Goal: Information Seeking & Learning: Learn about a topic

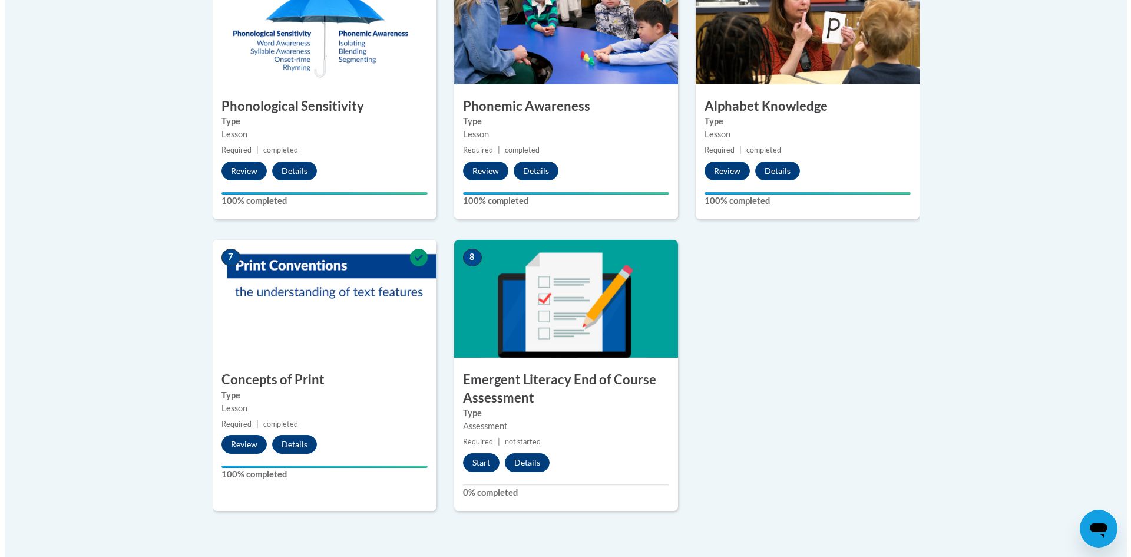
scroll to position [943, 0]
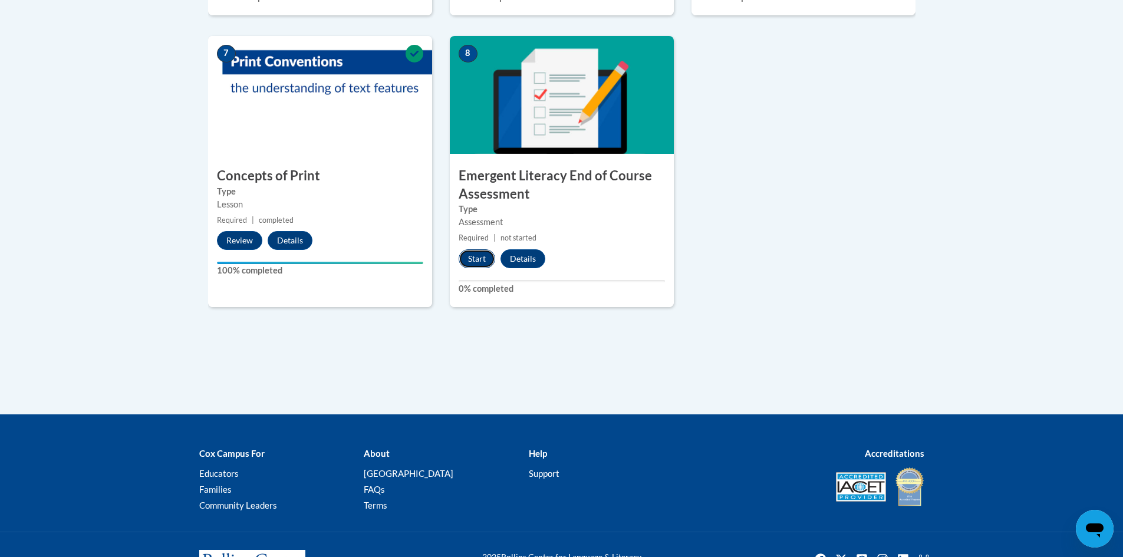
click at [470, 260] on button "Start" at bounding box center [476, 258] width 37 height 19
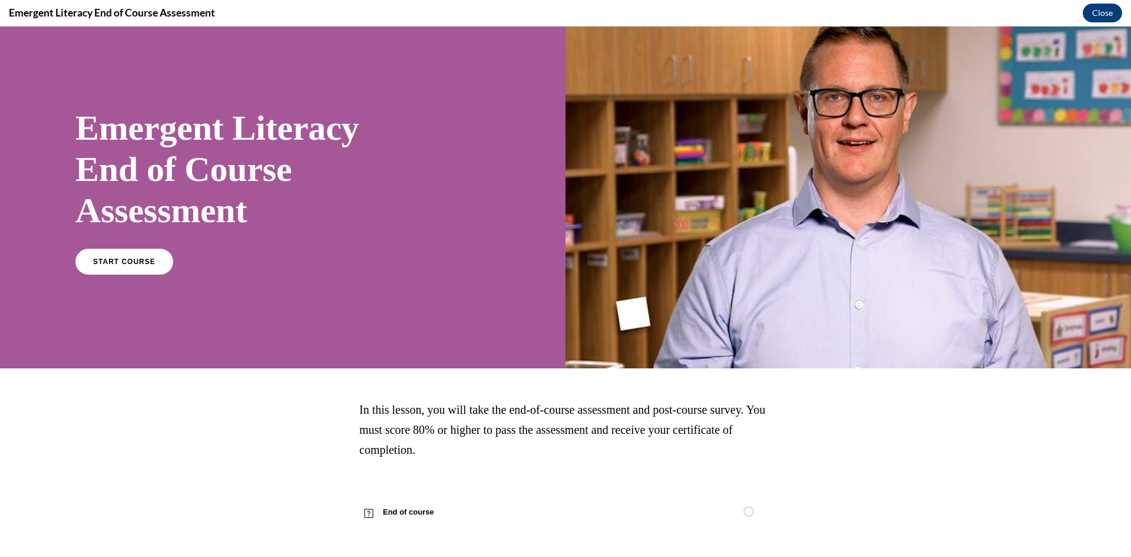
scroll to position [18, 0]
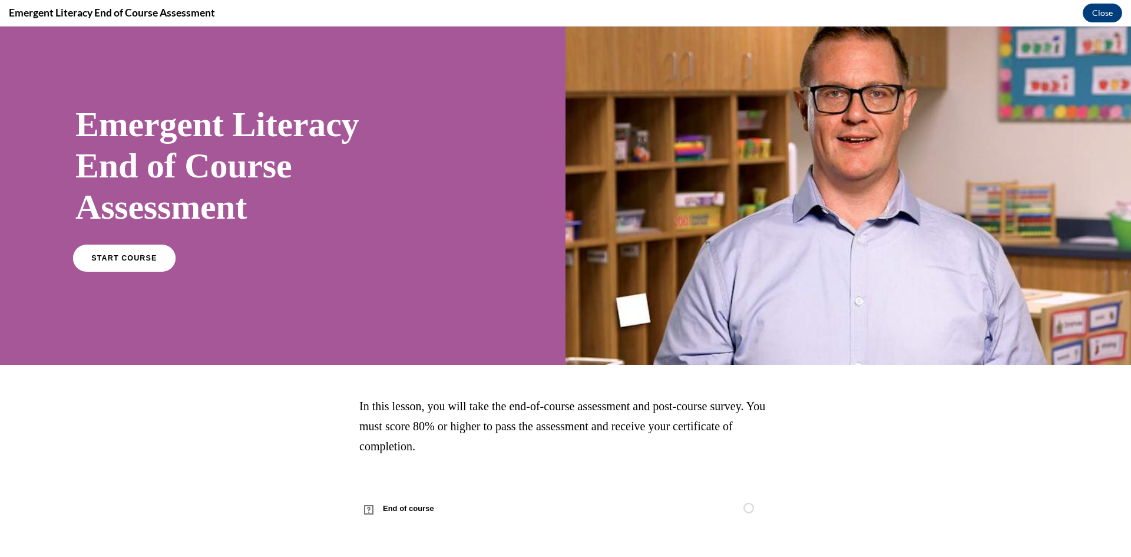
click at [137, 258] on span "START COURSE" at bounding box center [123, 258] width 65 height 9
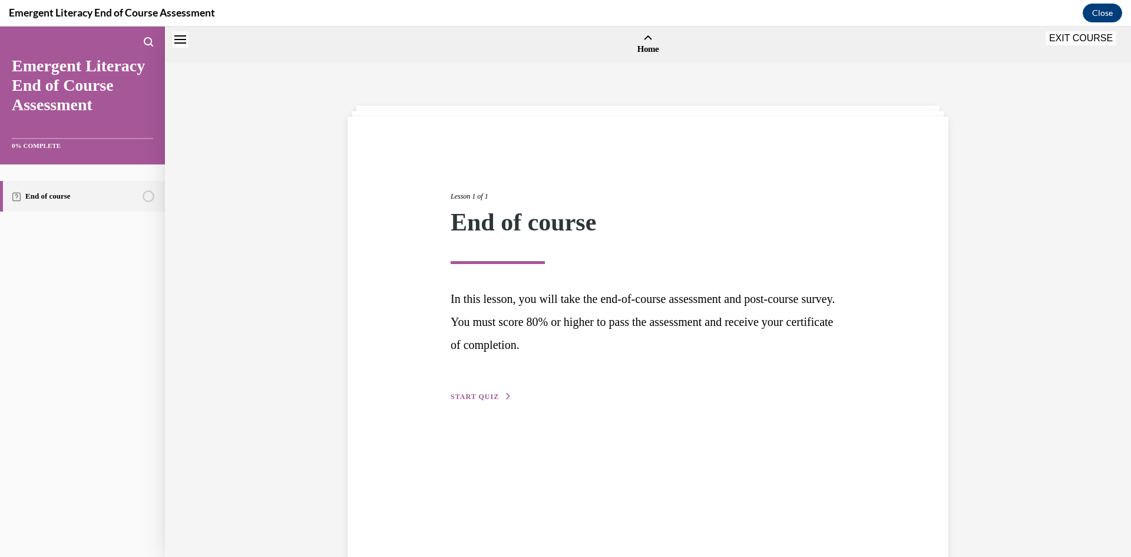
scroll to position [37, 0]
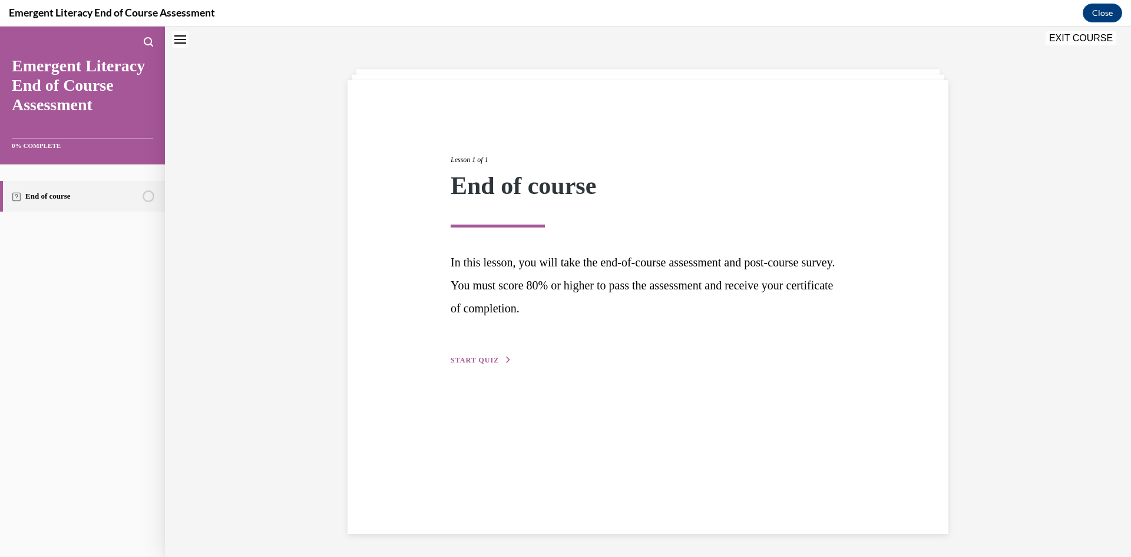
click at [467, 358] on span "START QUIZ" at bounding box center [475, 360] width 48 height 8
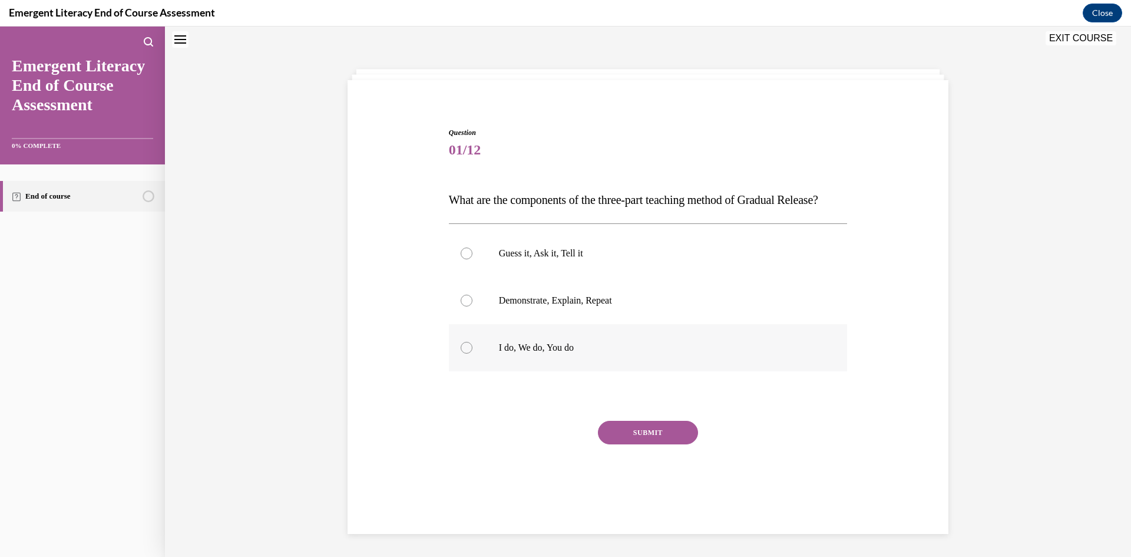
click at [467, 354] on div at bounding box center [467, 348] width 12 height 12
click at [467, 354] on input "I do, We do, You do" at bounding box center [467, 348] width 12 height 12
radio input "true"
click at [654, 444] on button "SUBMIT" at bounding box center [648, 433] width 100 height 24
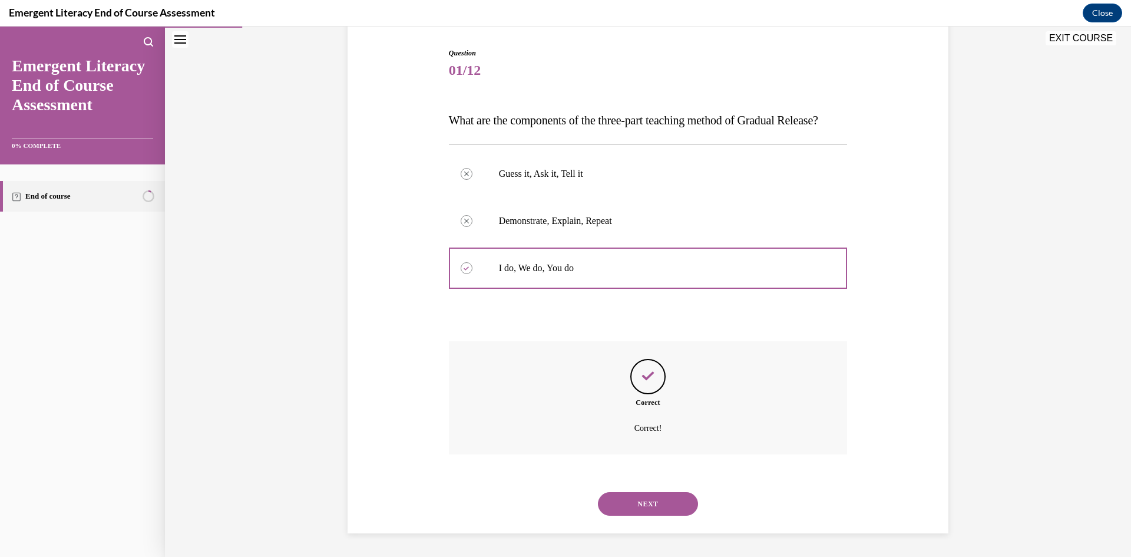
scroll to position [140, 0]
click at [637, 513] on button "NEXT" at bounding box center [648, 504] width 100 height 24
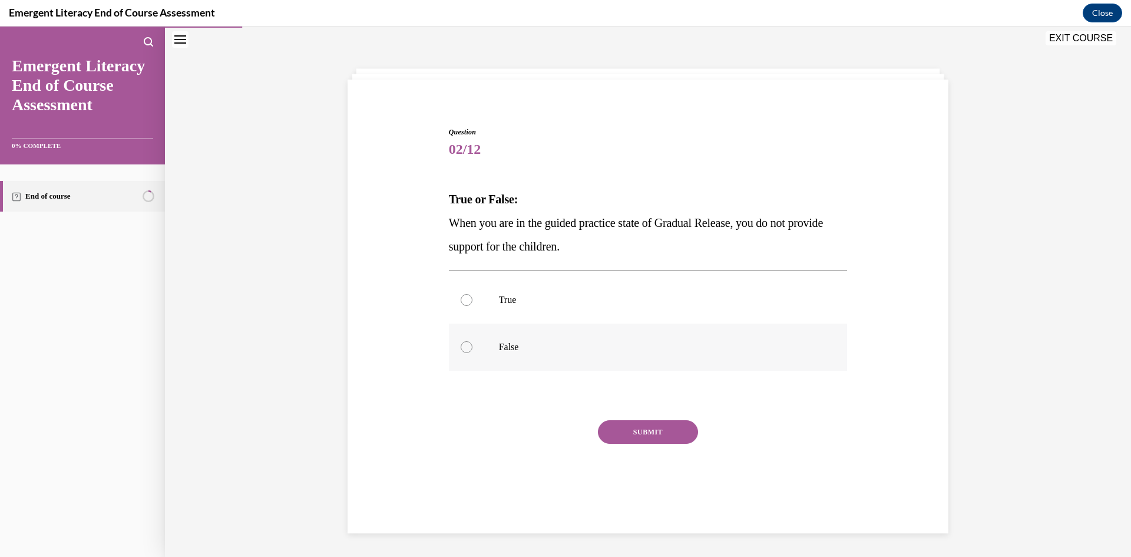
click at [461, 345] on div at bounding box center [467, 347] width 12 height 12
click at [461, 345] on input "False" at bounding box center [467, 347] width 12 height 12
radio input "true"
click at [641, 433] on button "SUBMIT" at bounding box center [648, 432] width 100 height 24
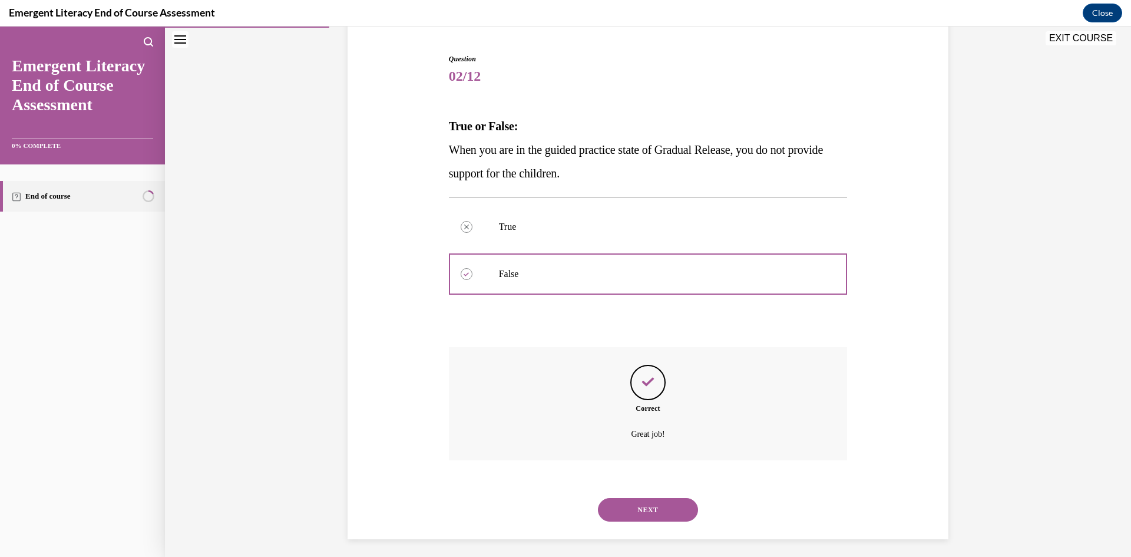
scroll to position [116, 0]
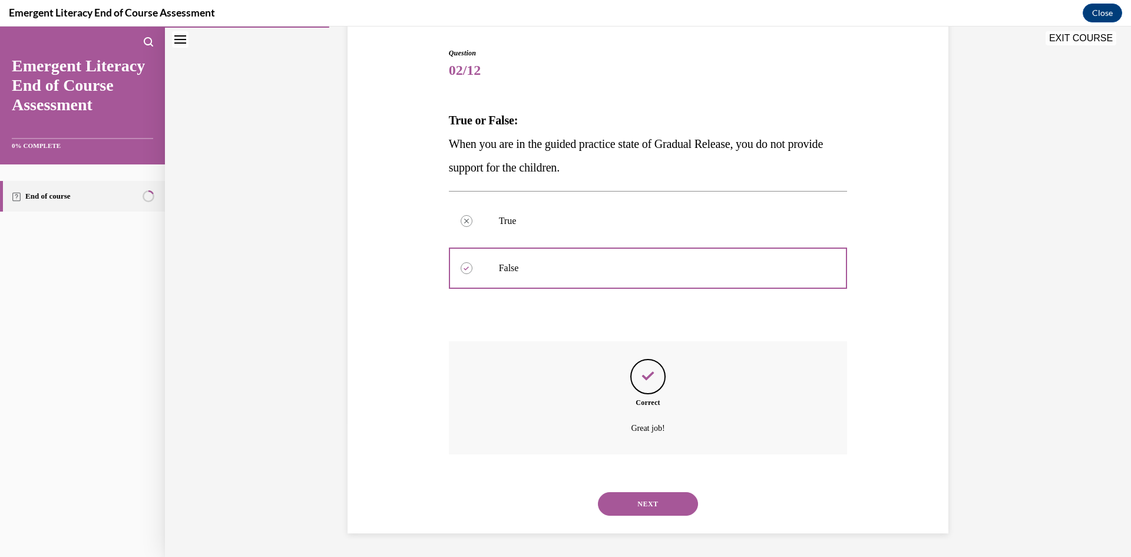
click at [653, 500] on button "NEXT" at bounding box center [648, 504] width 100 height 24
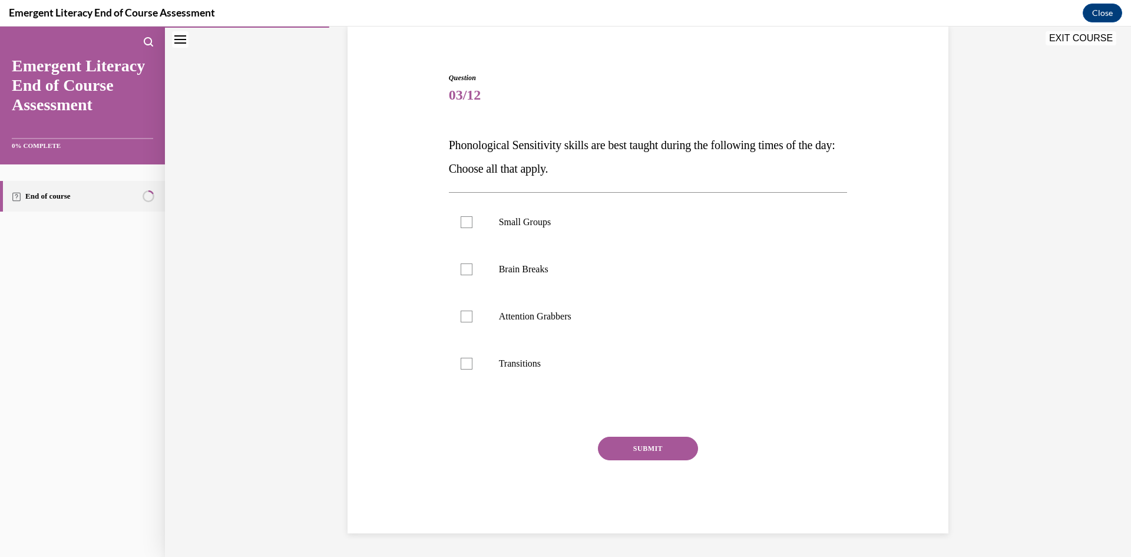
scroll to position [37, 0]
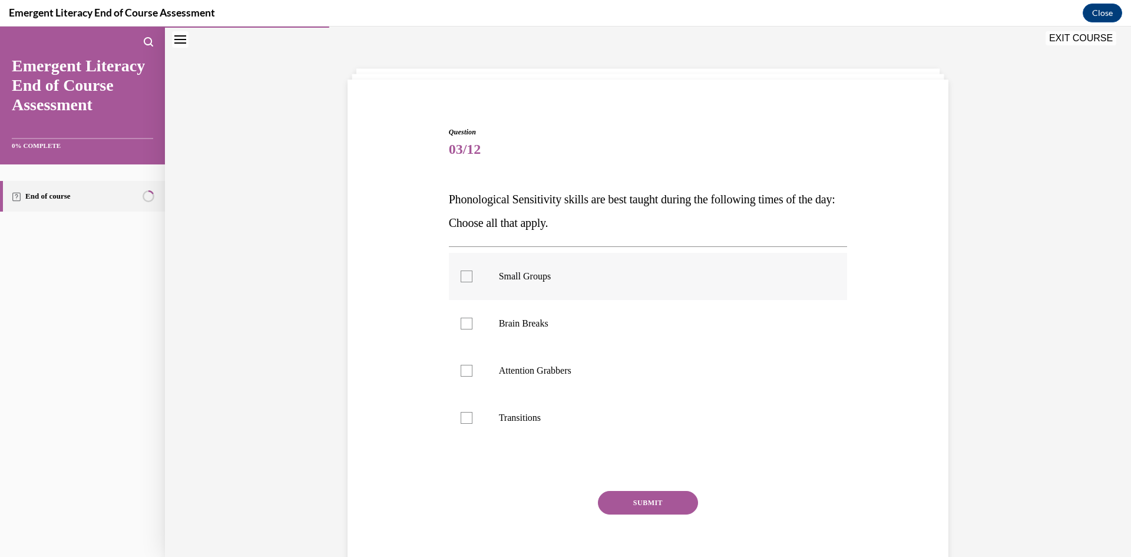
click at [461, 283] on label "Small Groups" at bounding box center [648, 276] width 399 height 47
click at [461, 282] on input "Small Groups" at bounding box center [467, 276] width 12 height 12
checkbox input "true"
click at [635, 510] on button "SUBMIT" at bounding box center [648, 503] width 100 height 24
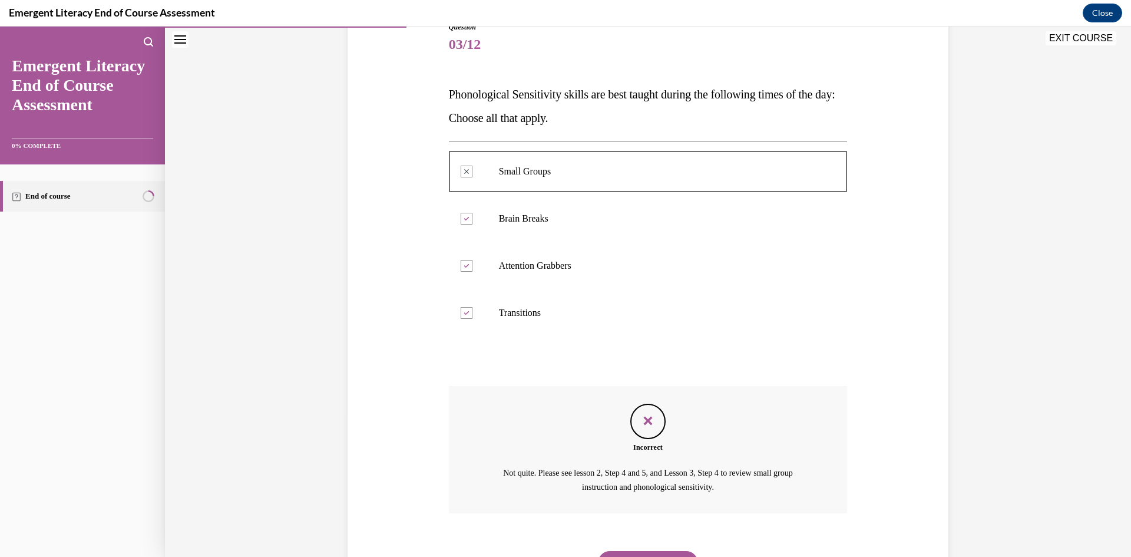
scroll to position [201, 0]
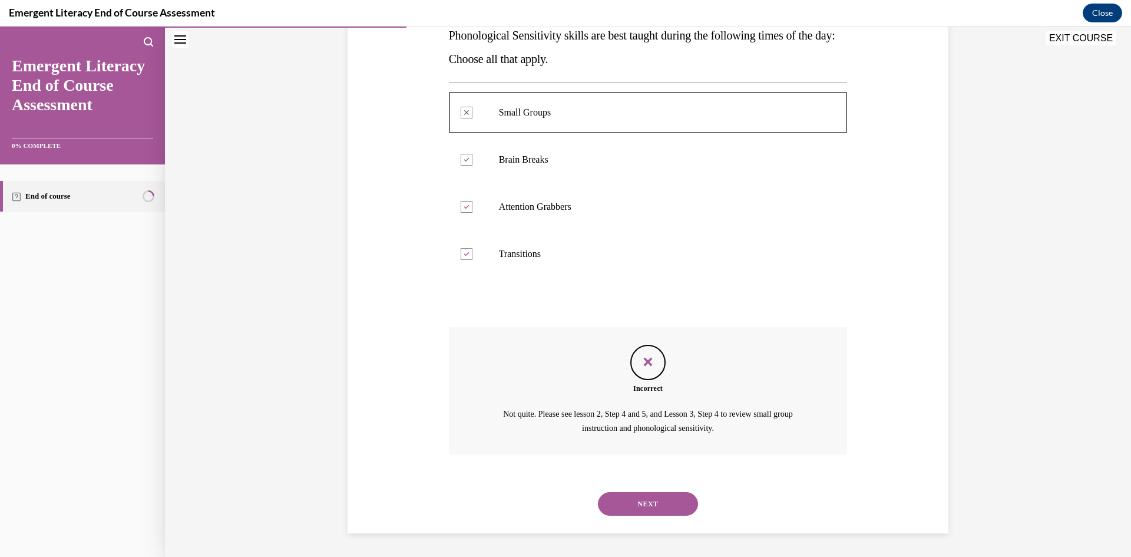
click at [638, 502] on button "NEXT" at bounding box center [648, 504] width 100 height 24
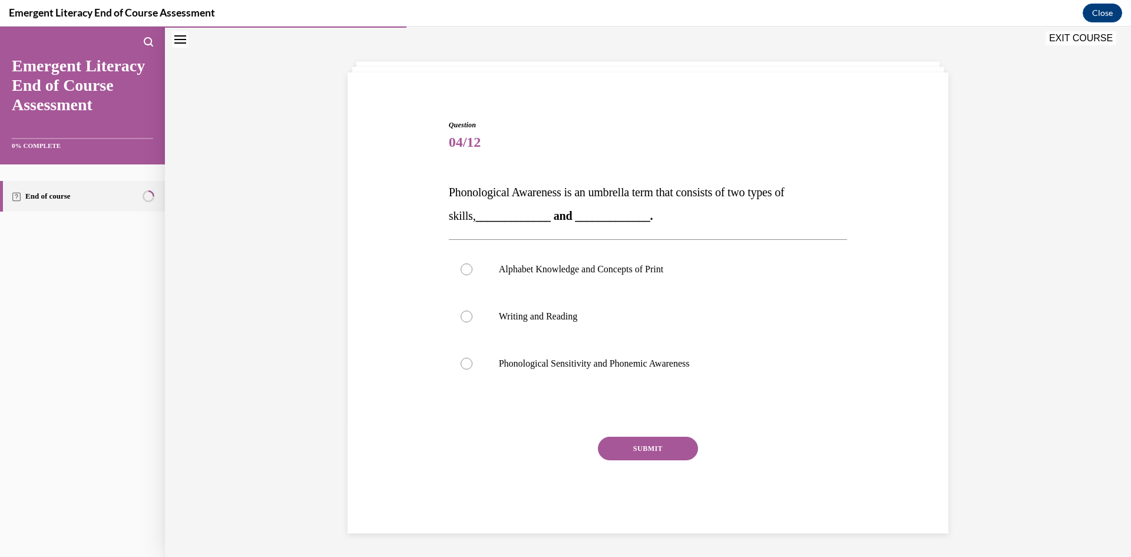
scroll to position [44, 0]
click at [461, 367] on div at bounding box center [467, 364] width 12 height 12
click at [461, 367] on input "Phonological Sensitivity and Phonemic Awareness" at bounding box center [467, 364] width 12 height 12
radio input "true"
click at [651, 451] on button "SUBMIT" at bounding box center [648, 449] width 100 height 24
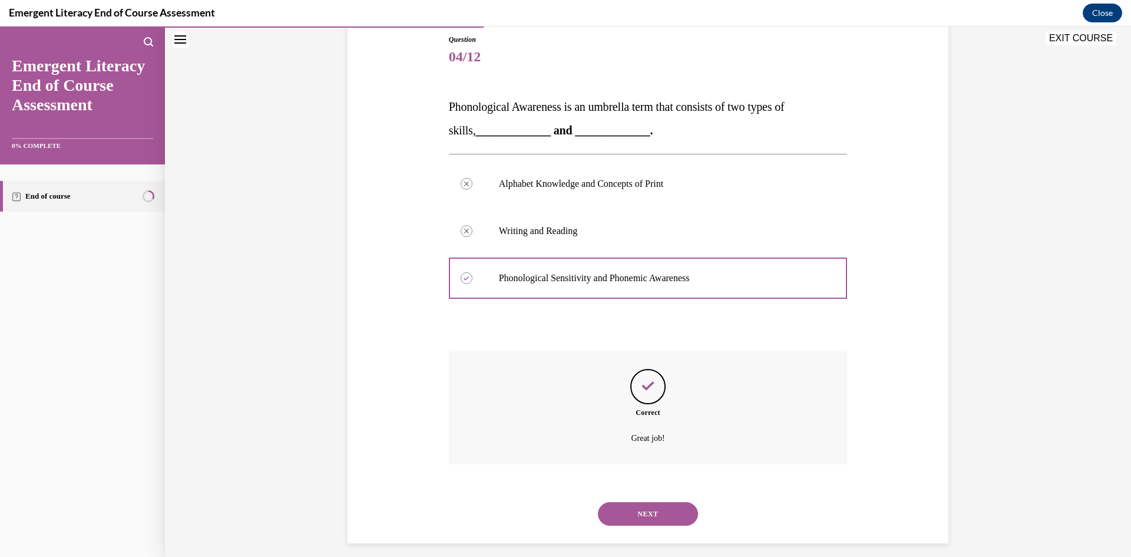
scroll to position [140, 0]
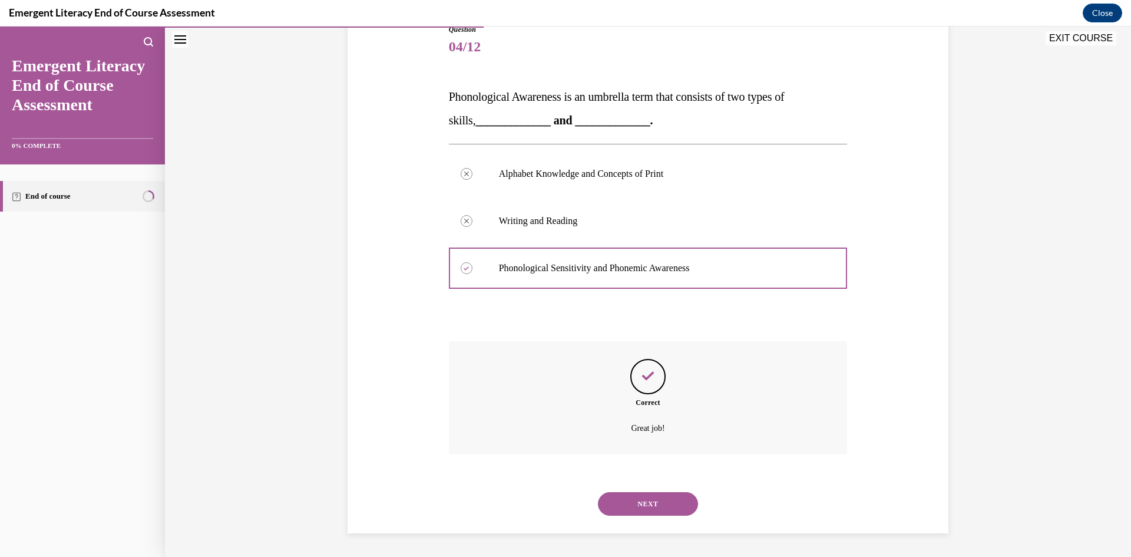
click at [651, 504] on button "NEXT" at bounding box center [648, 504] width 100 height 24
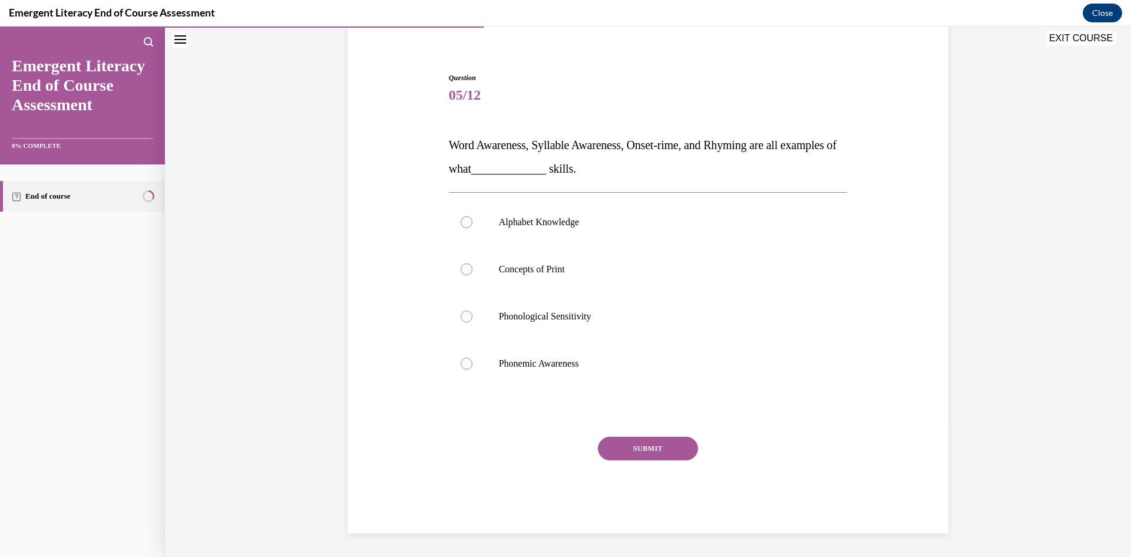
scroll to position [91, 0]
click at [461, 360] on div at bounding box center [467, 364] width 12 height 12
click at [461, 360] on input "Phonemic Awareness" at bounding box center [467, 364] width 12 height 12
radio input "true"
click at [652, 452] on button "SUBMIT" at bounding box center [648, 449] width 100 height 24
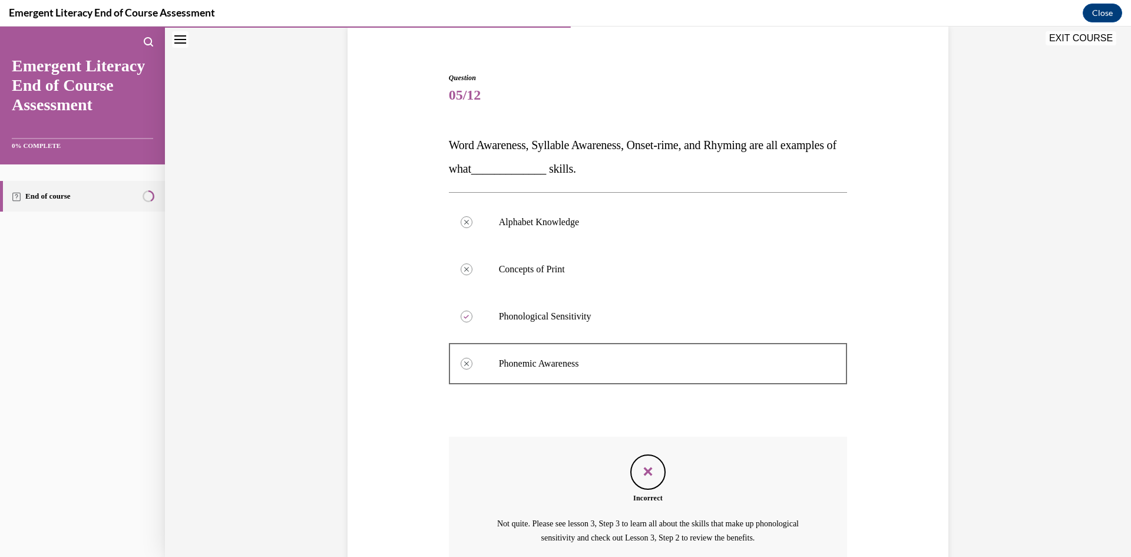
scroll to position [201, 0]
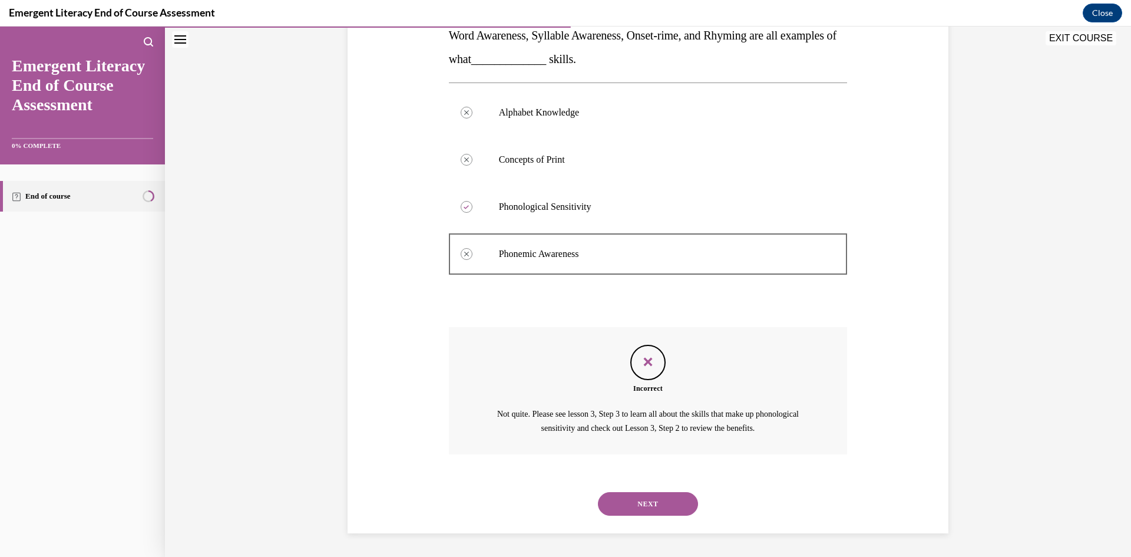
click at [640, 507] on button "NEXT" at bounding box center [648, 504] width 100 height 24
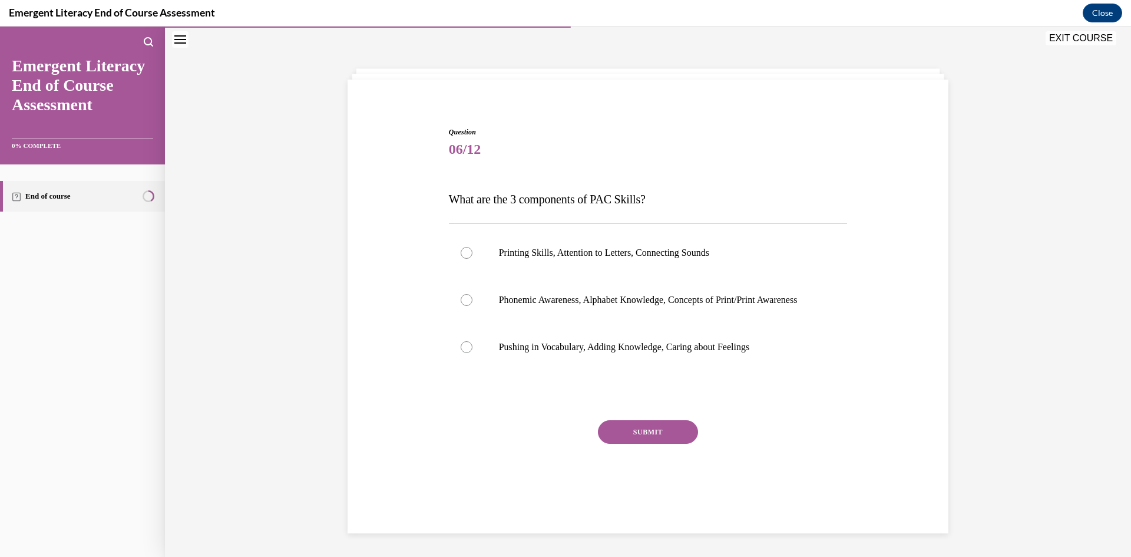
scroll to position [37, 0]
click at [461, 306] on div at bounding box center [467, 300] width 12 height 12
click at [461, 306] on input "Phonemic Awareness, Alphabet Knowledge, Concepts of Print/Print Awareness" at bounding box center [467, 300] width 12 height 12
radio input "true"
click at [646, 441] on button "SUBMIT" at bounding box center [648, 432] width 100 height 24
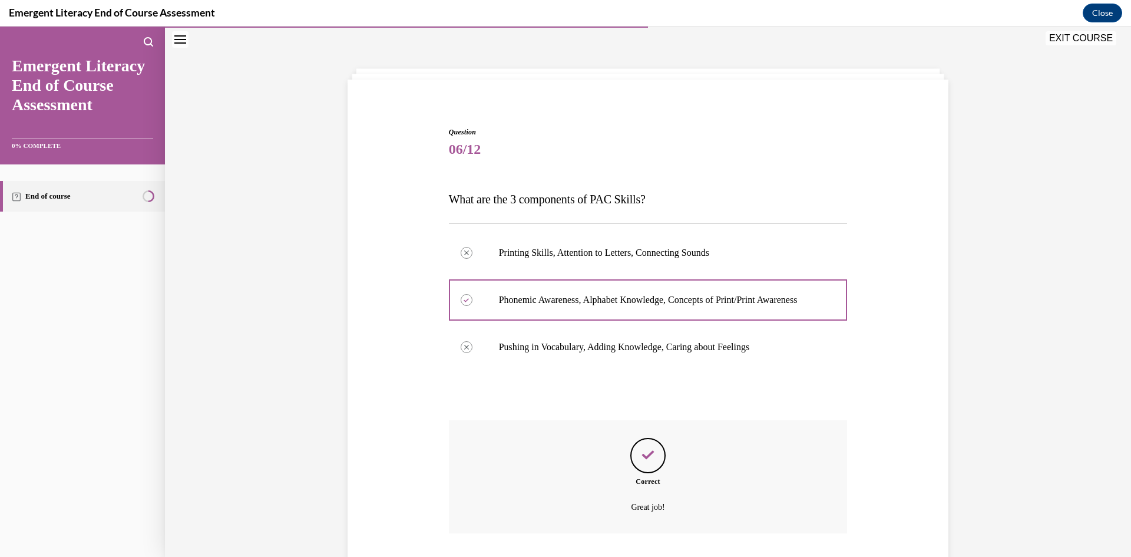
scroll to position [128, 0]
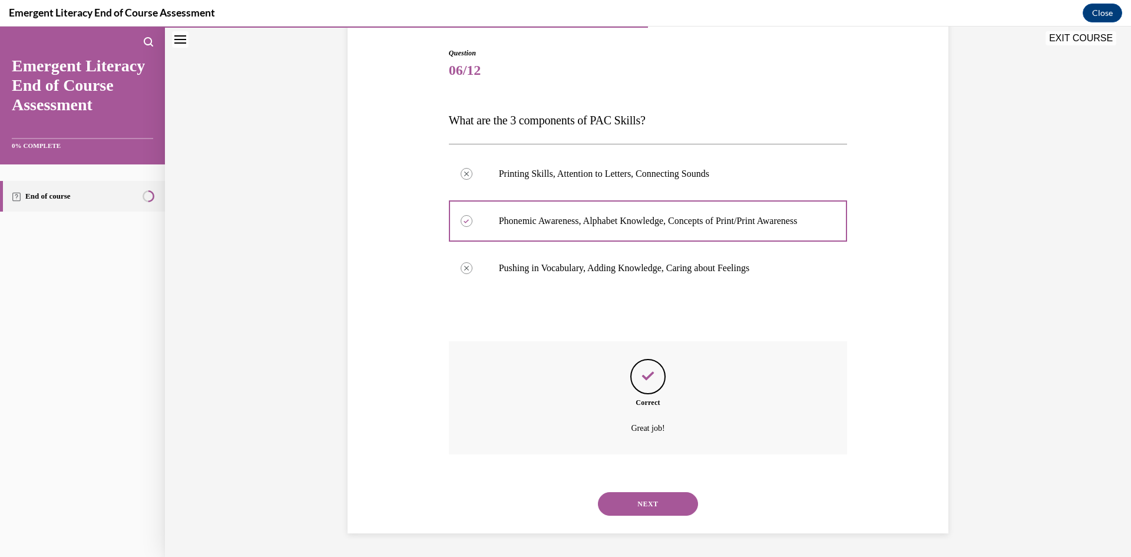
click at [645, 503] on button "NEXT" at bounding box center [648, 504] width 100 height 24
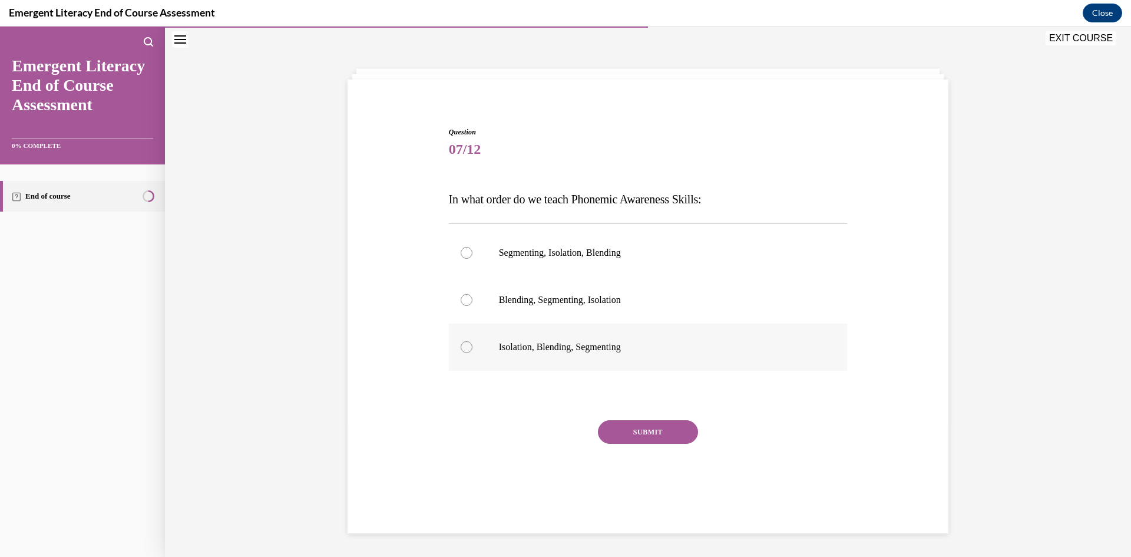
drag, startPoint x: 461, startPoint y: 346, endPoint x: 566, endPoint y: 369, distance: 106.8
click at [463, 345] on div at bounding box center [467, 347] width 12 height 12
click at [463, 345] on input "Isolation, Blending, Segmenting" at bounding box center [467, 347] width 12 height 12
radio input "true"
click at [645, 431] on button "SUBMIT" at bounding box center [648, 432] width 100 height 24
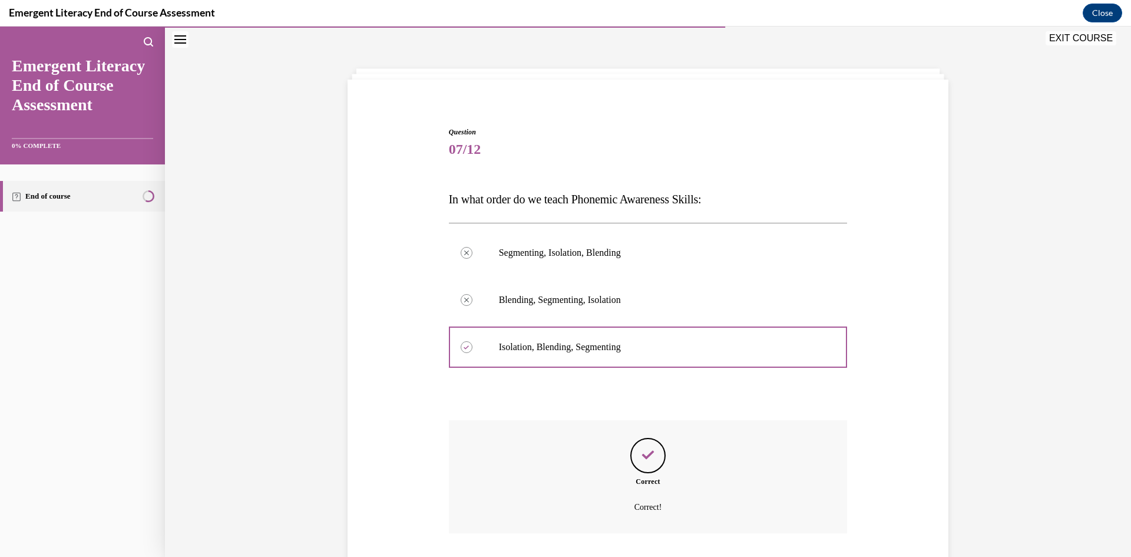
scroll to position [116, 0]
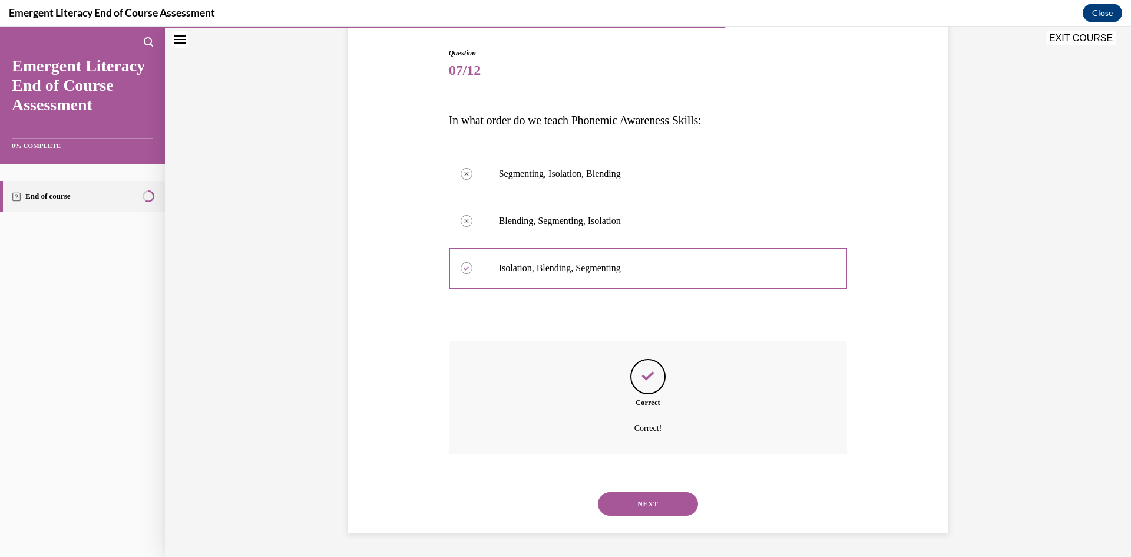
click at [648, 496] on button "NEXT" at bounding box center [648, 504] width 100 height 24
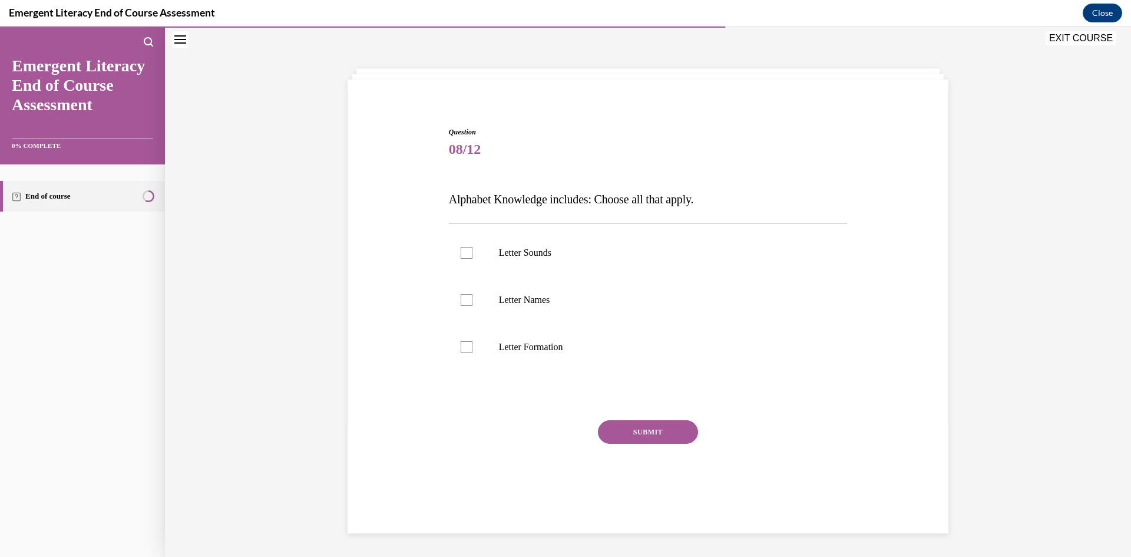
scroll to position [37, 0]
click at [462, 301] on div at bounding box center [467, 300] width 12 height 12
click at [462, 301] on input "Letter Names" at bounding box center [467, 300] width 12 height 12
checkbox input "true"
click at [461, 249] on div at bounding box center [467, 253] width 12 height 12
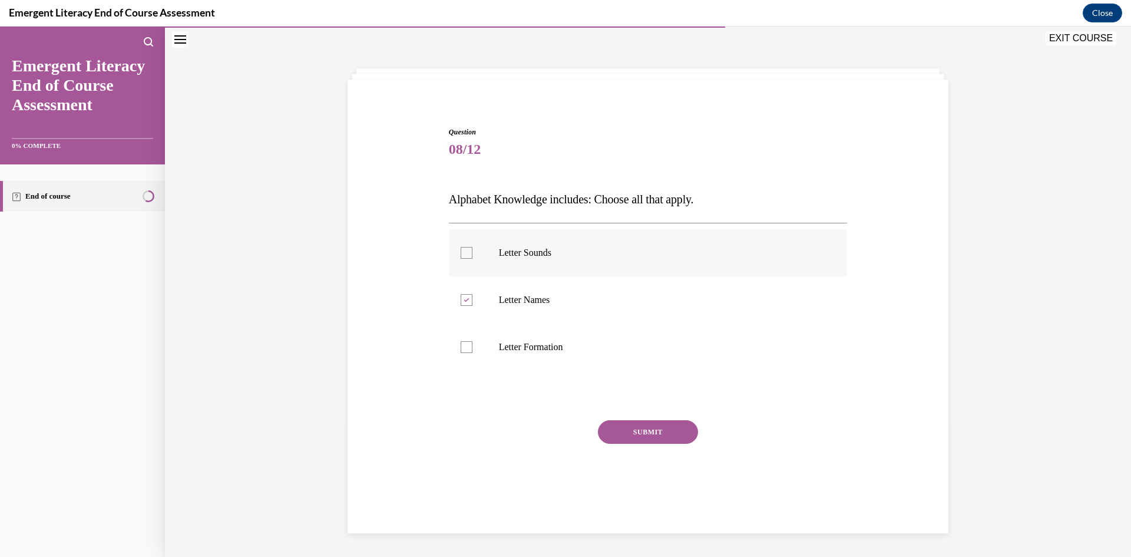
click at [461, 249] on input "Letter Sounds" at bounding box center [467, 253] width 12 height 12
checkbox input "true"
click at [462, 351] on div at bounding box center [467, 347] width 12 height 12
click at [462, 351] on input "Letter Formation" at bounding box center [467, 347] width 12 height 12
checkbox input "true"
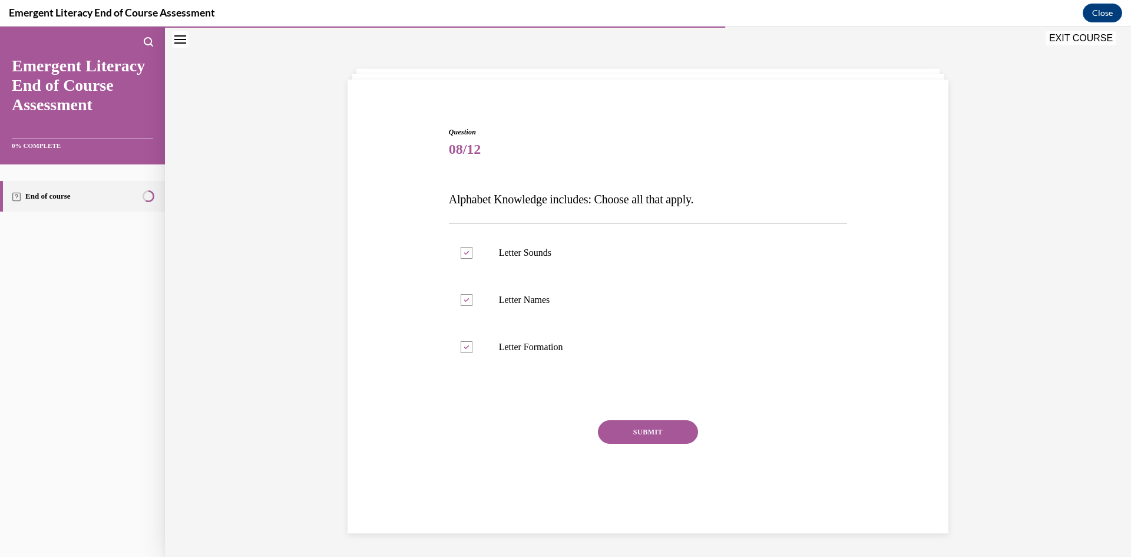
click at [666, 435] on button "SUBMIT" at bounding box center [648, 432] width 100 height 24
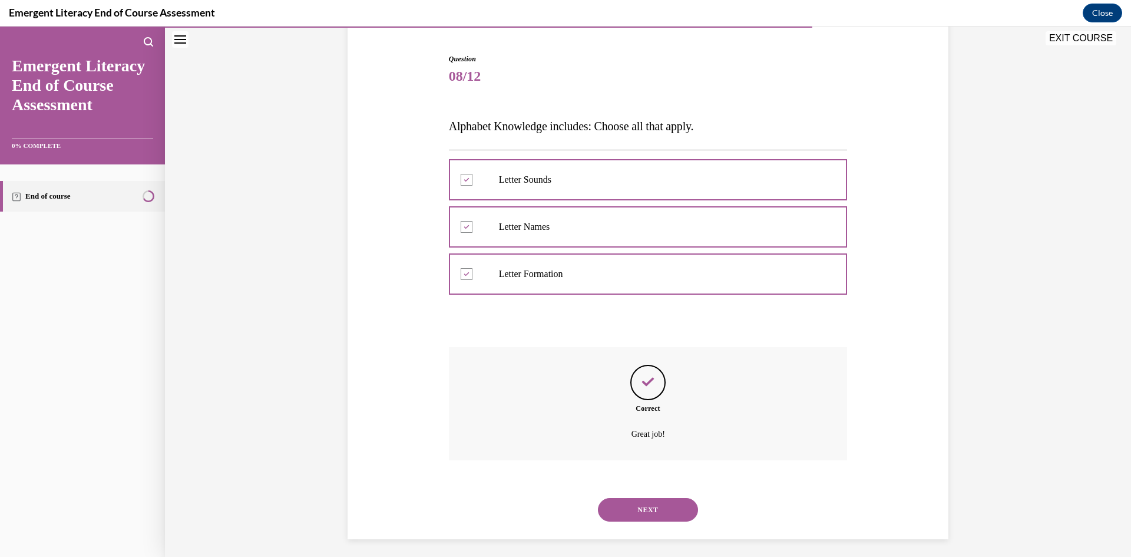
scroll to position [116, 0]
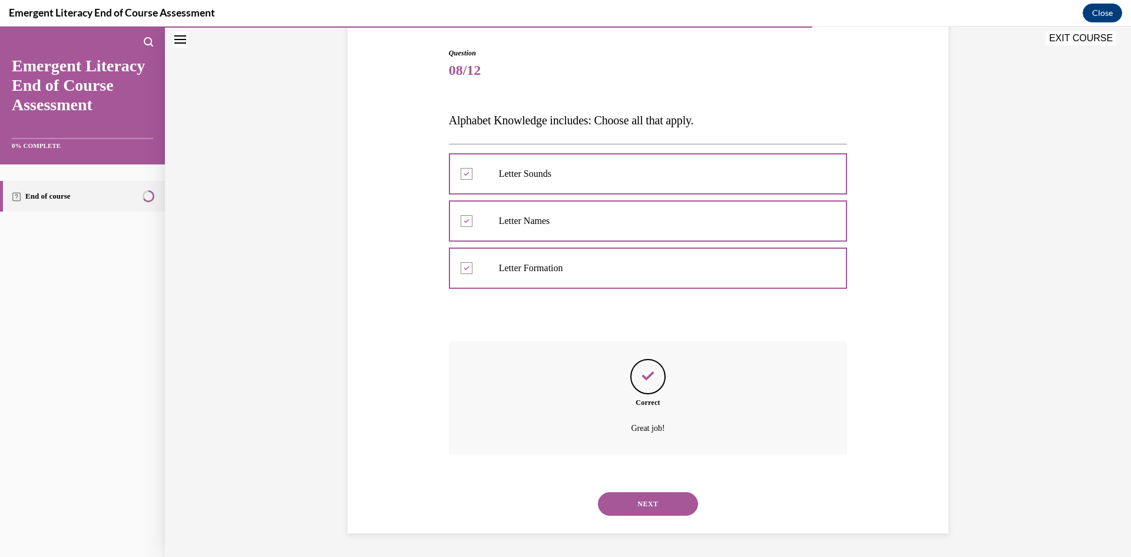
click at [644, 504] on button "NEXT" at bounding box center [648, 504] width 100 height 24
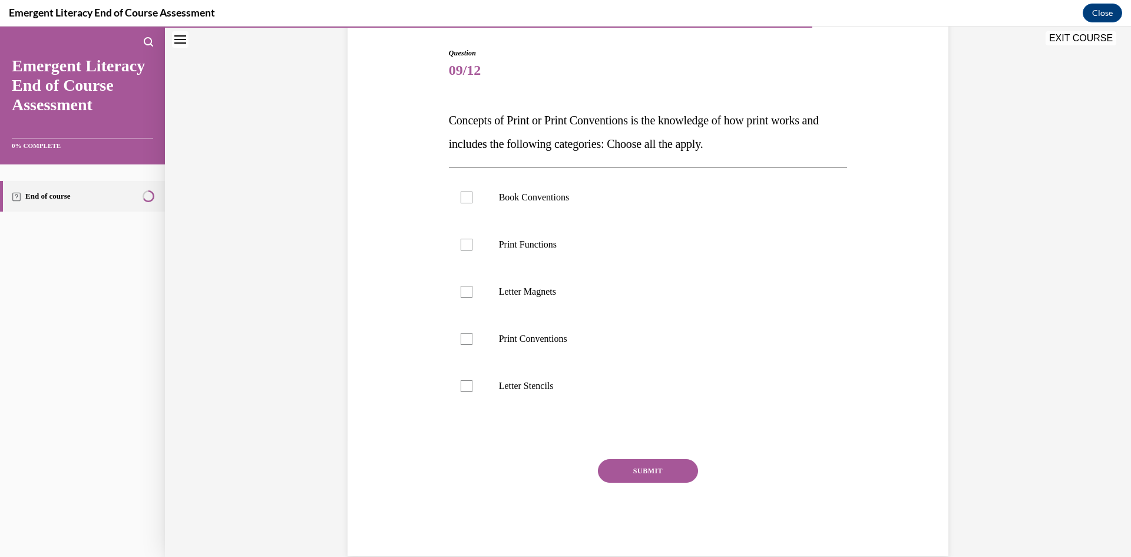
scroll to position [62, 0]
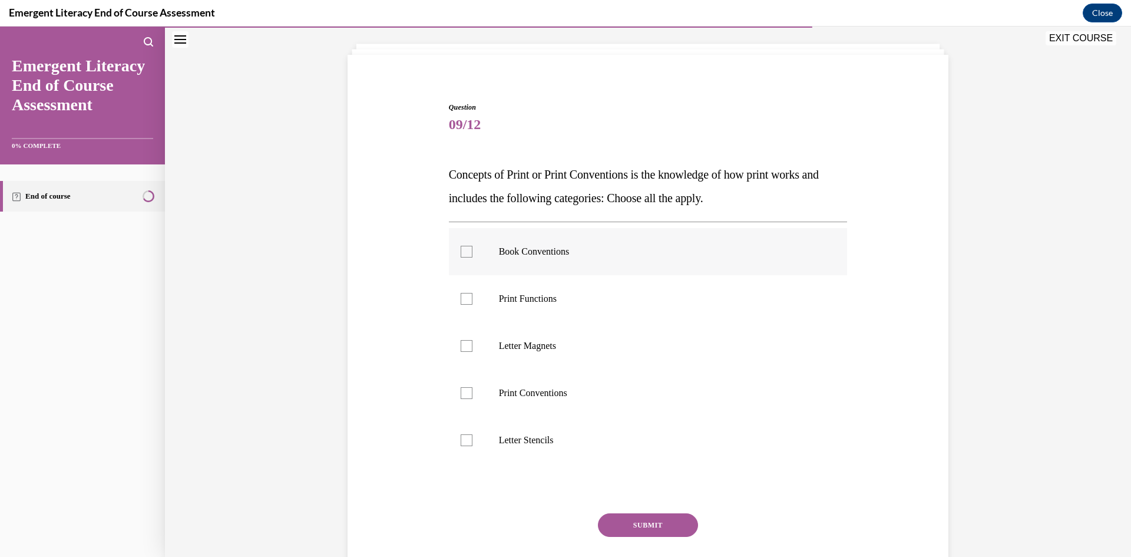
click at [462, 255] on div at bounding box center [467, 252] width 12 height 12
click at [462, 255] on input "Book Conventions" at bounding box center [467, 252] width 12 height 12
checkbox input "true"
click at [461, 298] on div at bounding box center [467, 299] width 12 height 12
click at [461, 298] on input "Print Functions" at bounding box center [467, 299] width 12 height 12
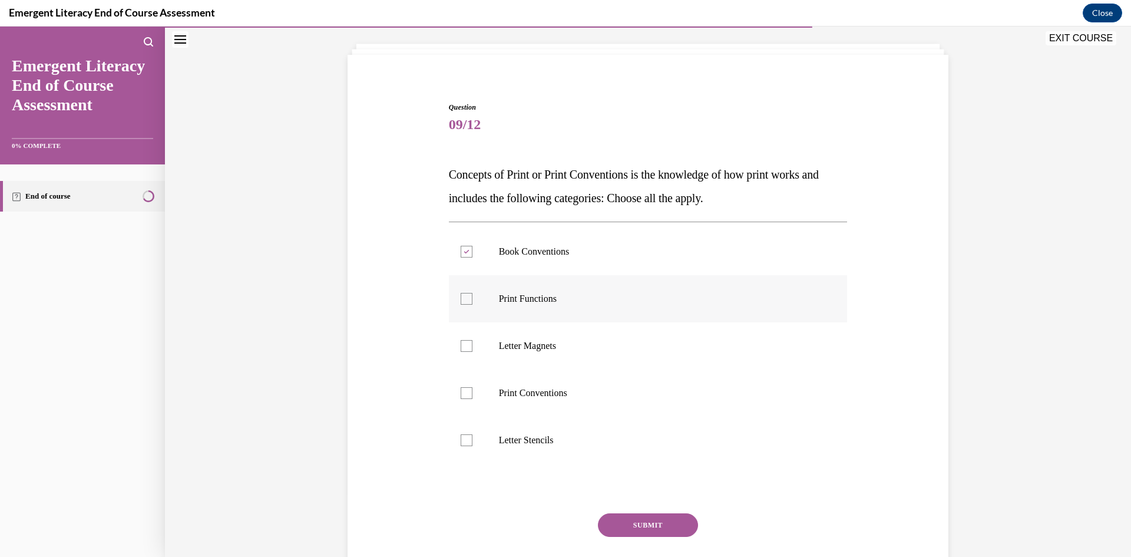
checkbox input "true"
click at [461, 392] on div at bounding box center [467, 393] width 12 height 12
click at [461, 392] on input "Print Conventions" at bounding box center [467, 393] width 12 height 12
checkbox input "true"
click at [649, 526] on button "SUBMIT" at bounding box center [648, 525] width 100 height 24
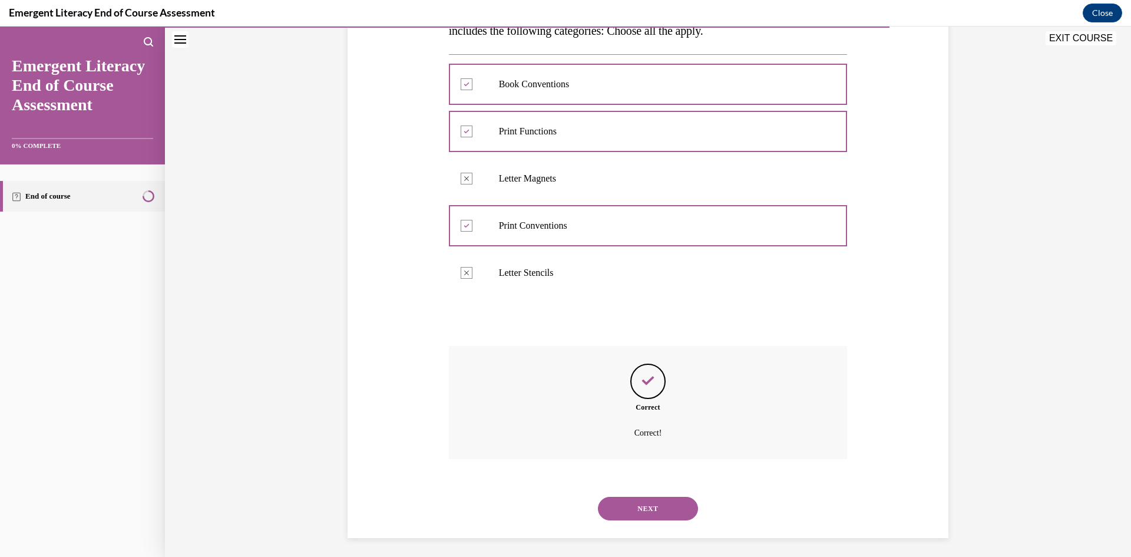
scroll to position [234, 0]
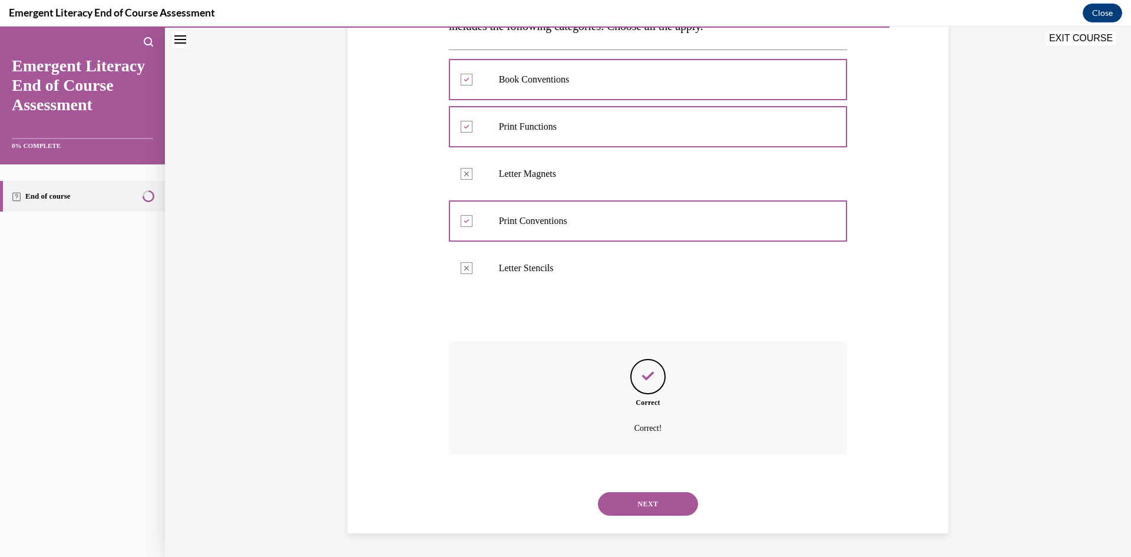
click at [647, 503] on button "NEXT" at bounding box center [648, 504] width 100 height 24
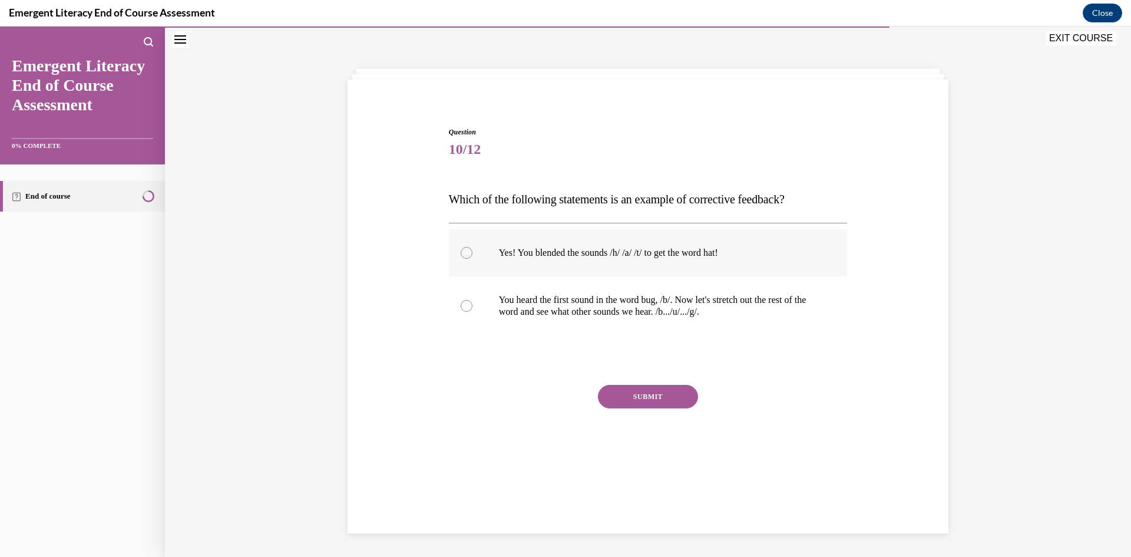
click at [461, 255] on div at bounding box center [467, 253] width 12 height 12
click at [461, 255] on input "Yes! You blended the sounds /h/ /a/ /t/ to get the word hat!" at bounding box center [467, 253] width 12 height 12
radio input "true"
click at [641, 399] on button "SUBMIT" at bounding box center [648, 397] width 100 height 24
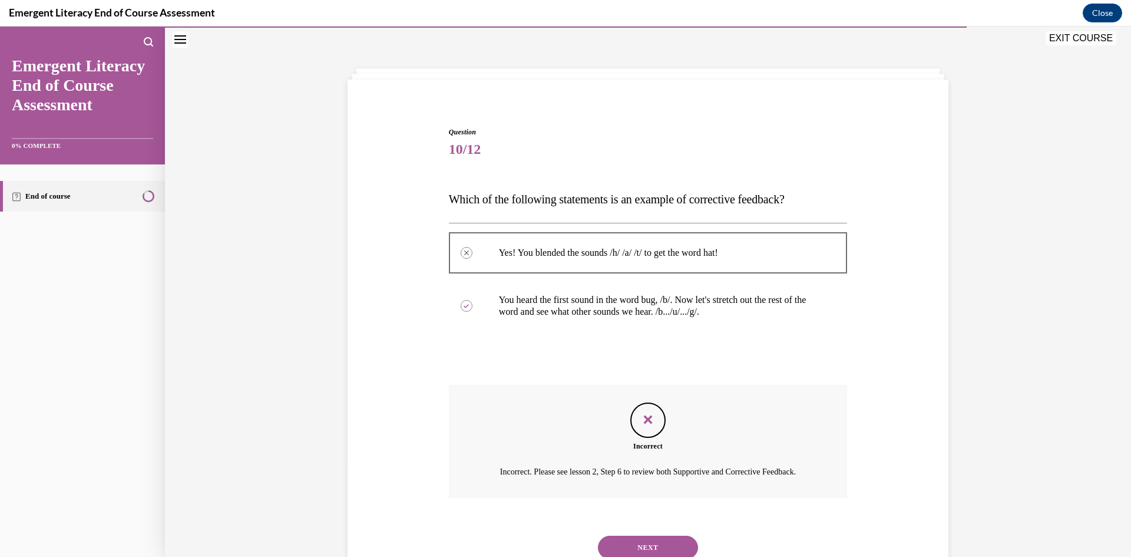
scroll to position [95, 0]
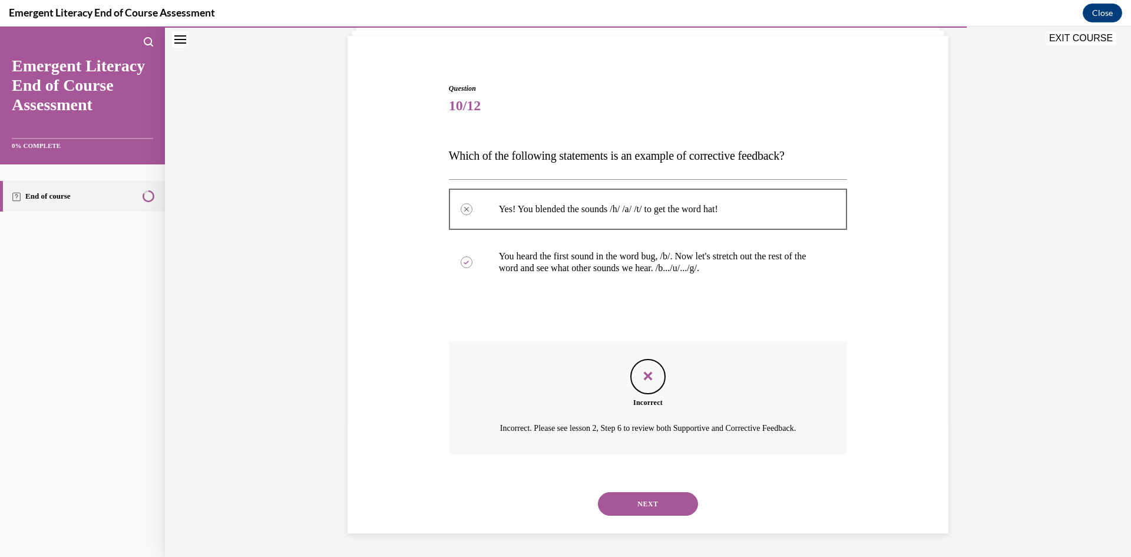
click at [638, 507] on button "NEXT" at bounding box center [648, 504] width 100 height 24
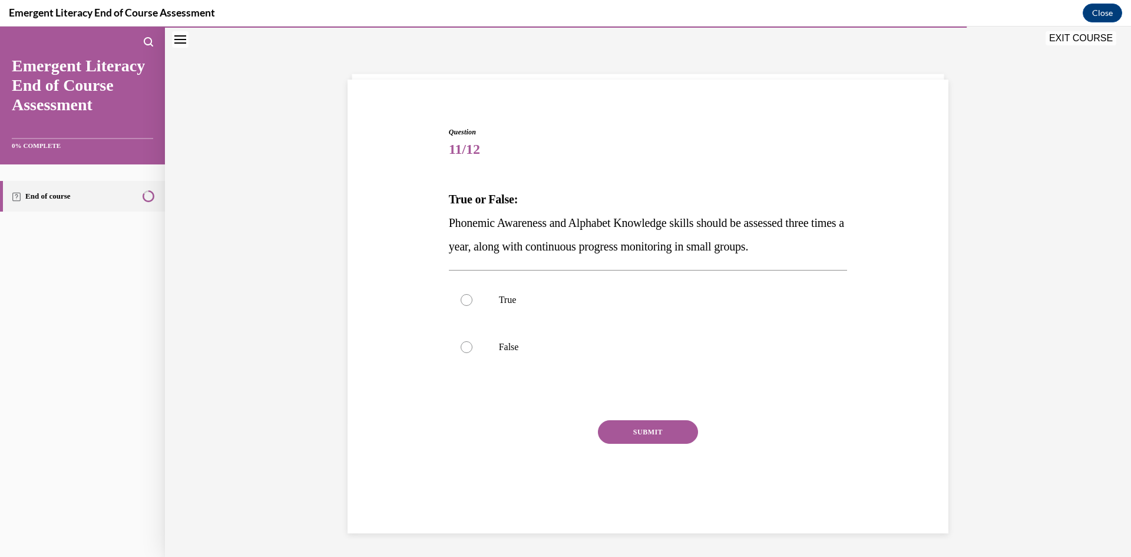
scroll to position [37, 0]
click at [461, 305] on div at bounding box center [467, 300] width 12 height 12
click at [461, 305] on input "True" at bounding box center [467, 300] width 12 height 12
radio input "true"
click at [646, 433] on button "SUBMIT" at bounding box center [648, 432] width 100 height 24
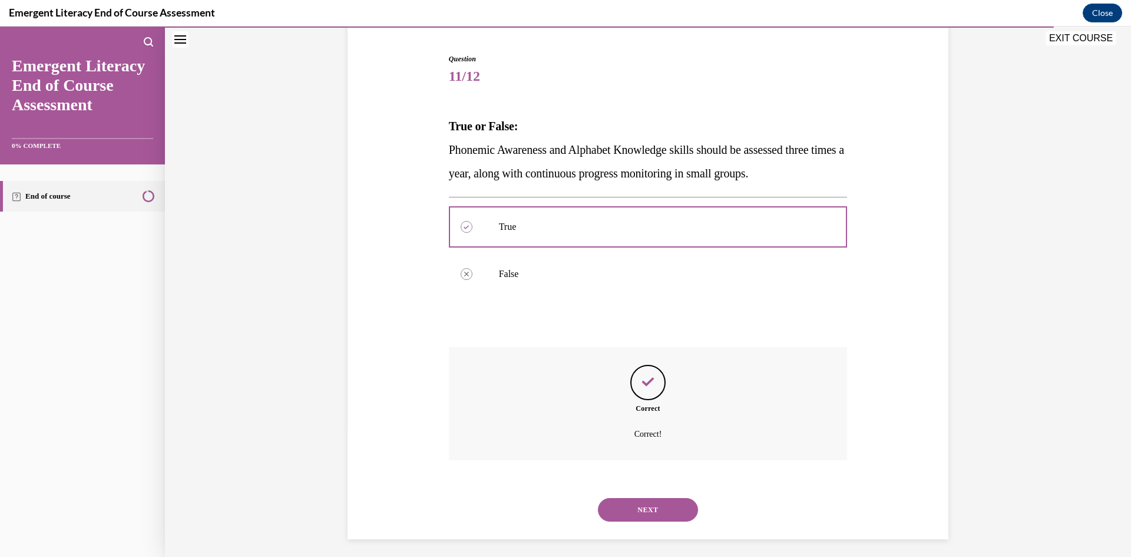
scroll to position [116, 0]
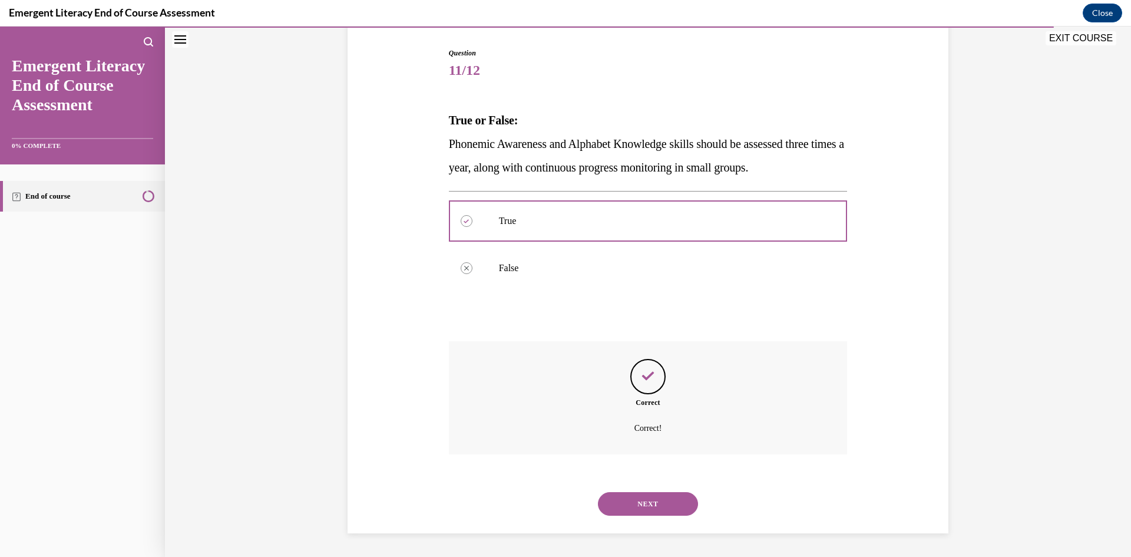
click at [638, 509] on button "NEXT" at bounding box center [648, 504] width 100 height 24
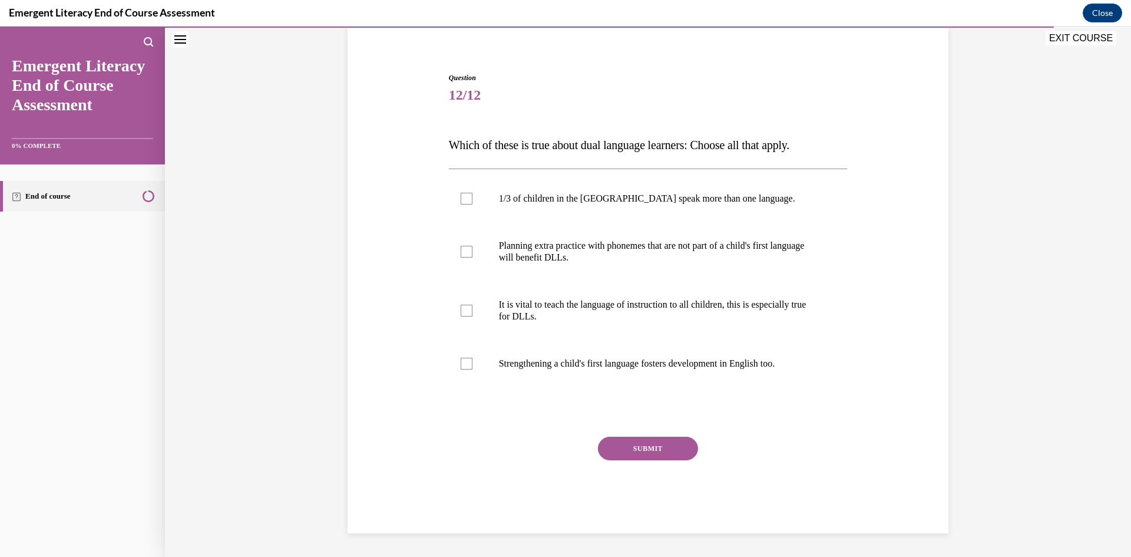
scroll to position [37, 0]
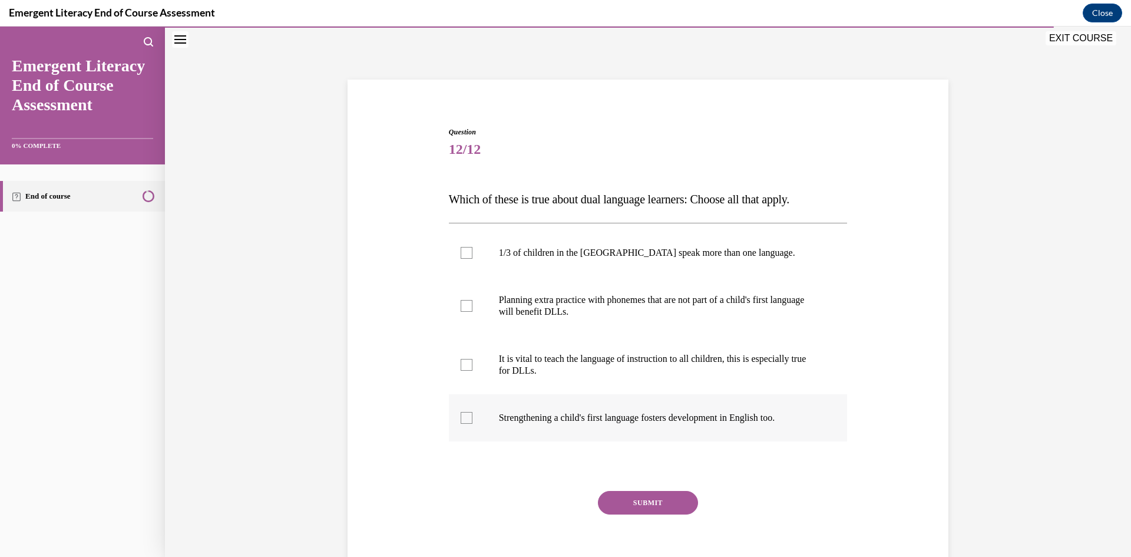
click at [463, 417] on div at bounding box center [467, 418] width 12 height 12
click at [463, 417] on input "Strengthening a child's first language fosters development in English too." at bounding box center [467, 418] width 12 height 12
checkbox input "true"
click at [463, 306] on div at bounding box center [467, 306] width 12 height 12
click at [463, 306] on input "Planning extra practice with phonemes that are not part of a child's first lang…" at bounding box center [467, 306] width 12 height 12
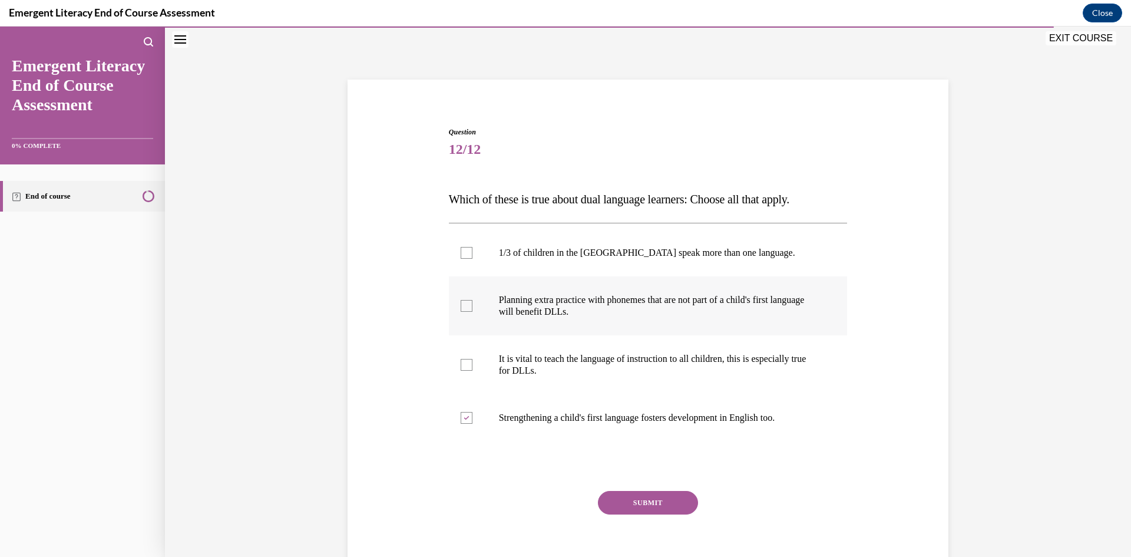
checkbox input "true"
click at [464, 358] on label "It is vital to teach the language of instruction to all children, this is espec…" at bounding box center [648, 364] width 399 height 59
click at [464, 359] on input "It is vital to teach the language of instruction to all children, this is espec…" at bounding box center [467, 365] width 12 height 12
checkbox input "true"
click at [629, 502] on button "SUBMIT" at bounding box center [648, 503] width 100 height 24
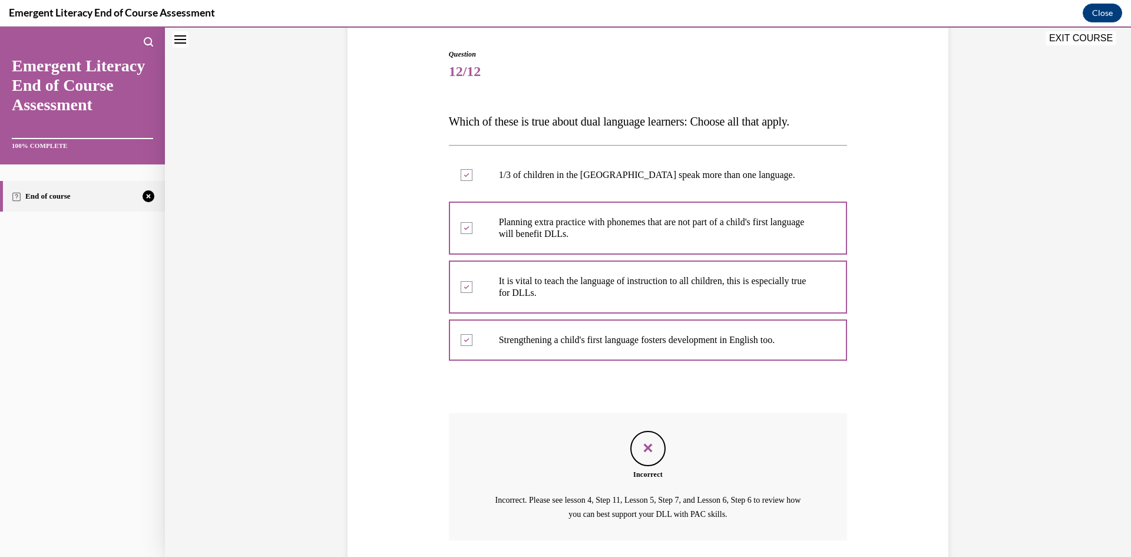
scroll to position [201, 0]
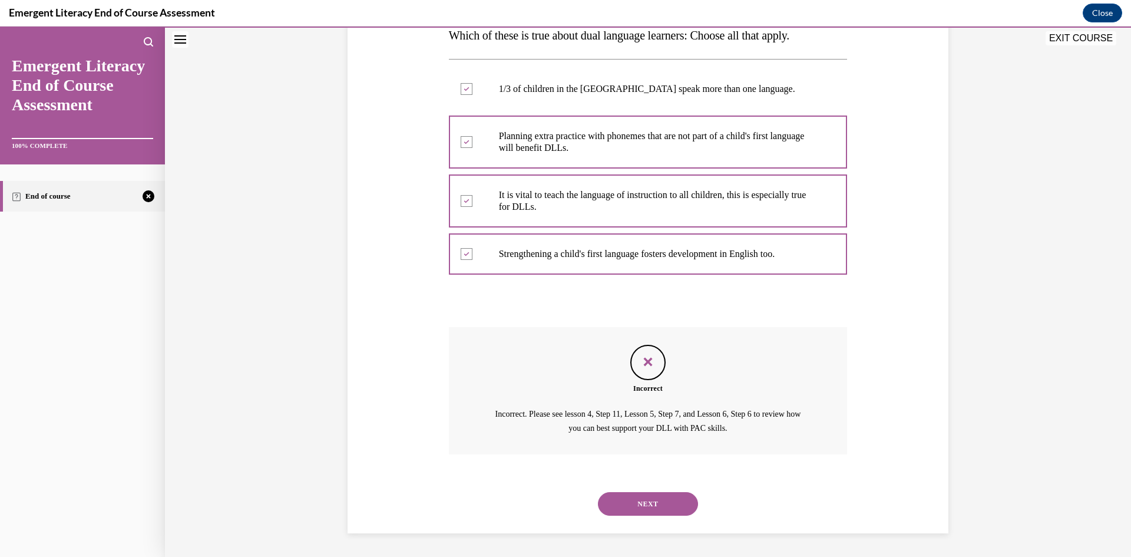
click at [645, 504] on button "NEXT" at bounding box center [648, 504] width 100 height 24
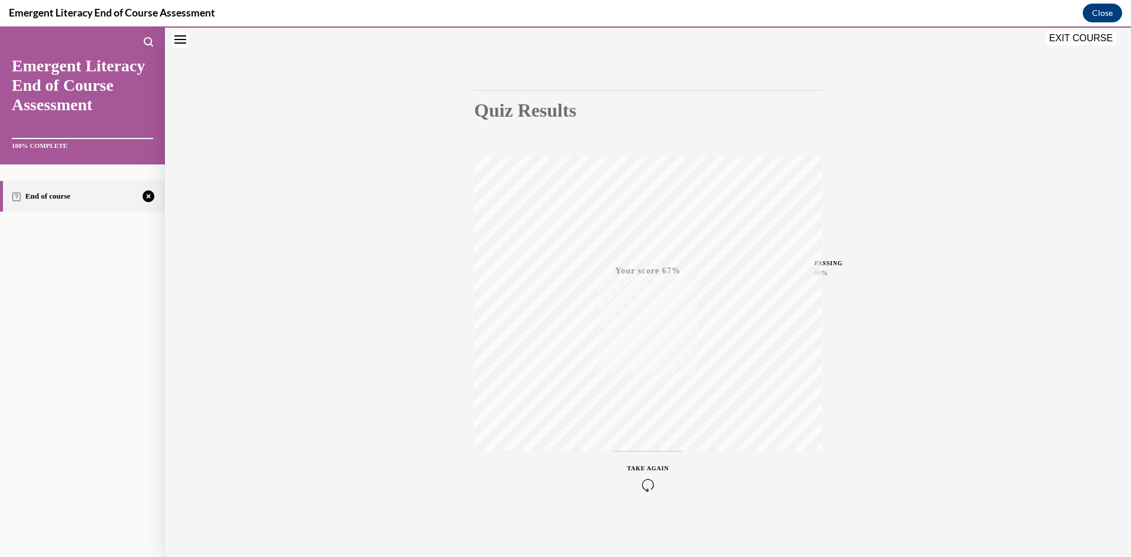
click at [644, 487] on icon "button" at bounding box center [649, 485] width 42 height 13
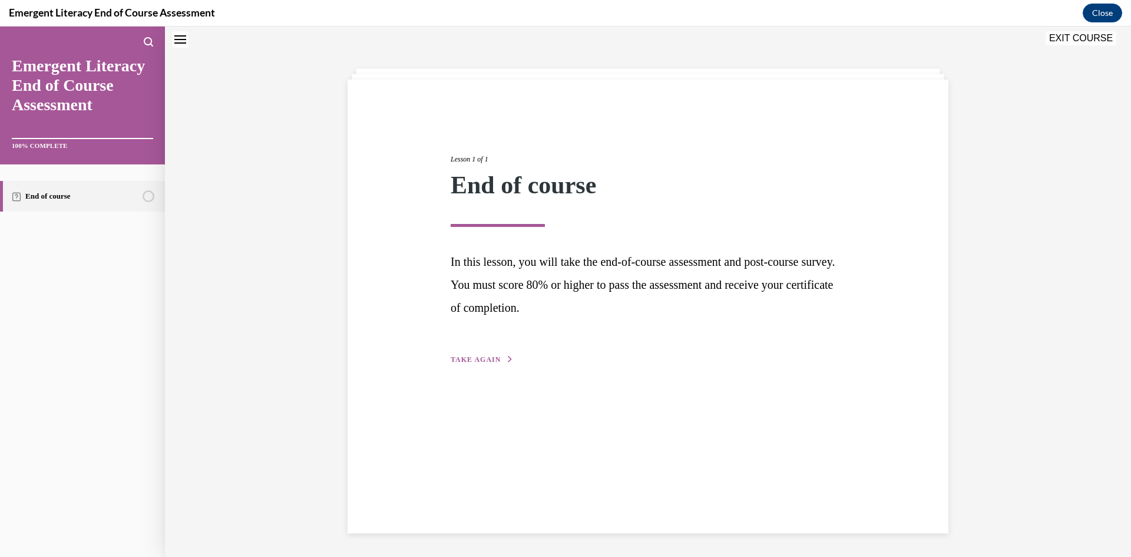
scroll to position [37, 0]
click at [463, 360] on span "TAKE AGAIN" at bounding box center [476, 359] width 50 height 8
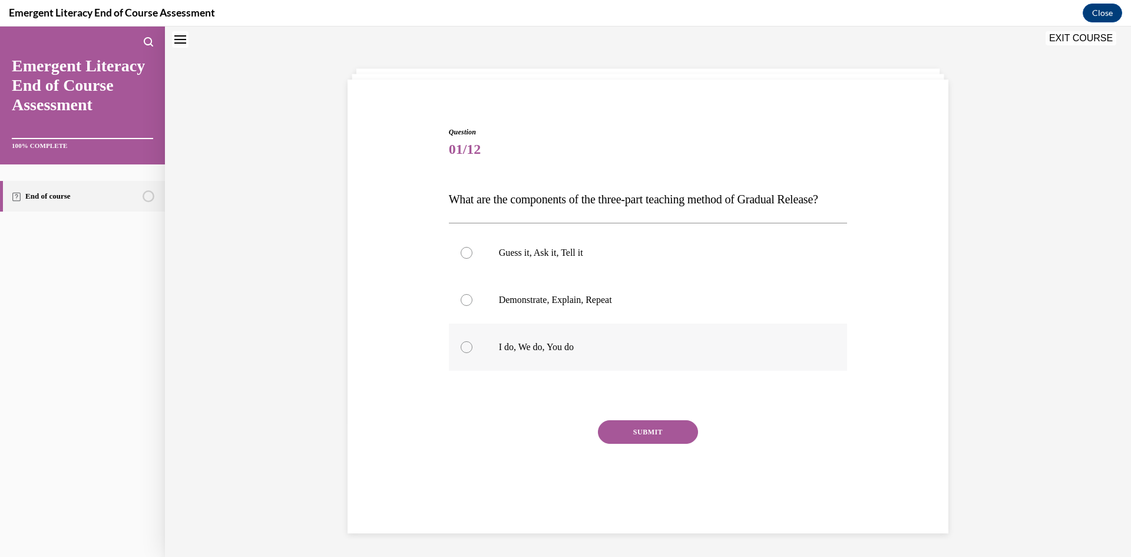
click at [461, 353] on div at bounding box center [467, 347] width 12 height 12
click at [461, 353] on input "I do, We do, You do" at bounding box center [467, 347] width 12 height 12
radio input "true"
click at [648, 444] on button "SUBMIT" at bounding box center [648, 432] width 100 height 24
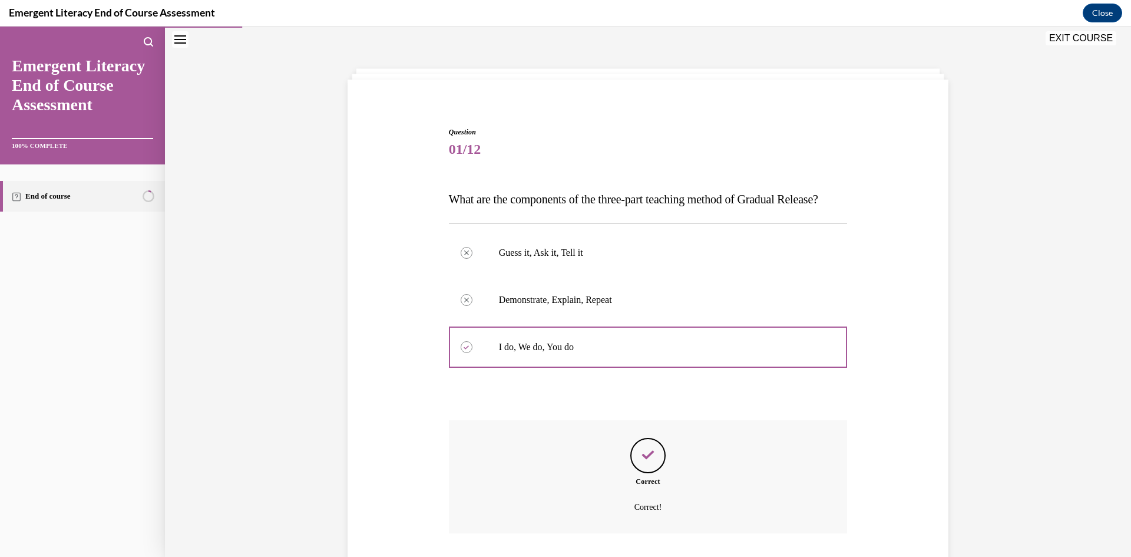
scroll to position [140, 0]
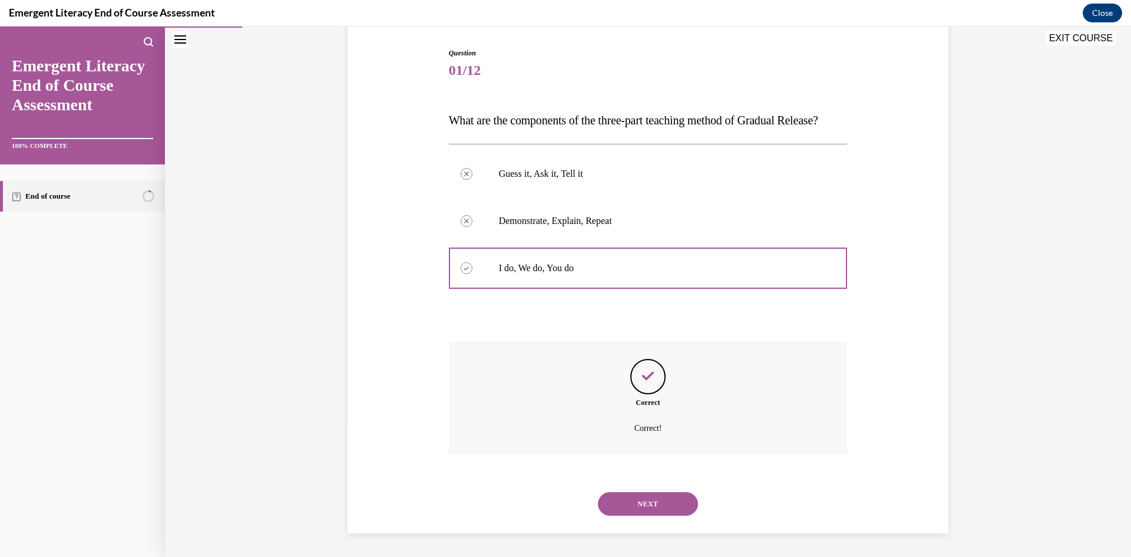
click at [641, 502] on button "NEXT" at bounding box center [648, 504] width 100 height 24
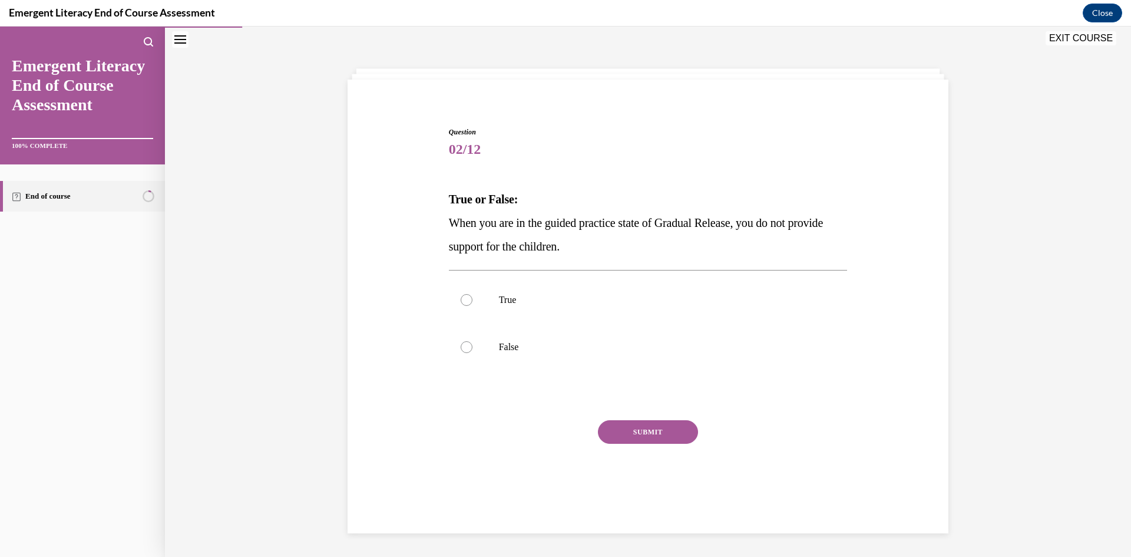
scroll to position [37, 0]
click at [461, 345] on div at bounding box center [467, 347] width 12 height 12
click at [461, 345] on input "False" at bounding box center [467, 347] width 12 height 12
radio input "true"
click at [635, 432] on button "SUBMIT" at bounding box center [648, 432] width 100 height 24
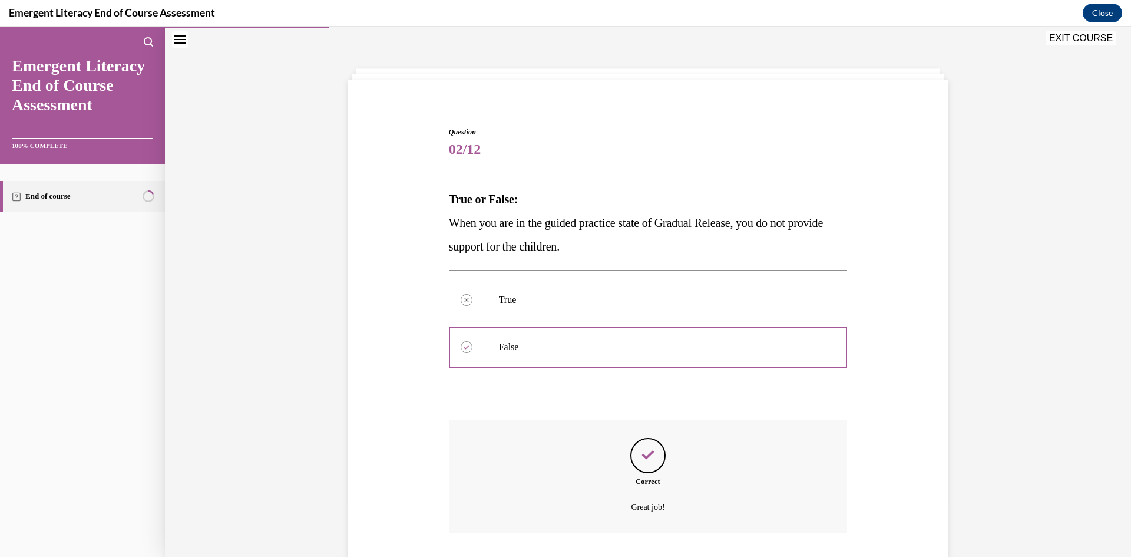
scroll to position [116, 0]
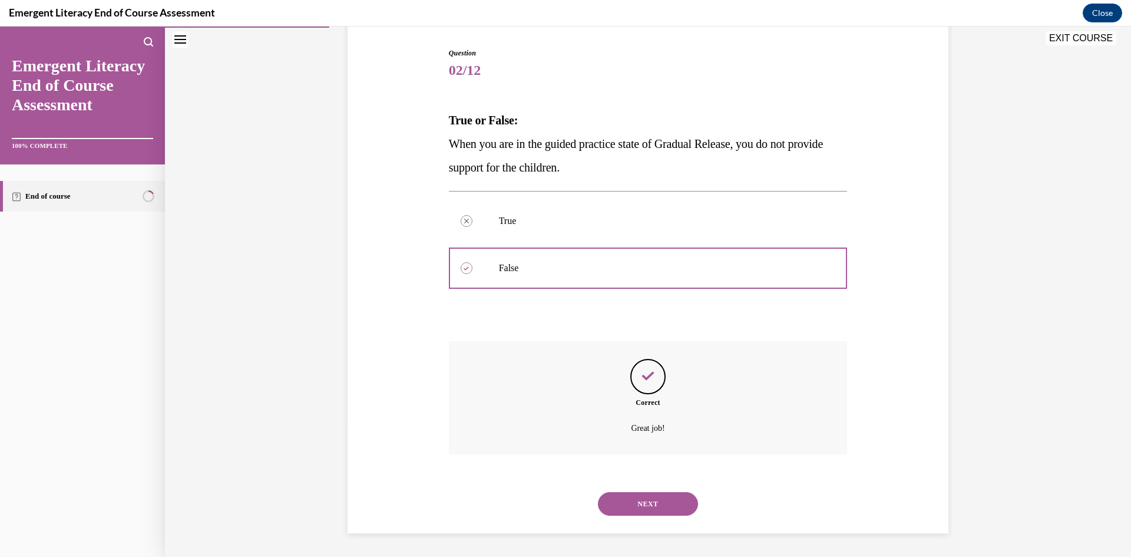
click at [639, 506] on button "NEXT" at bounding box center [648, 504] width 100 height 24
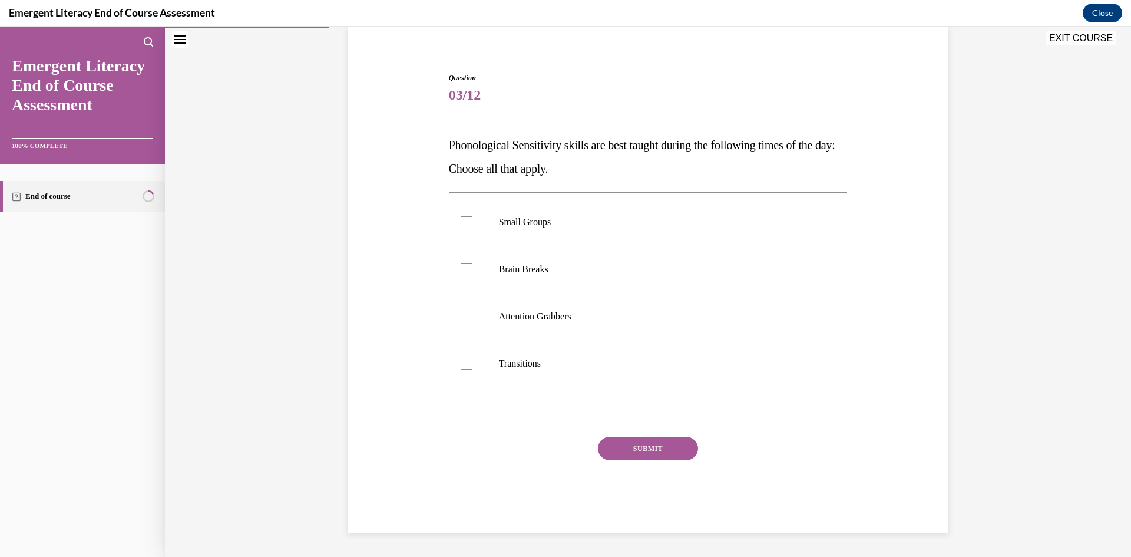
scroll to position [37, 0]
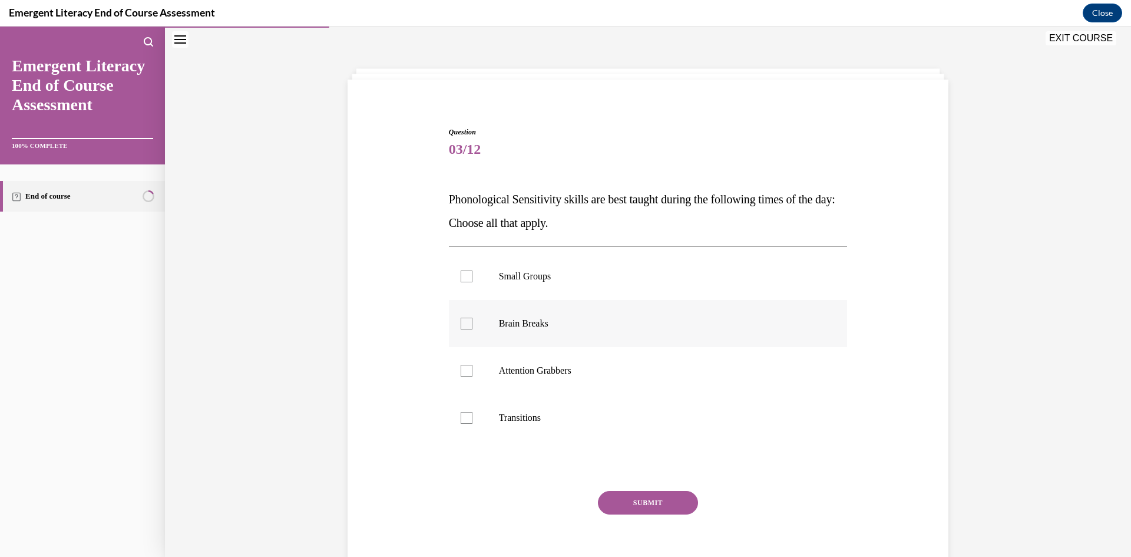
click at [463, 322] on div at bounding box center [467, 324] width 12 height 12
click at [463, 322] on input "Brain Breaks" at bounding box center [467, 324] width 12 height 12
checkbox input "true"
click at [466, 376] on div at bounding box center [467, 371] width 12 height 12
click at [466, 376] on input "Attention Grabbers" at bounding box center [467, 371] width 12 height 12
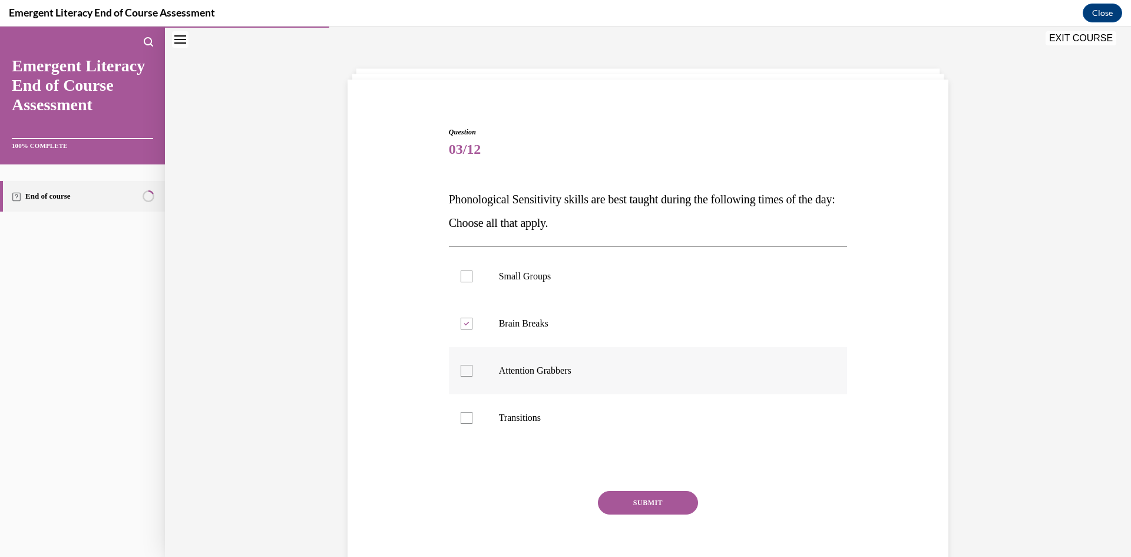
checkbox input "true"
click at [462, 415] on div at bounding box center [467, 418] width 12 height 12
click at [462, 415] on input "Transitions" at bounding box center [467, 418] width 12 height 12
checkbox input "true"
click at [639, 500] on button "SUBMIT" at bounding box center [648, 503] width 100 height 24
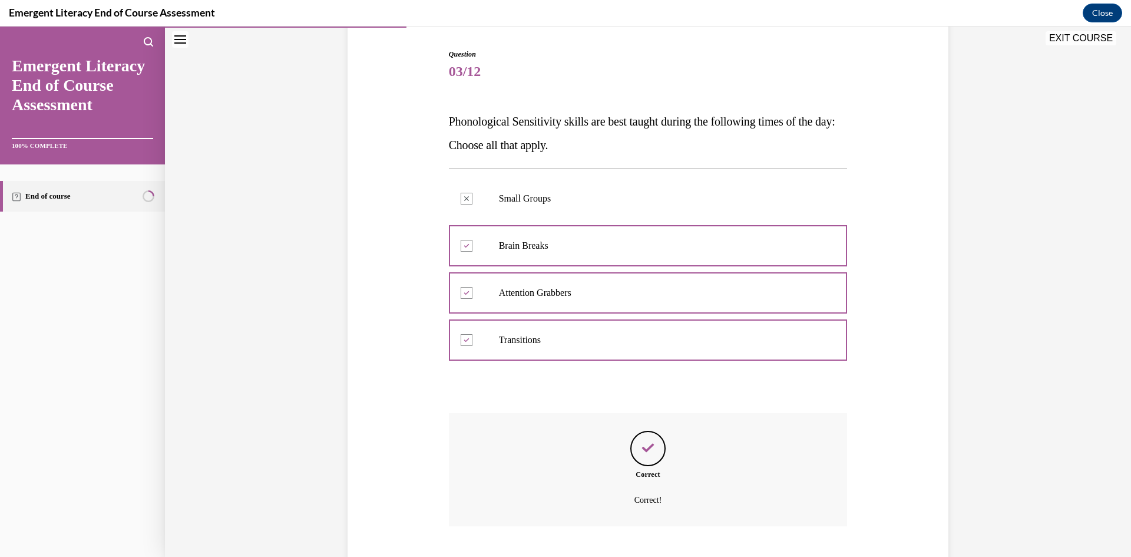
scroll to position [187, 0]
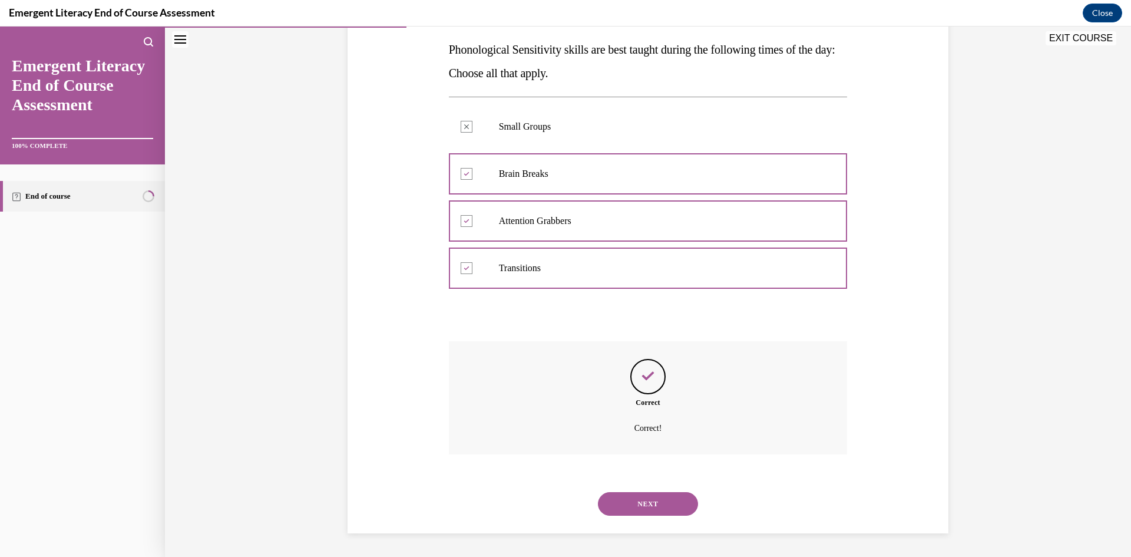
click at [638, 504] on button "NEXT" at bounding box center [648, 504] width 100 height 24
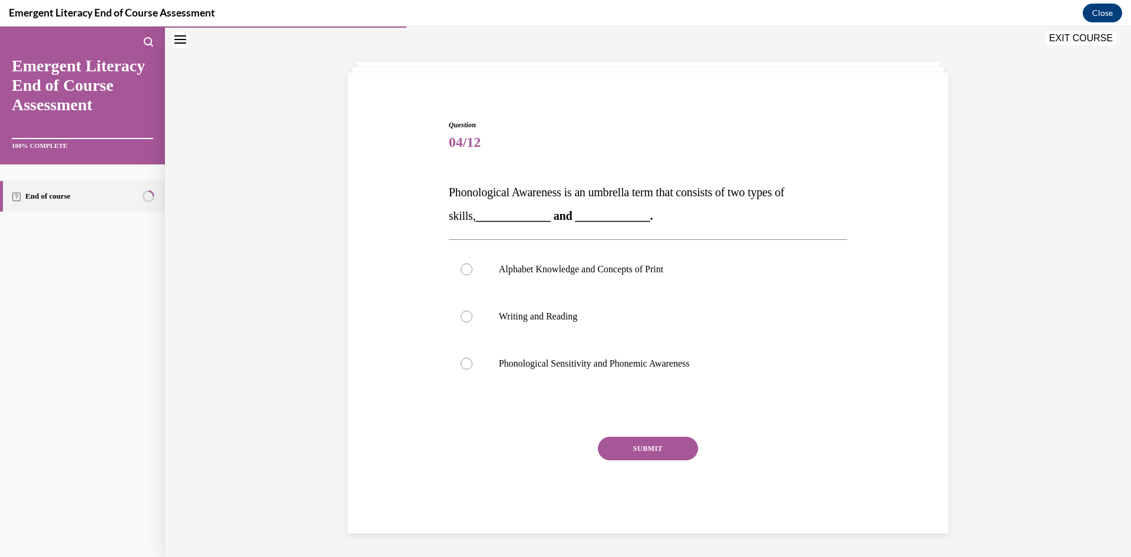
scroll to position [44, 0]
click at [464, 365] on div at bounding box center [467, 364] width 12 height 12
click at [464, 365] on input "Phonological Sensitivity and Phonemic Awareness" at bounding box center [467, 364] width 12 height 12
radio input "true"
click at [641, 445] on button "SUBMIT" at bounding box center [648, 449] width 100 height 24
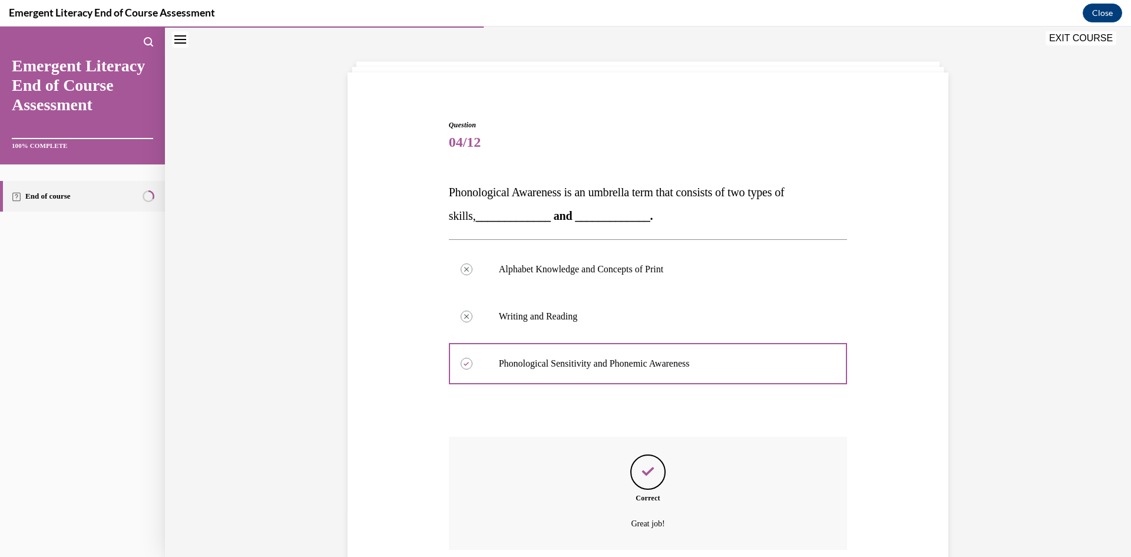
scroll to position [140, 0]
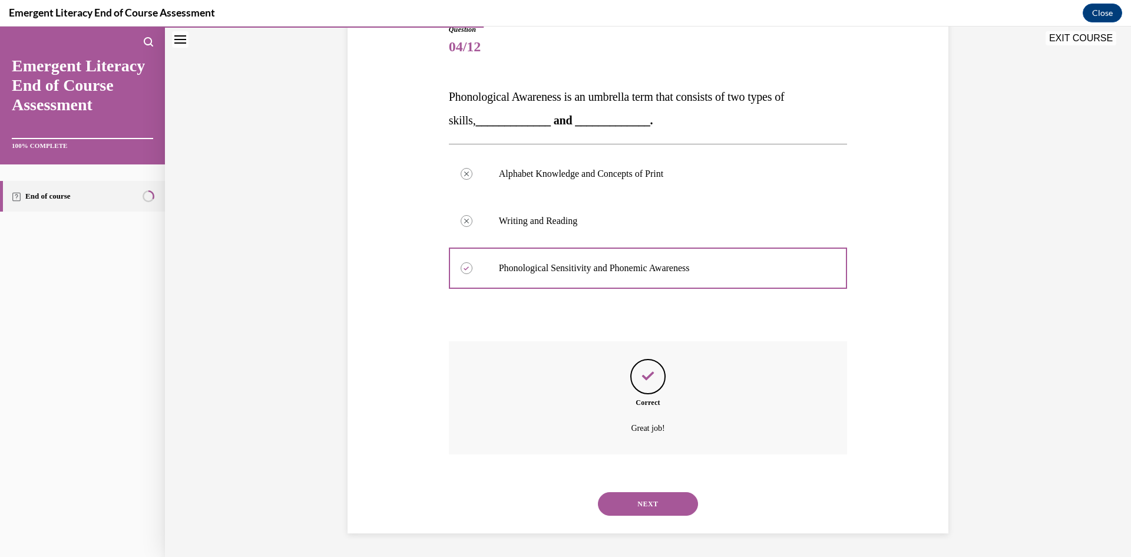
click at [649, 497] on button "NEXT" at bounding box center [648, 504] width 100 height 24
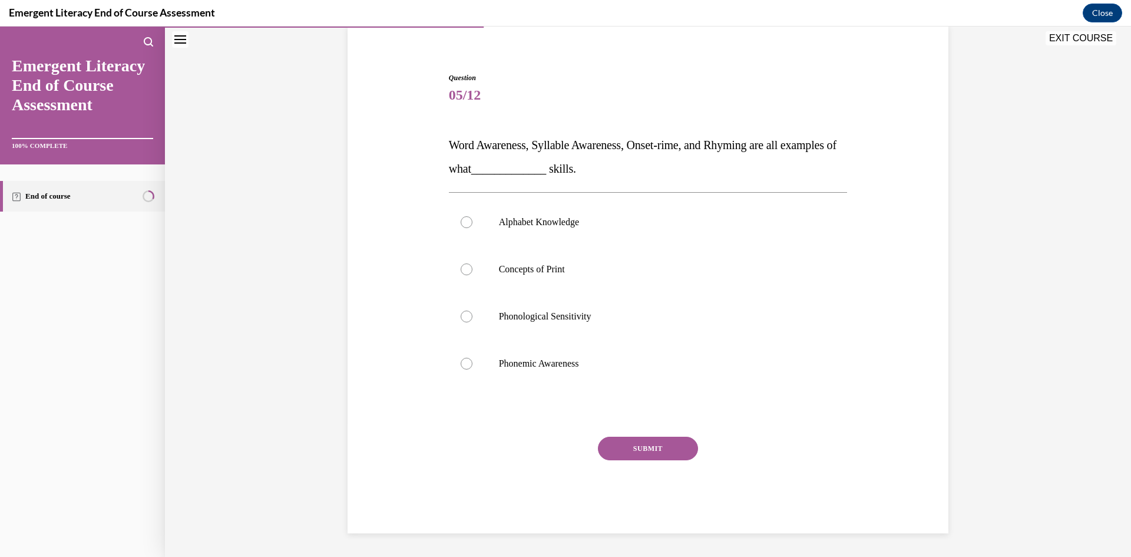
scroll to position [91, 0]
click at [463, 359] on div at bounding box center [467, 364] width 12 height 12
click at [463, 359] on input "Phonemic Awareness" at bounding box center [467, 364] width 12 height 12
radio input "true"
click at [639, 447] on button "SUBMIT" at bounding box center [648, 449] width 100 height 24
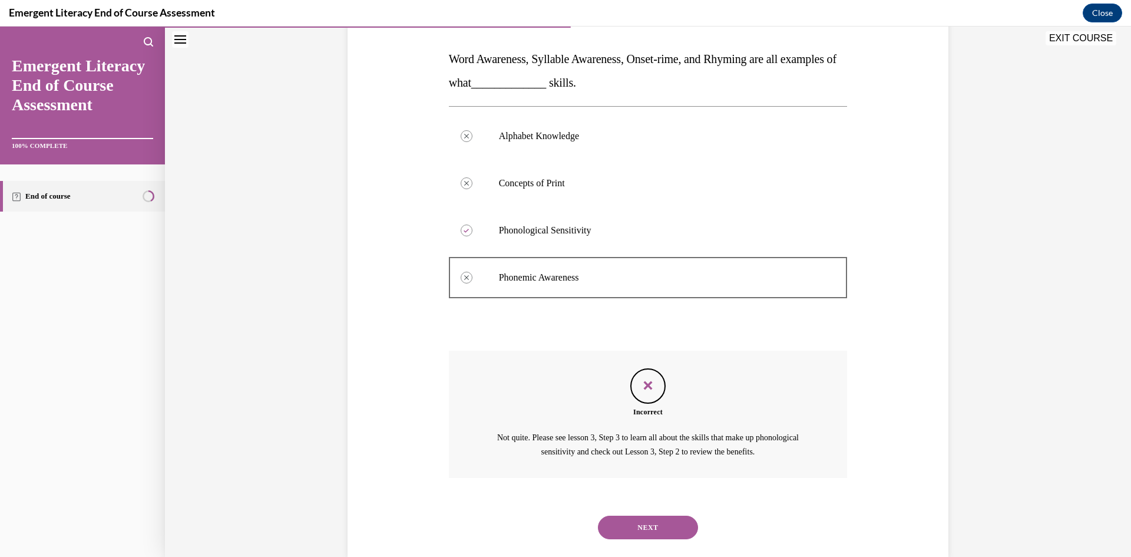
scroll to position [201, 0]
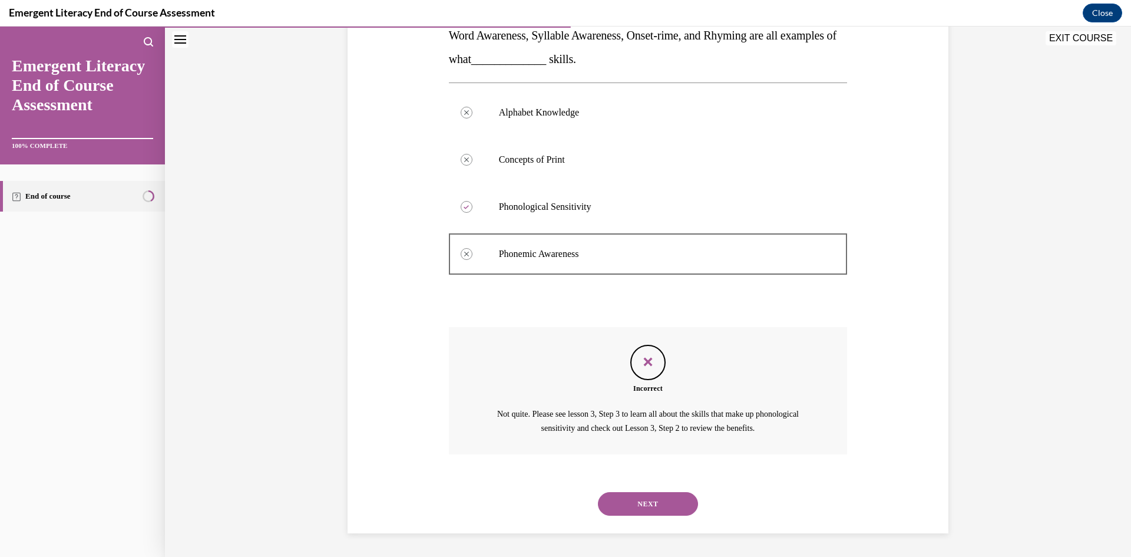
click at [647, 507] on button "NEXT" at bounding box center [648, 504] width 100 height 24
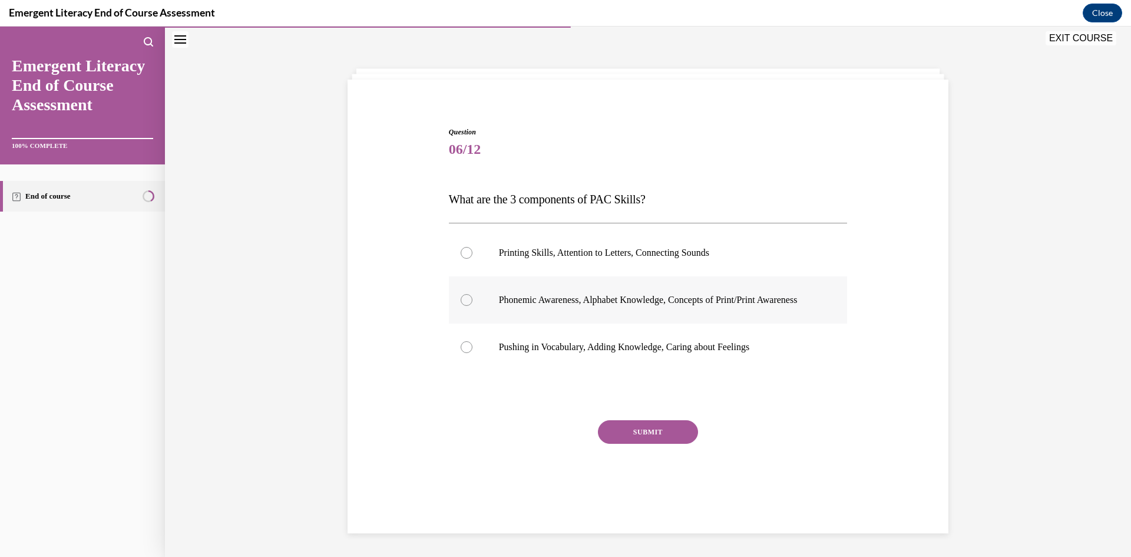
click at [470, 305] on label "Phonemic Awareness, Alphabet Knowledge, Concepts of Print/Print Awareness" at bounding box center [648, 299] width 399 height 47
click at [470, 305] on input "Phonemic Awareness, Alphabet Knowledge, Concepts of Print/Print Awareness" at bounding box center [467, 300] width 12 height 12
radio input "true"
click at [661, 444] on button "SUBMIT" at bounding box center [648, 432] width 100 height 24
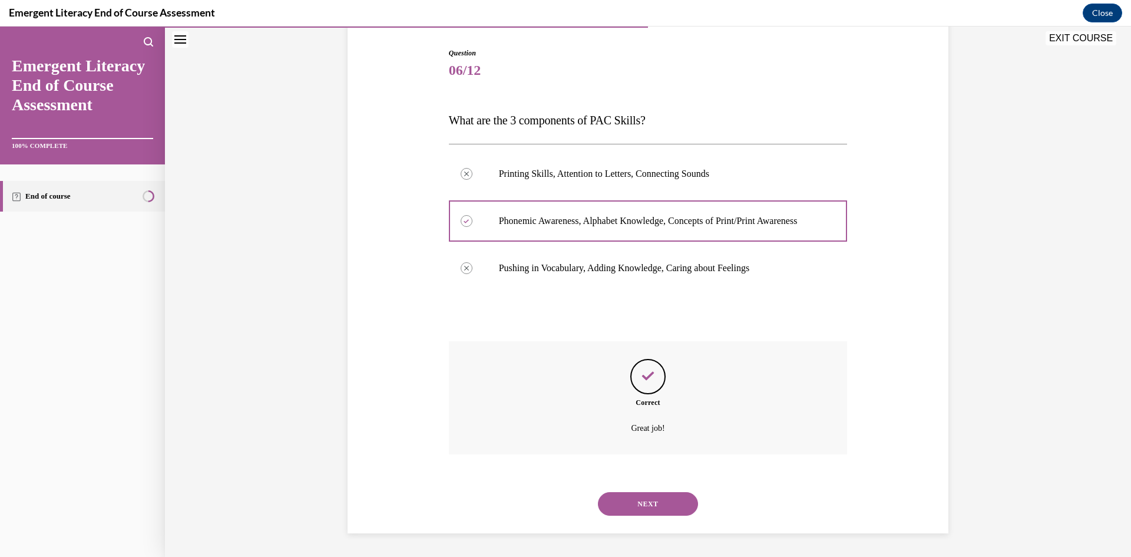
scroll to position [128, 0]
click at [657, 505] on button "NEXT" at bounding box center [648, 504] width 100 height 24
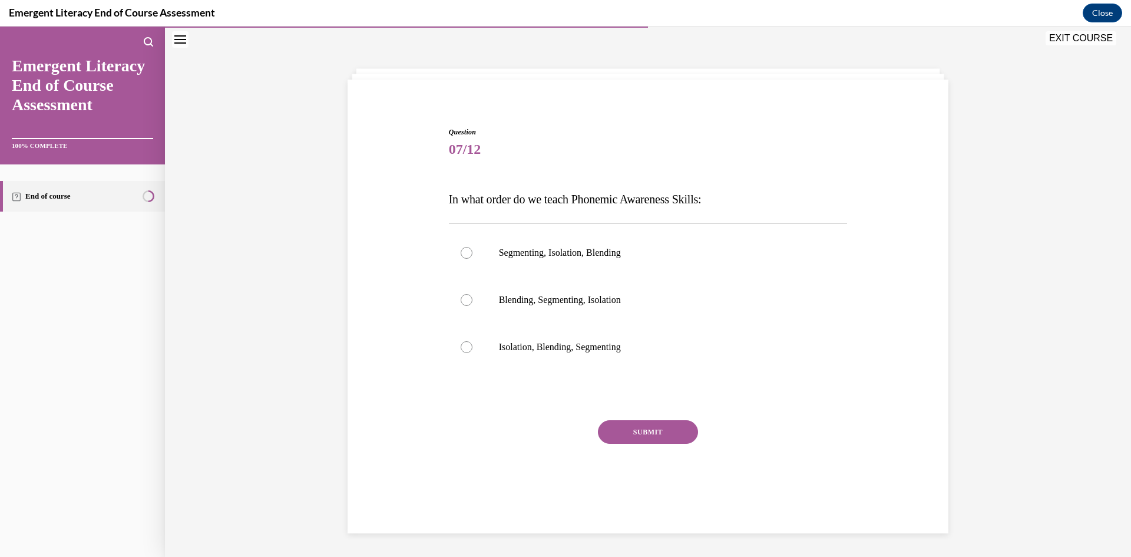
scroll to position [37, 0]
click at [461, 345] on div at bounding box center [467, 347] width 12 height 12
click at [461, 345] on input "Isolation, Blending, Segmenting" at bounding box center [467, 347] width 12 height 12
radio input "true"
click at [658, 429] on button "SUBMIT" at bounding box center [648, 432] width 100 height 24
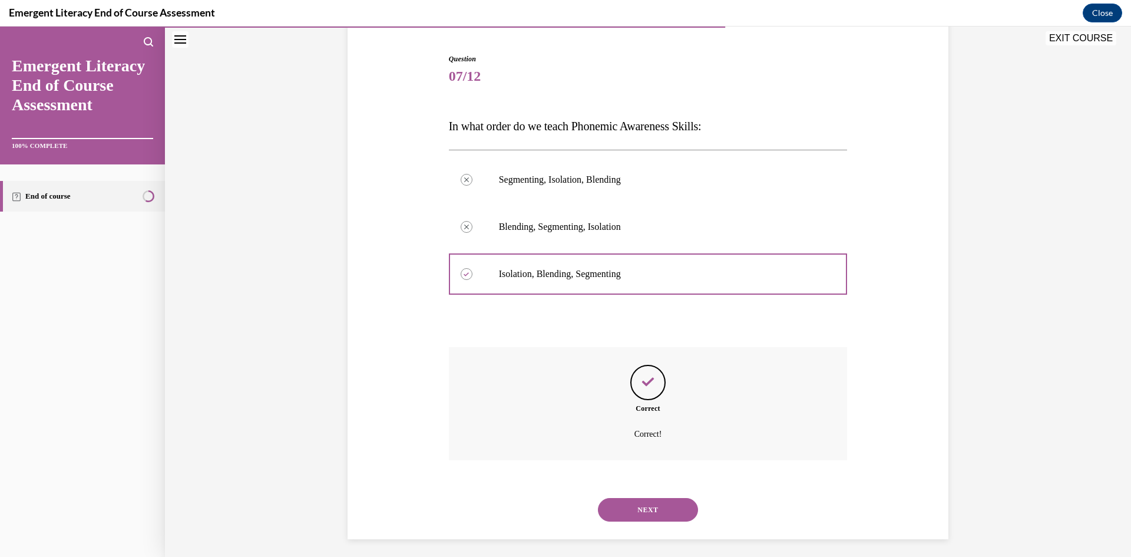
scroll to position [116, 0]
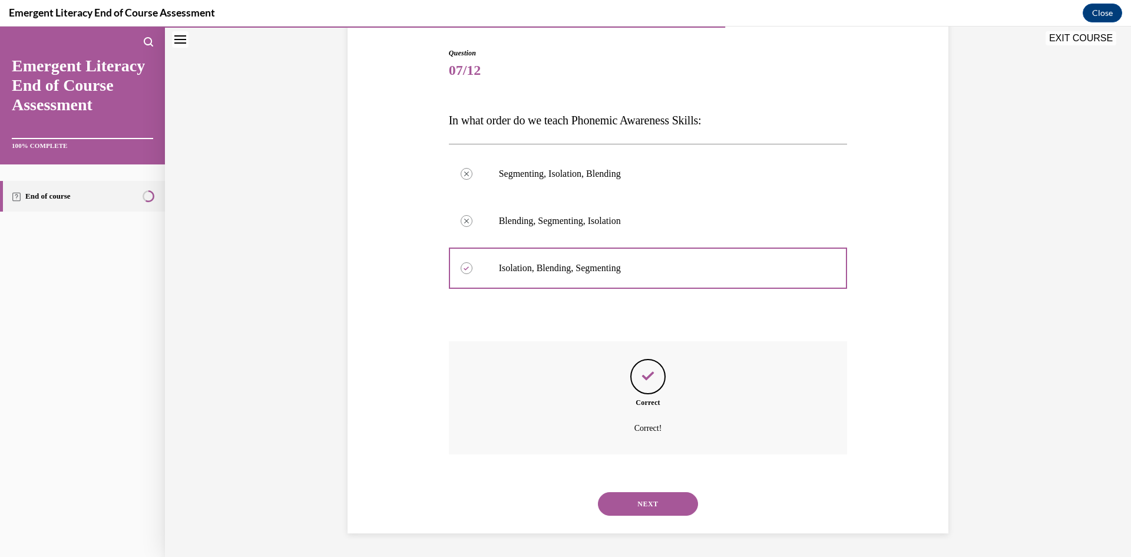
click at [641, 504] on button "NEXT" at bounding box center [648, 504] width 100 height 24
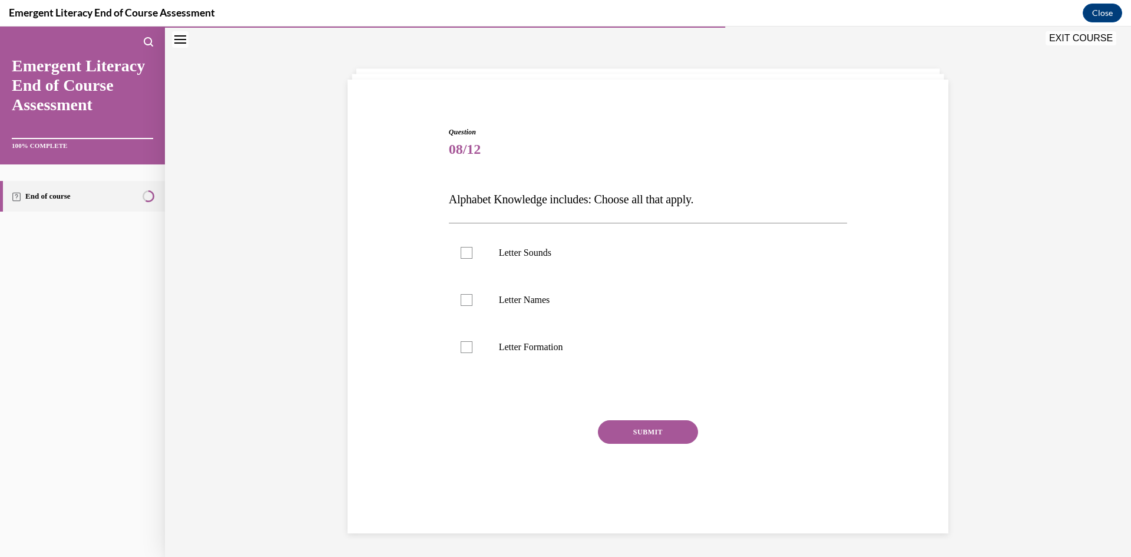
scroll to position [37, 0]
click at [461, 252] on div at bounding box center [467, 253] width 12 height 12
click at [461, 252] on input "Letter Sounds" at bounding box center [467, 253] width 12 height 12
checkbox input "true"
click at [464, 296] on div at bounding box center [467, 300] width 12 height 12
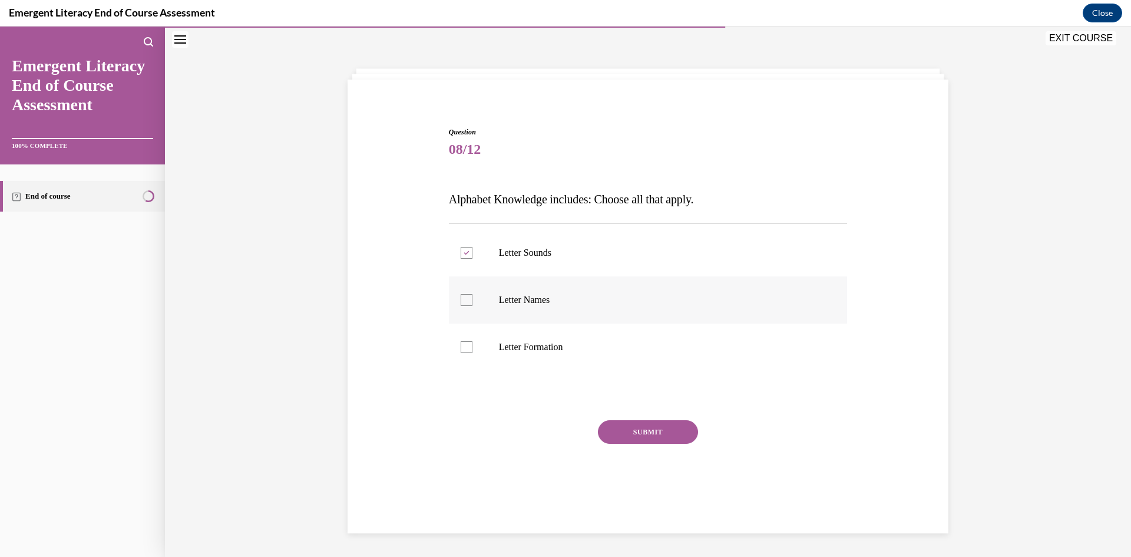
click at [464, 296] on input "Letter Names" at bounding box center [467, 300] width 12 height 12
checkbox input "true"
click at [464, 345] on div at bounding box center [467, 347] width 12 height 12
click at [464, 345] on input "Letter Formation" at bounding box center [467, 347] width 12 height 12
checkbox input "true"
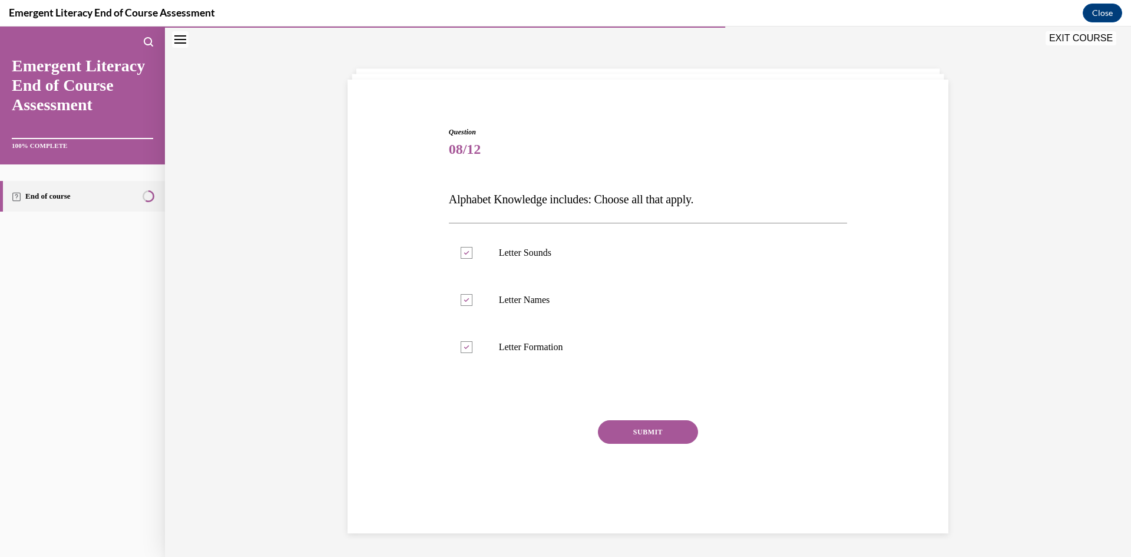
click at [642, 435] on button "SUBMIT" at bounding box center [648, 432] width 100 height 24
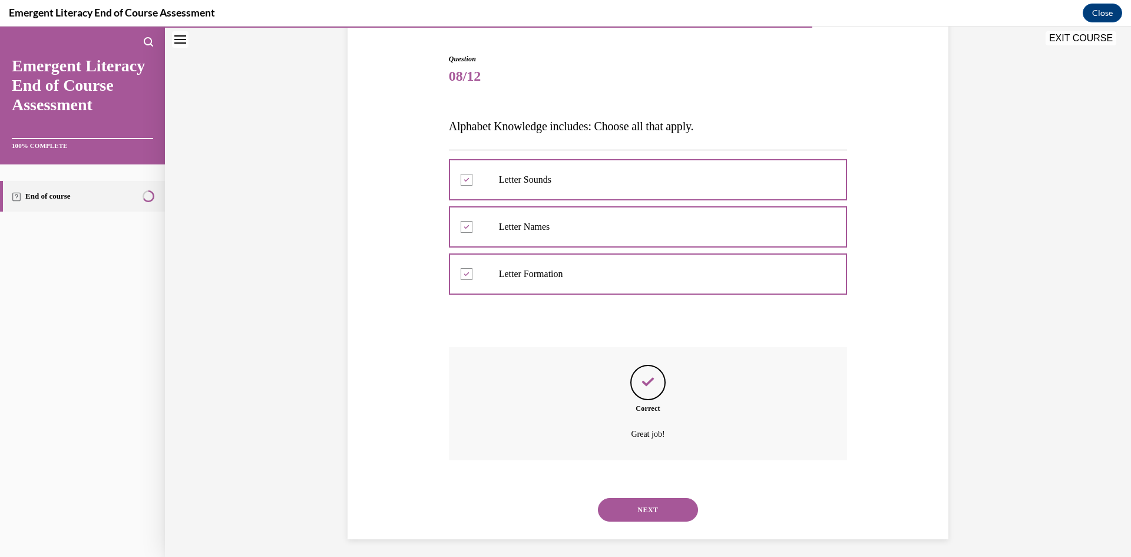
scroll to position [116, 0]
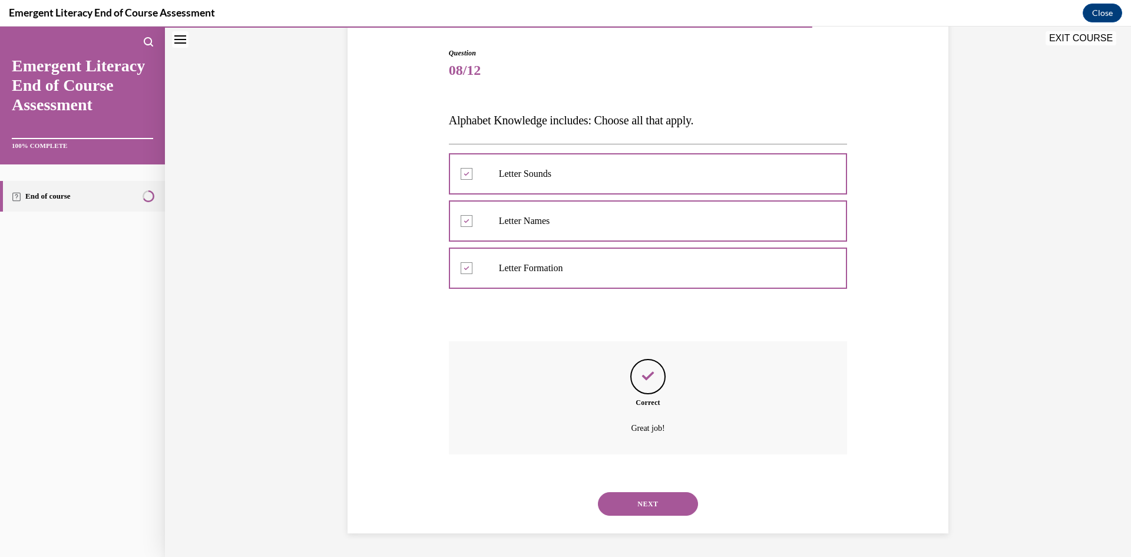
click at [644, 507] on button "NEXT" at bounding box center [648, 504] width 100 height 24
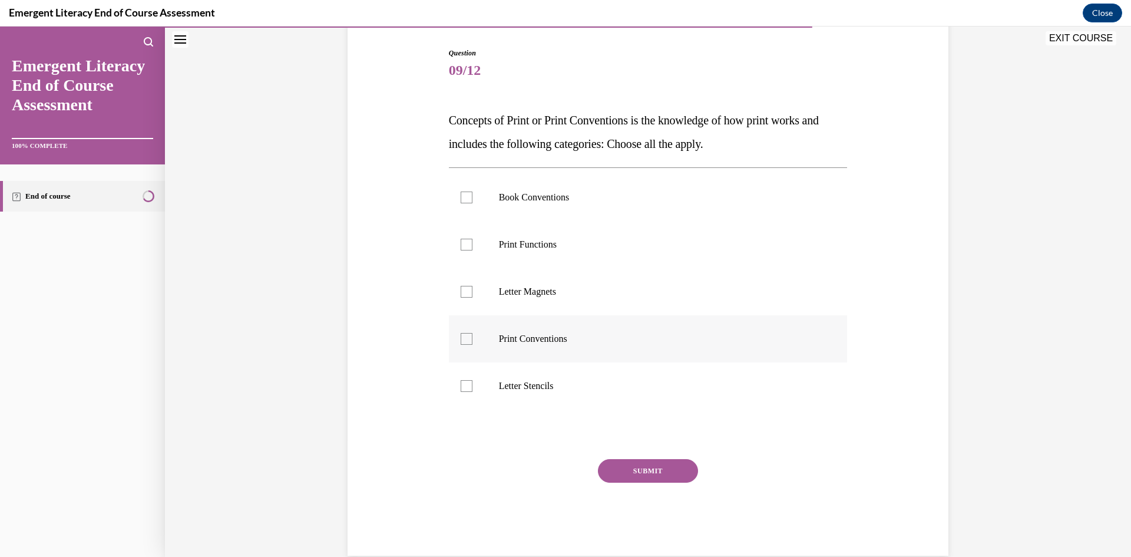
scroll to position [62, 0]
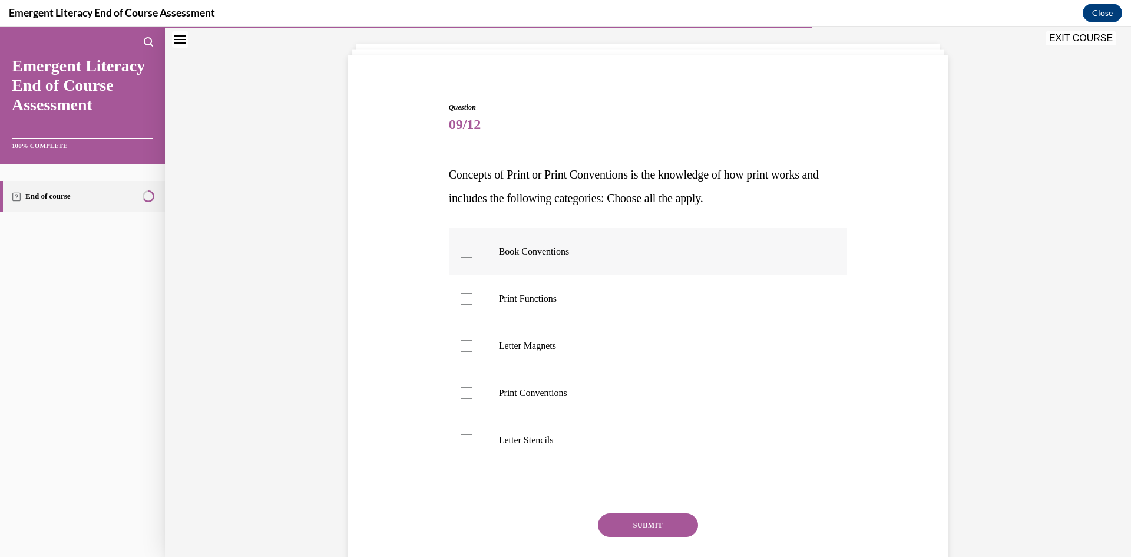
click at [461, 248] on div at bounding box center [467, 252] width 12 height 12
click at [461, 248] on input "Book Conventions" at bounding box center [467, 252] width 12 height 12
checkbox input "true"
click at [461, 297] on div at bounding box center [467, 299] width 12 height 12
click at [461, 297] on input "Print Functions" at bounding box center [467, 299] width 12 height 12
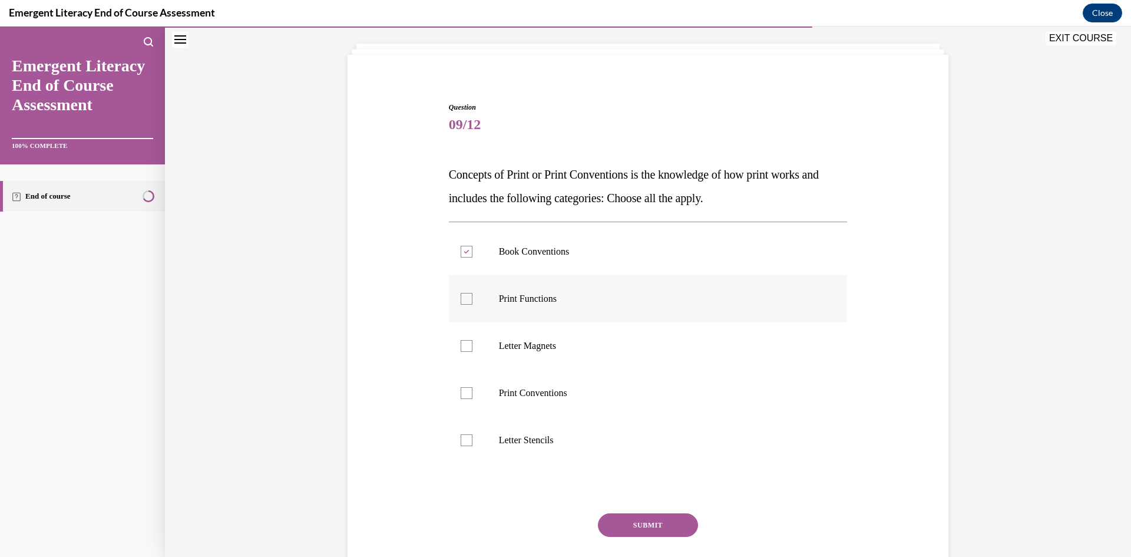
checkbox input "true"
click at [464, 390] on div at bounding box center [467, 393] width 12 height 12
click at [464, 390] on input "Print Conventions" at bounding box center [467, 393] width 12 height 12
checkbox input "true"
click at [641, 520] on button "SUBMIT" at bounding box center [648, 525] width 100 height 24
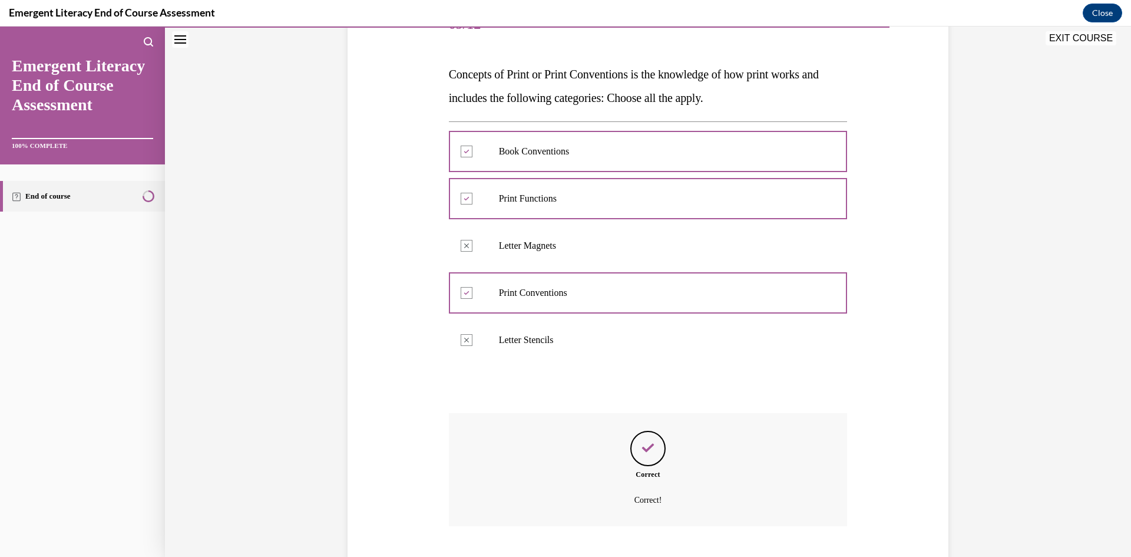
scroll to position [234, 0]
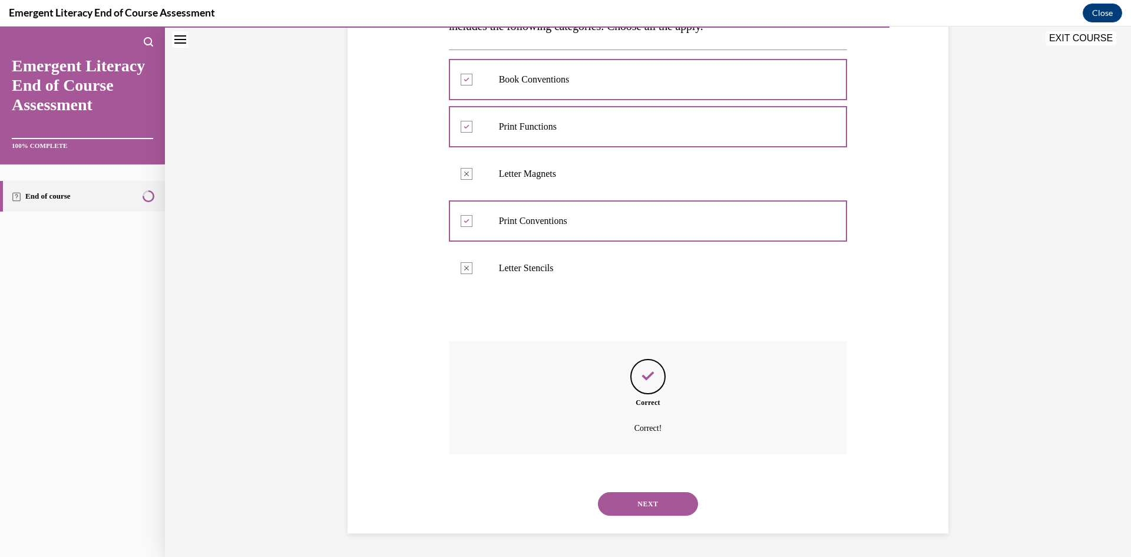
click at [640, 494] on button "NEXT" at bounding box center [648, 504] width 100 height 24
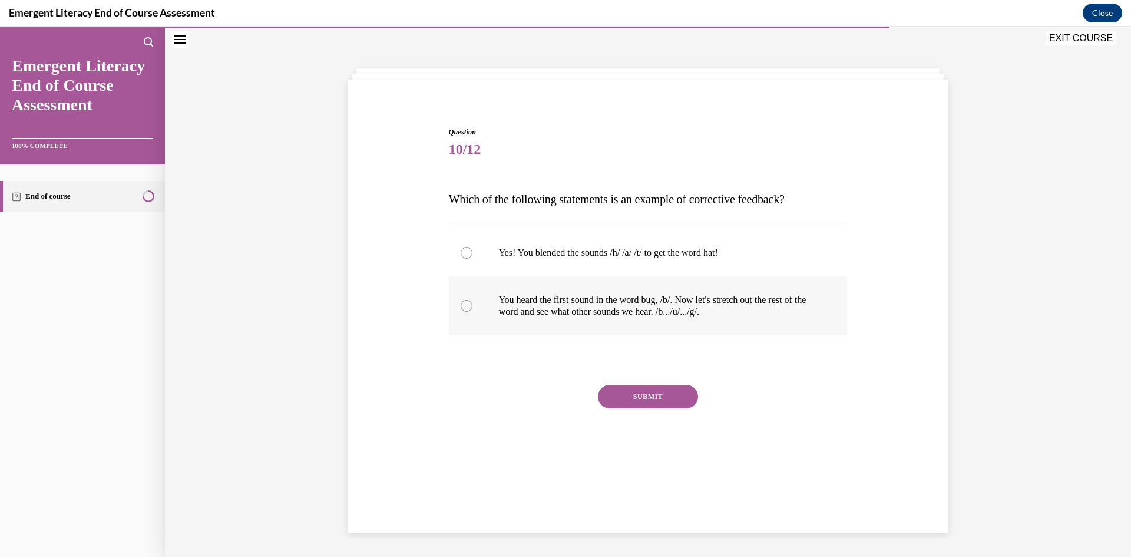
click at [466, 306] on div at bounding box center [467, 306] width 12 height 12
click at [466, 306] on input "You heard the first sound in the word bug, /b/. Now let's stretch out the rest …" at bounding box center [467, 306] width 12 height 12
radio input "true"
click at [651, 395] on button "SUBMIT" at bounding box center [648, 397] width 100 height 24
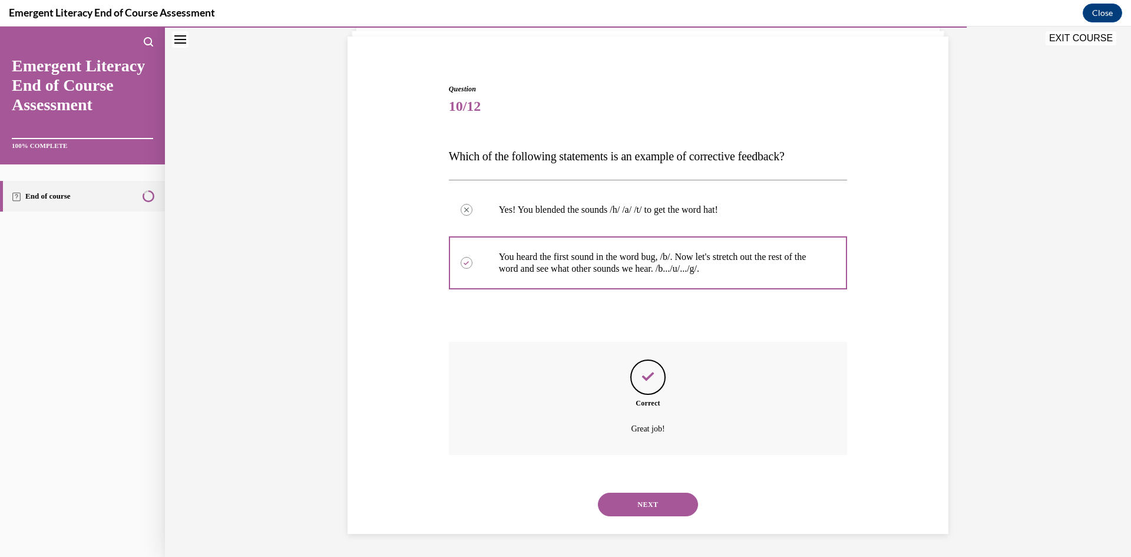
scroll to position [81, 0]
click at [640, 502] on button "NEXT" at bounding box center [648, 504] width 100 height 24
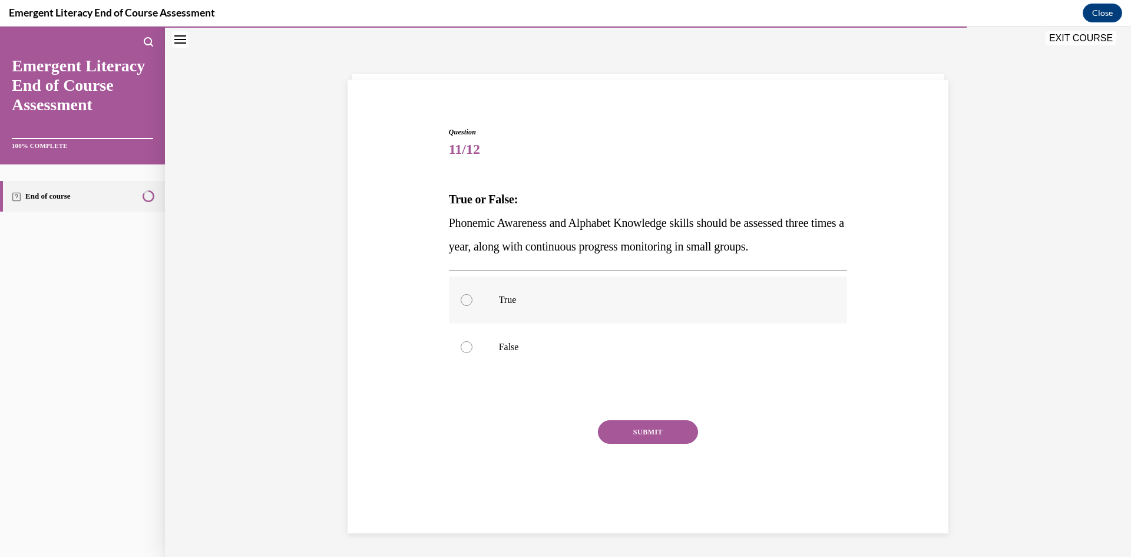
click at [469, 299] on label "True" at bounding box center [648, 299] width 399 height 47
click at [469, 299] on input "True" at bounding box center [467, 300] width 12 height 12
radio input "true"
click at [646, 425] on button "SUBMIT" at bounding box center [648, 432] width 100 height 24
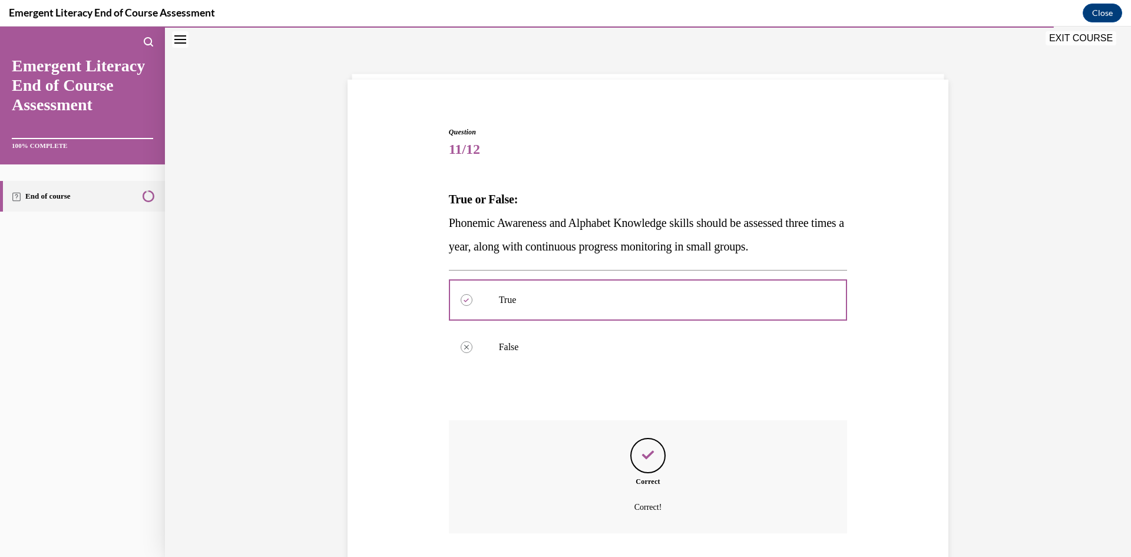
scroll to position [116, 0]
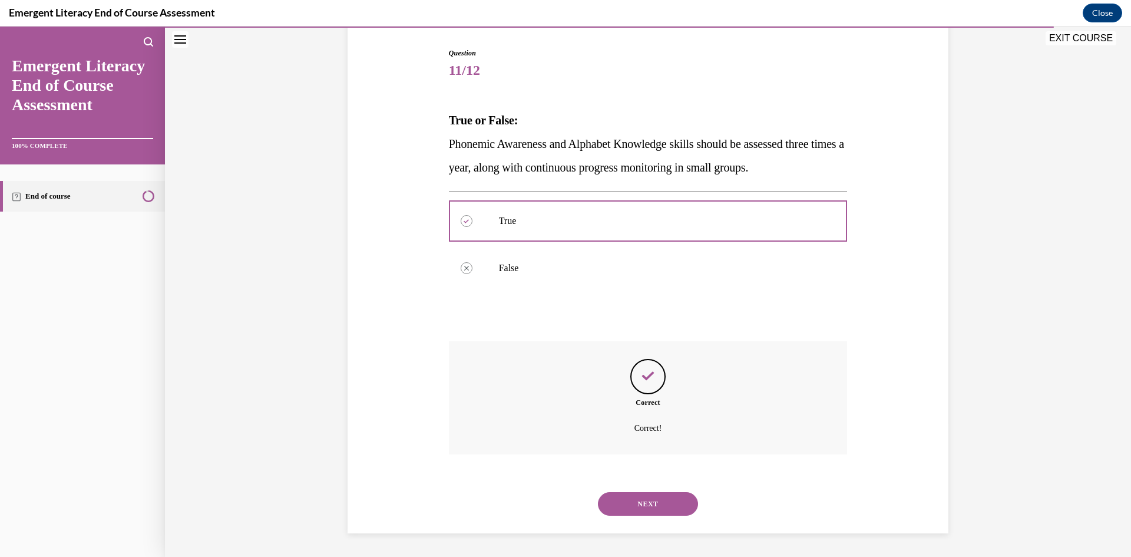
click at [641, 497] on button "NEXT" at bounding box center [648, 504] width 100 height 24
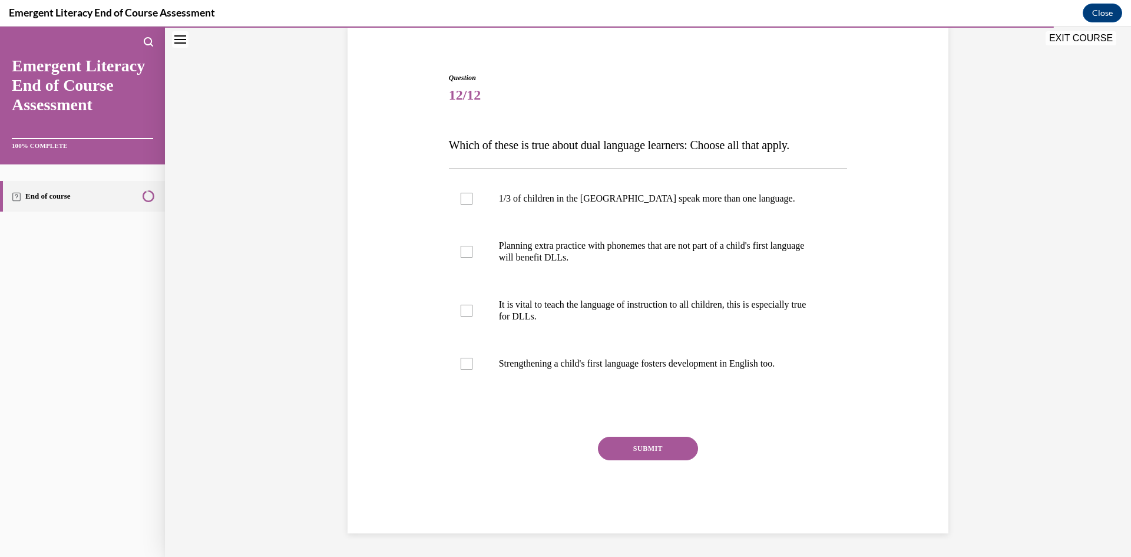
scroll to position [37, 0]
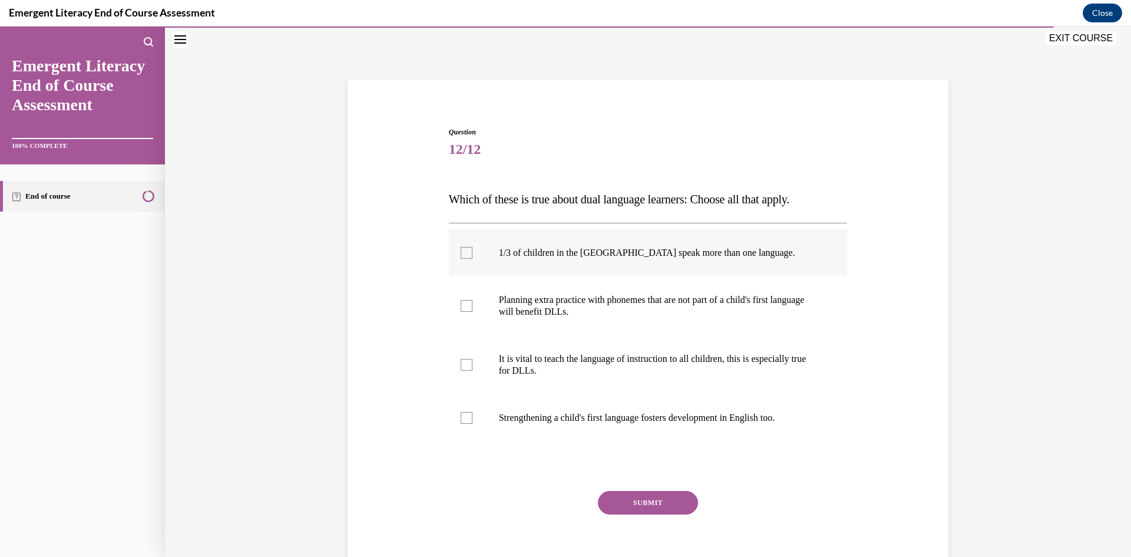
click at [463, 250] on div at bounding box center [467, 253] width 12 height 12
click at [463, 250] on input "1/3 of children in the US speak more than one language." at bounding box center [467, 253] width 12 height 12
checkbox input "true"
click at [467, 307] on div at bounding box center [467, 306] width 12 height 12
click at [467, 307] on input "Planning extra practice with phonemes that are not part of a child's first lang…" at bounding box center [467, 306] width 12 height 12
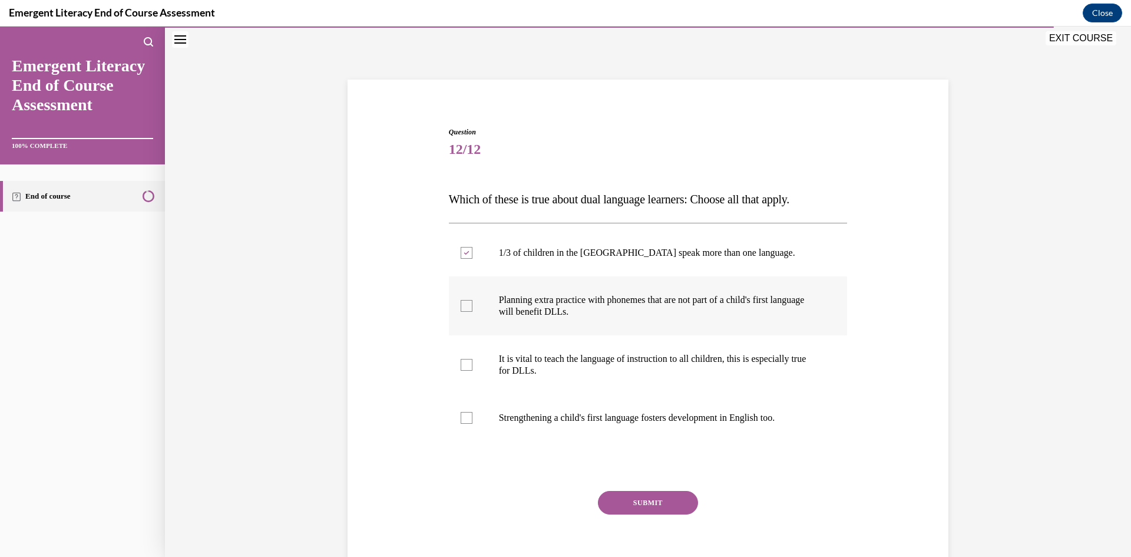
checkbox input "true"
click at [466, 364] on div at bounding box center [467, 365] width 12 height 12
click at [466, 364] on input "It is vital to teach the language of instruction to all children, this is espec…" at bounding box center [467, 365] width 12 height 12
checkbox input "true"
click at [466, 421] on div at bounding box center [467, 418] width 12 height 12
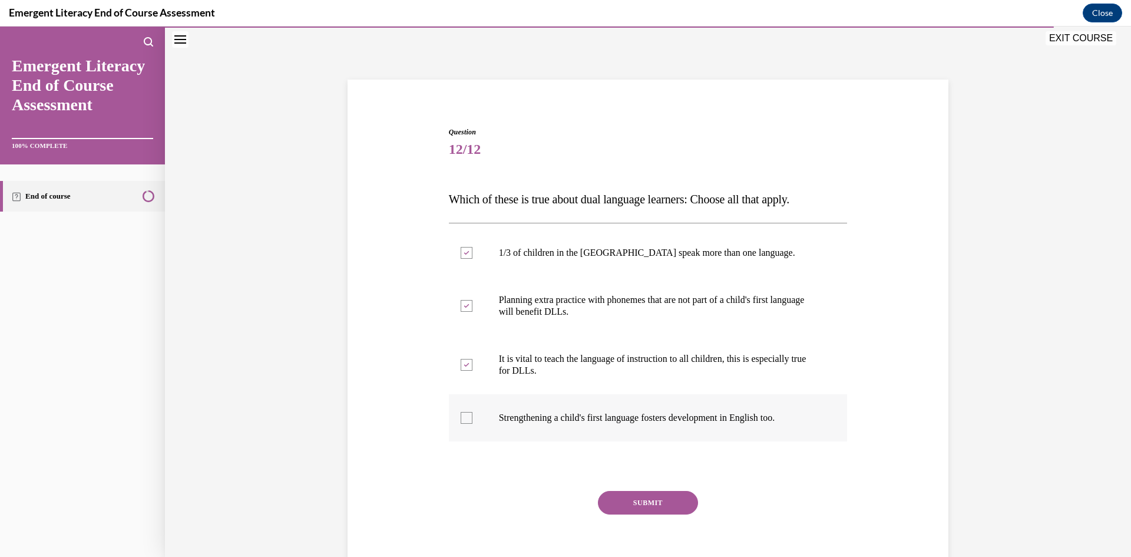
click at [466, 421] on input "Strengthening a child's first language fosters development in English too." at bounding box center [467, 418] width 12 height 12
checkbox input "true"
click at [639, 504] on button "SUBMIT" at bounding box center [648, 503] width 100 height 24
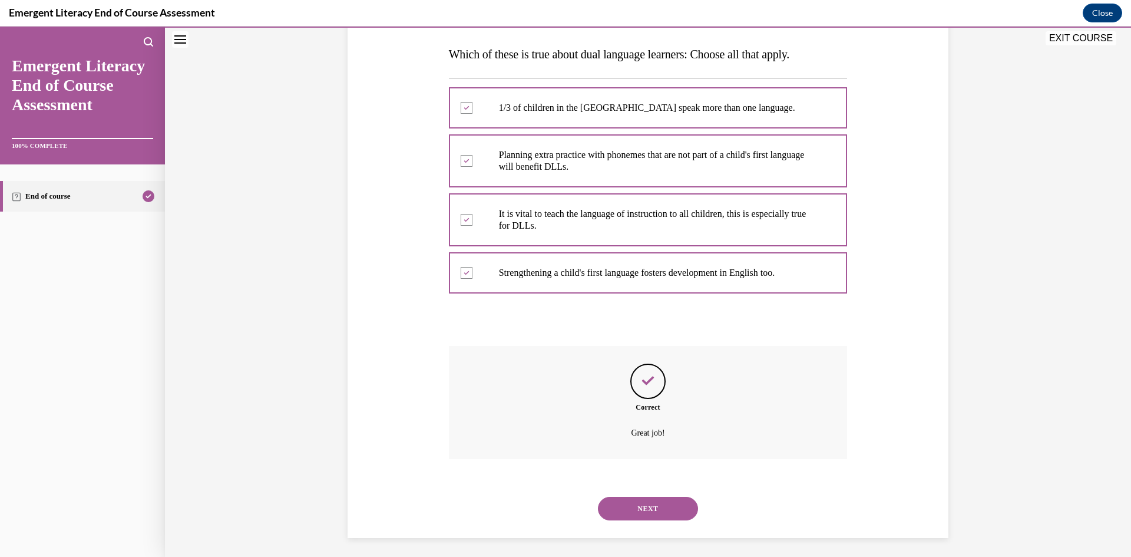
scroll to position [187, 0]
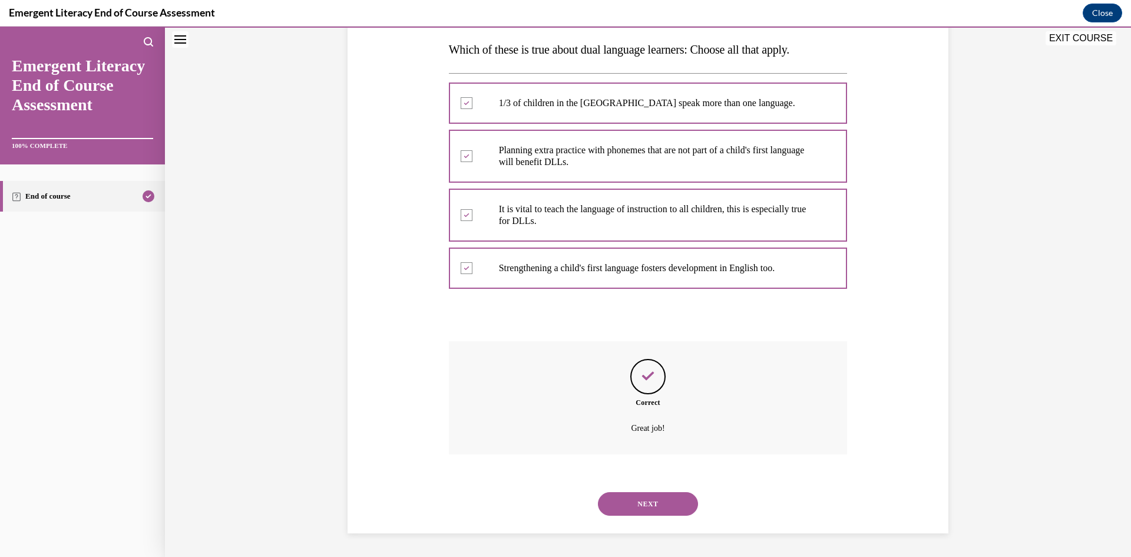
click at [639, 504] on button "NEXT" at bounding box center [648, 504] width 100 height 24
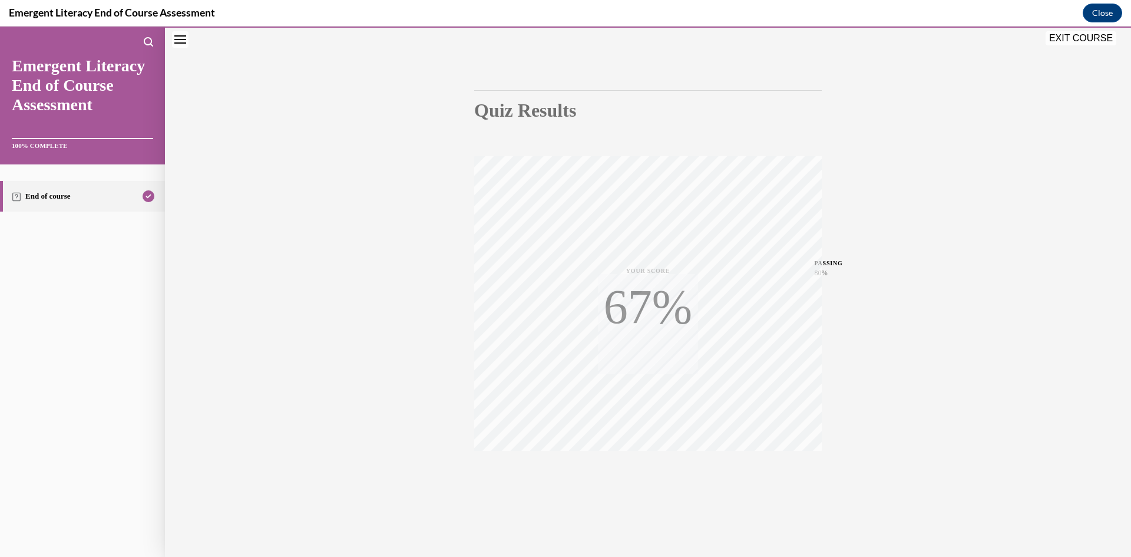
scroll to position [74, 0]
click at [1094, 35] on button "EXIT COURSE" at bounding box center [1081, 38] width 71 height 14
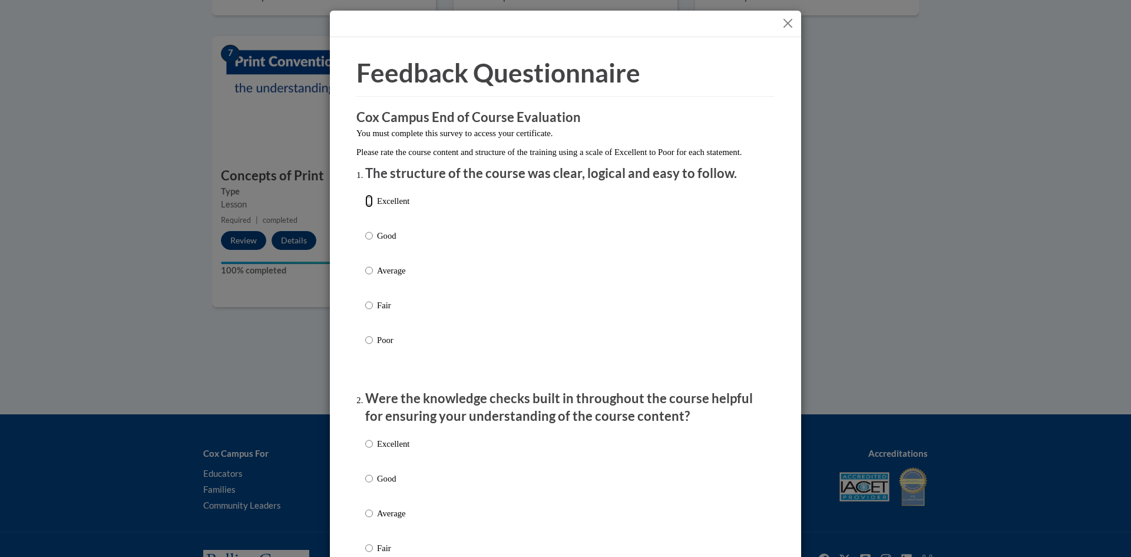
click at [366, 207] on input "Excellent" at bounding box center [369, 200] width 8 height 13
radio input "true"
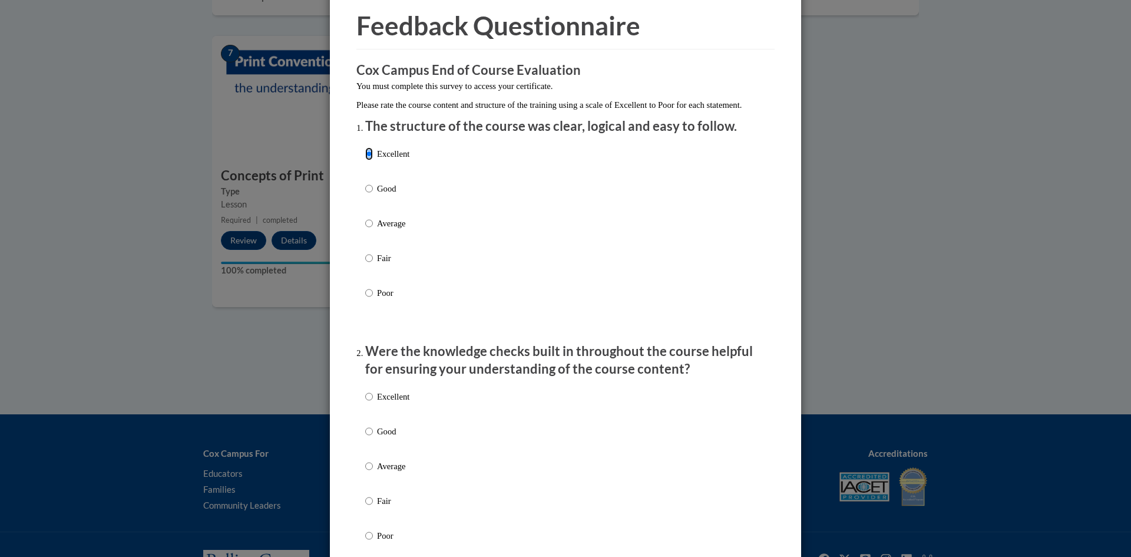
scroll to position [118, 0]
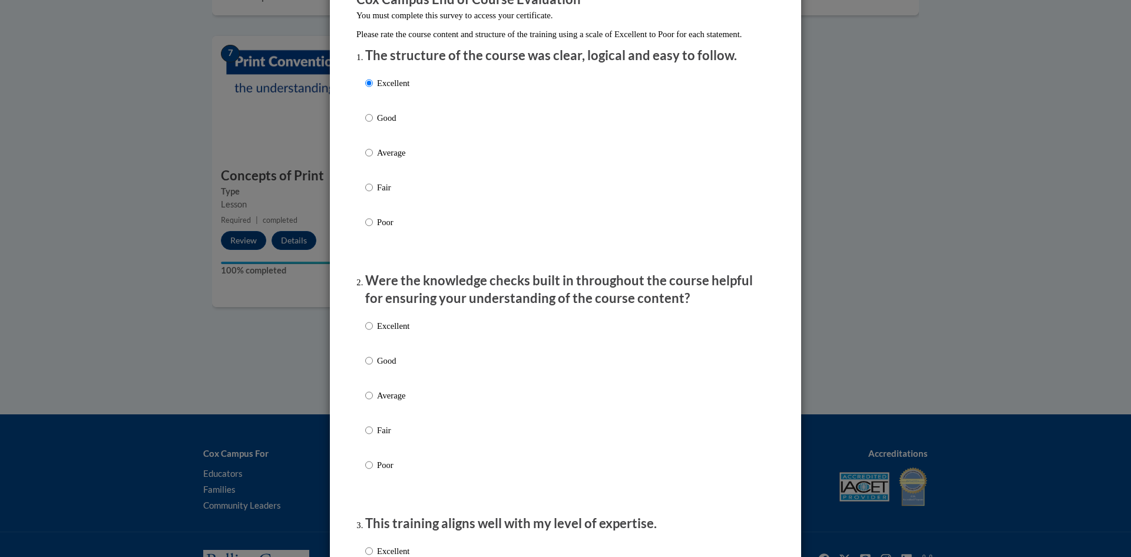
click at [370, 336] on label "Excellent" at bounding box center [387, 335] width 44 height 32
click at [370, 332] on input "Excellent" at bounding box center [369, 325] width 8 height 13
radio input "true"
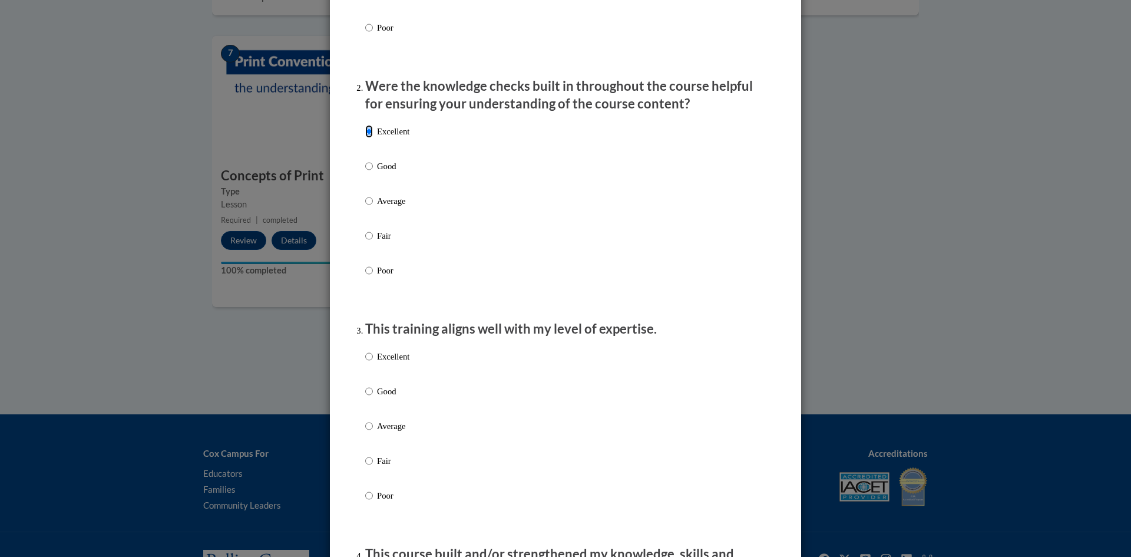
scroll to position [354, 0]
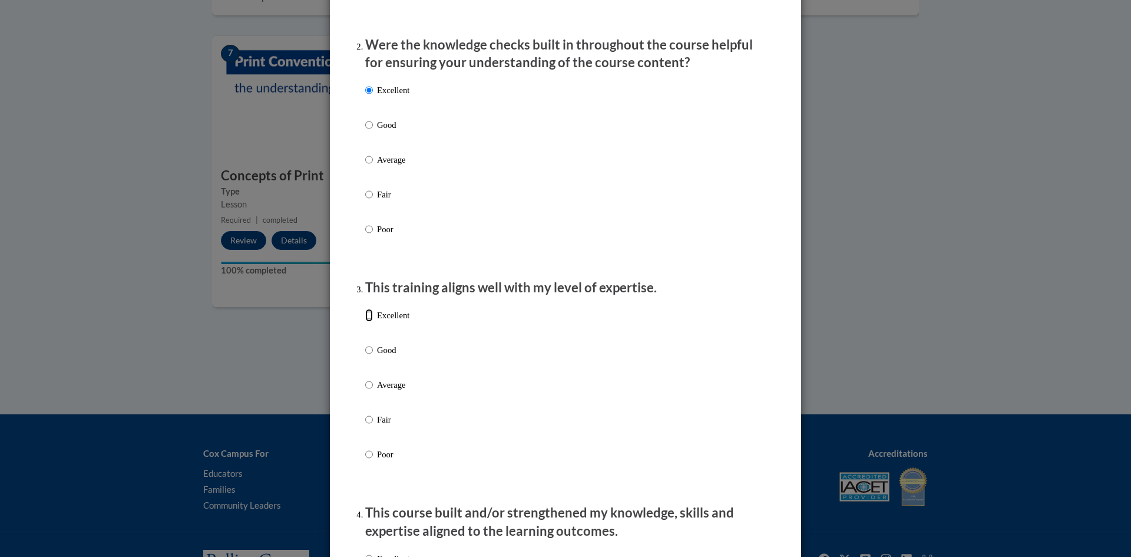
click at [365, 322] on input "Excellent" at bounding box center [369, 315] width 8 height 13
radio input "true"
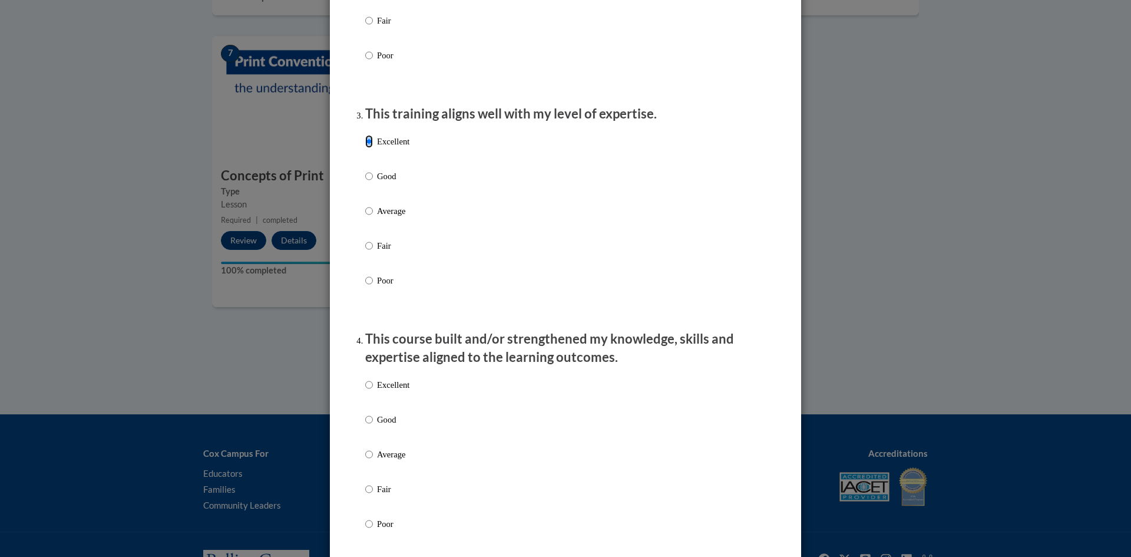
scroll to position [530, 0]
click at [365, 388] on input "Excellent" at bounding box center [369, 381] width 8 height 13
radio input "true"
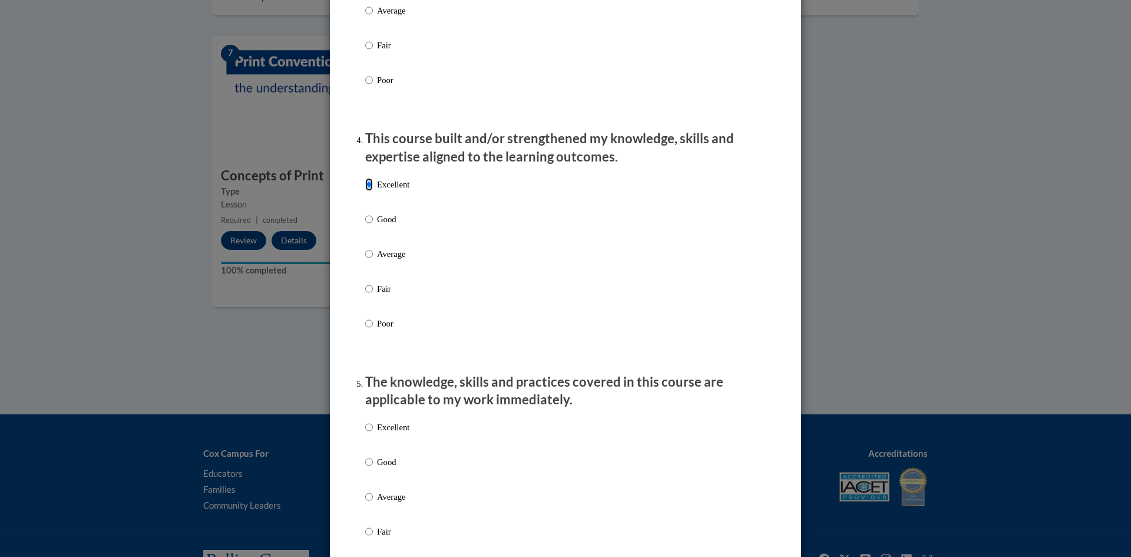
scroll to position [766, 0]
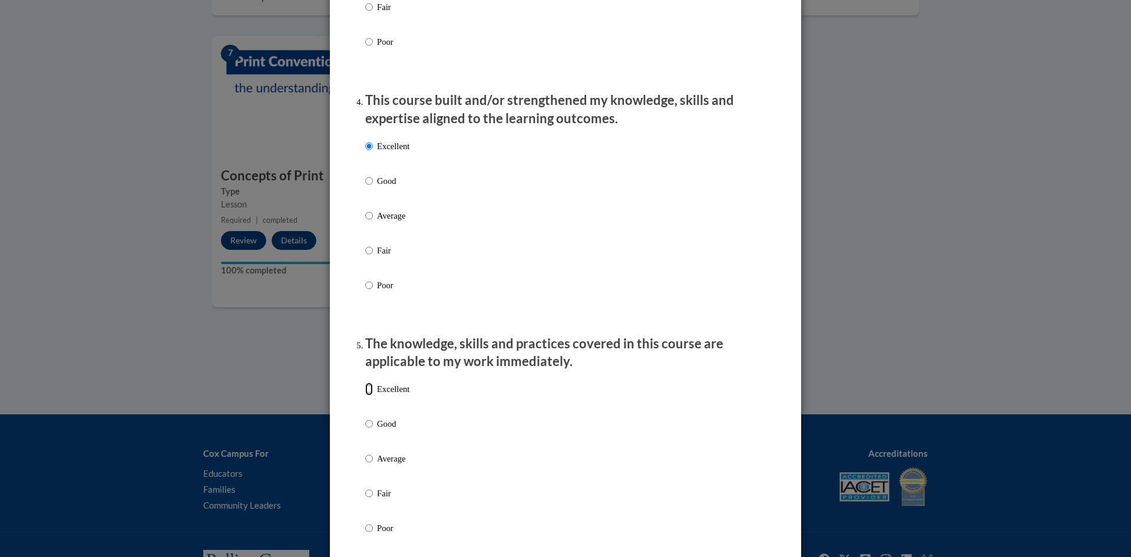
click at [367, 395] on input "Excellent" at bounding box center [369, 388] width 8 height 13
radio input "true"
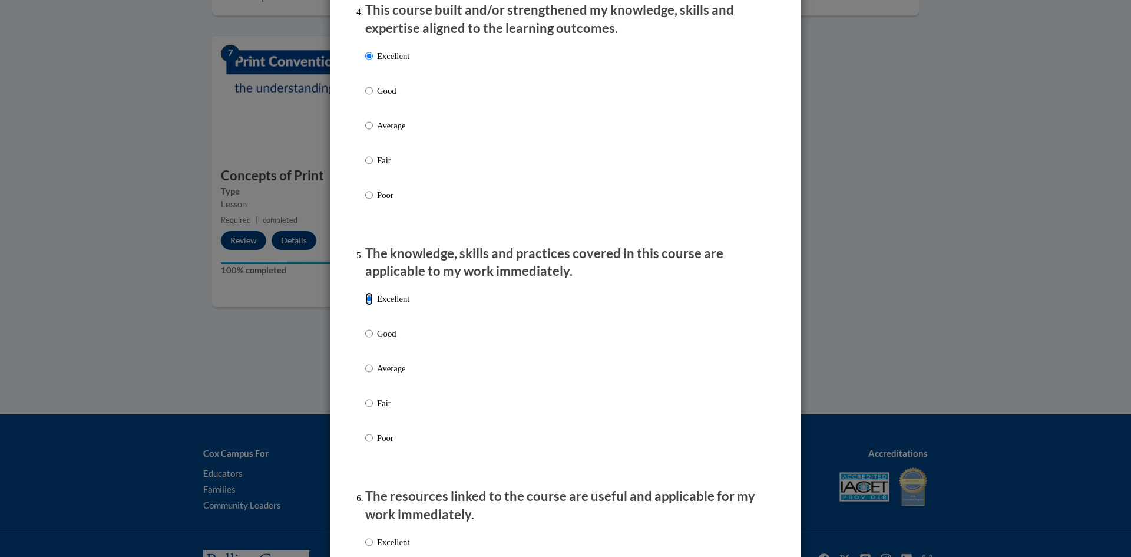
scroll to position [1061, 0]
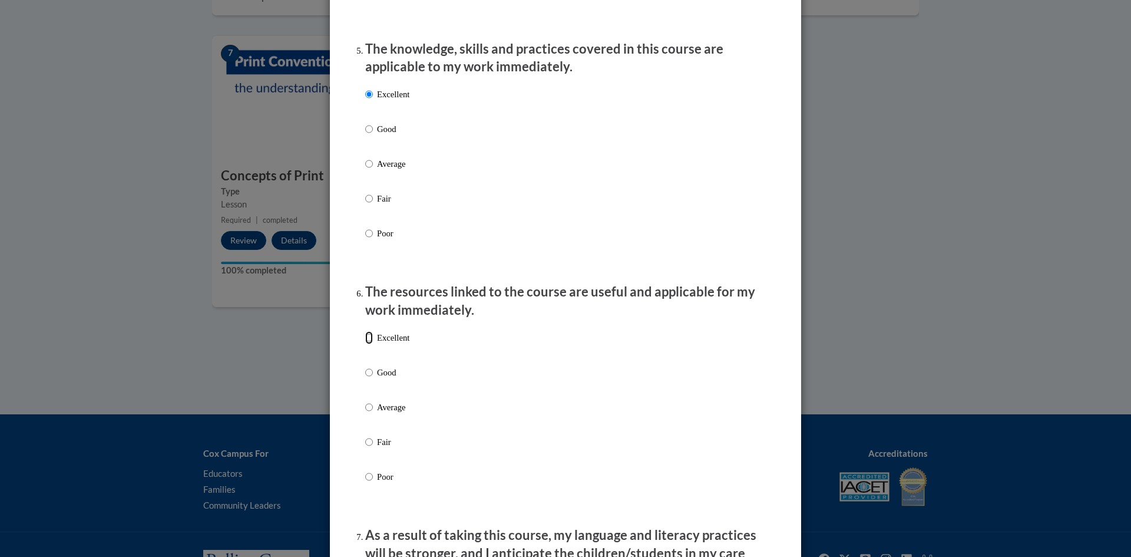
click at [367, 344] on input "Excellent" at bounding box center [369, 337] width 8 height 13
radio input "true"
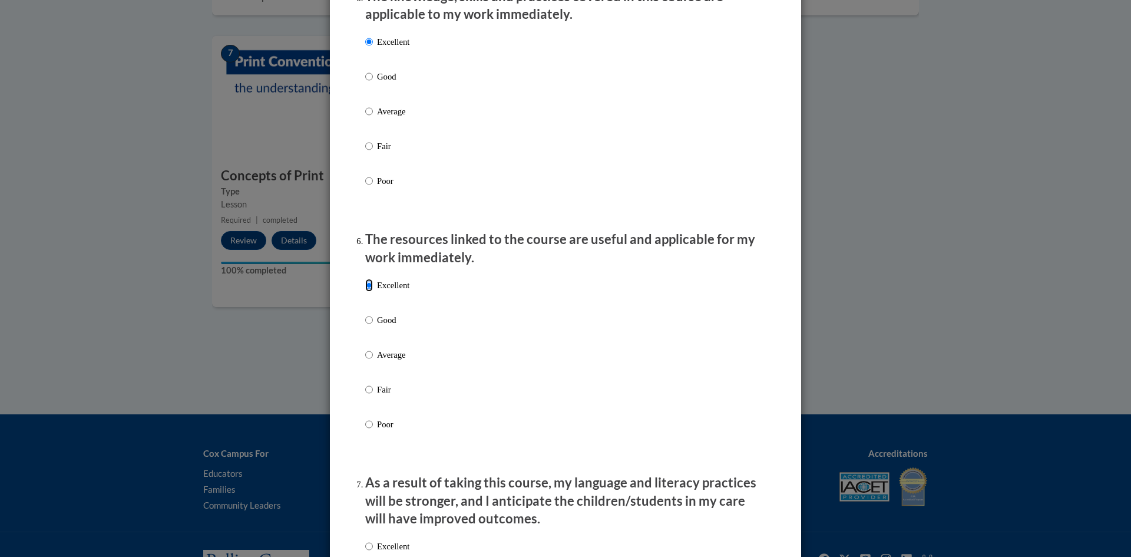
scroll to position [1355, 0]
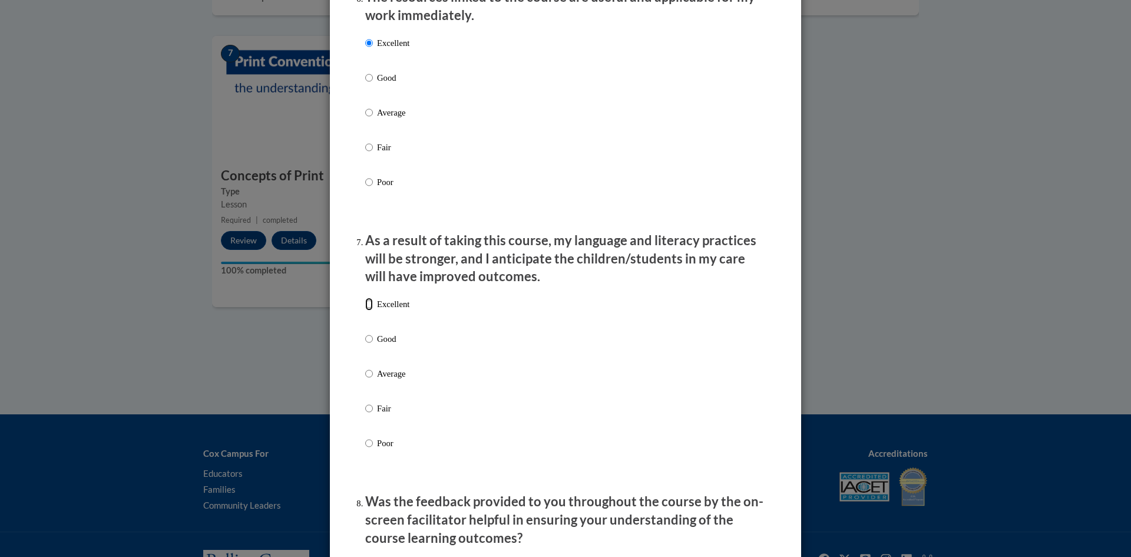
click at [365, 311] on input "Excellent" at bounding box center [369, 304] width 8 height 13
radio input "true"
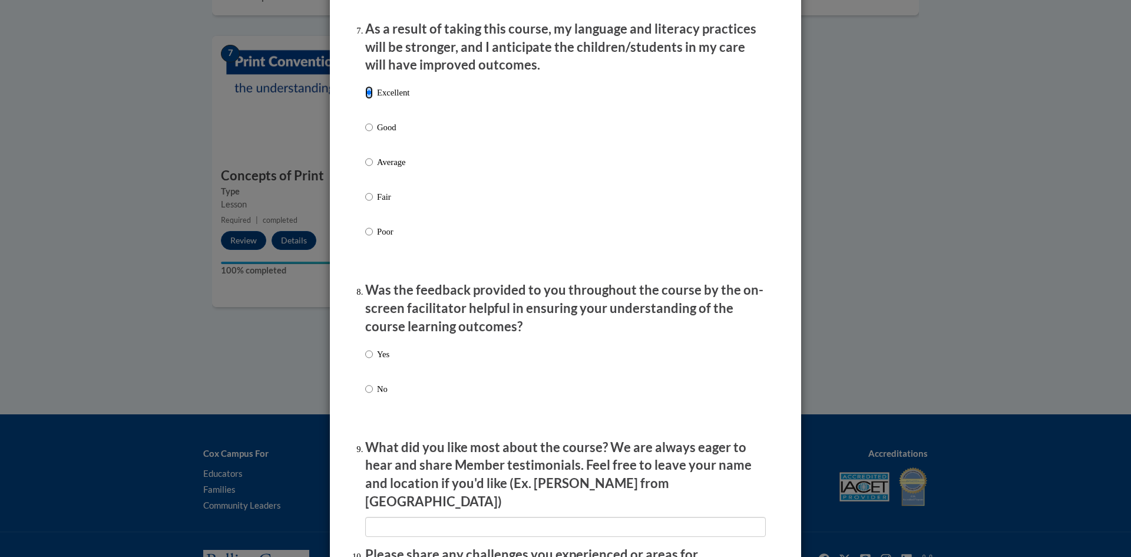
scroll to position [1591, 0]
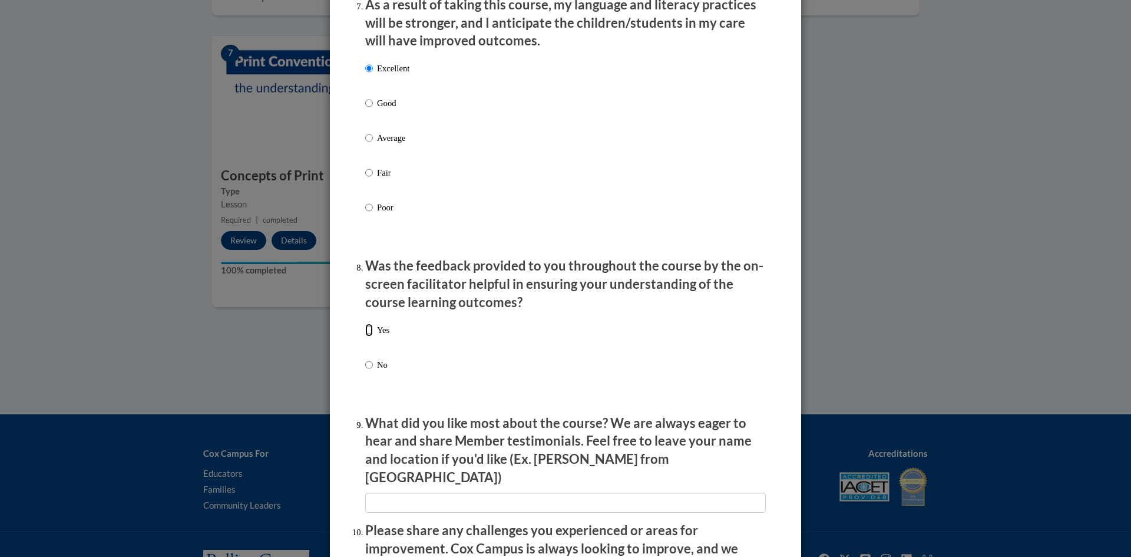
click at [365, 336] on input "Yes" at bounding box center [369, 330] width 8 height 13
radio input "true"
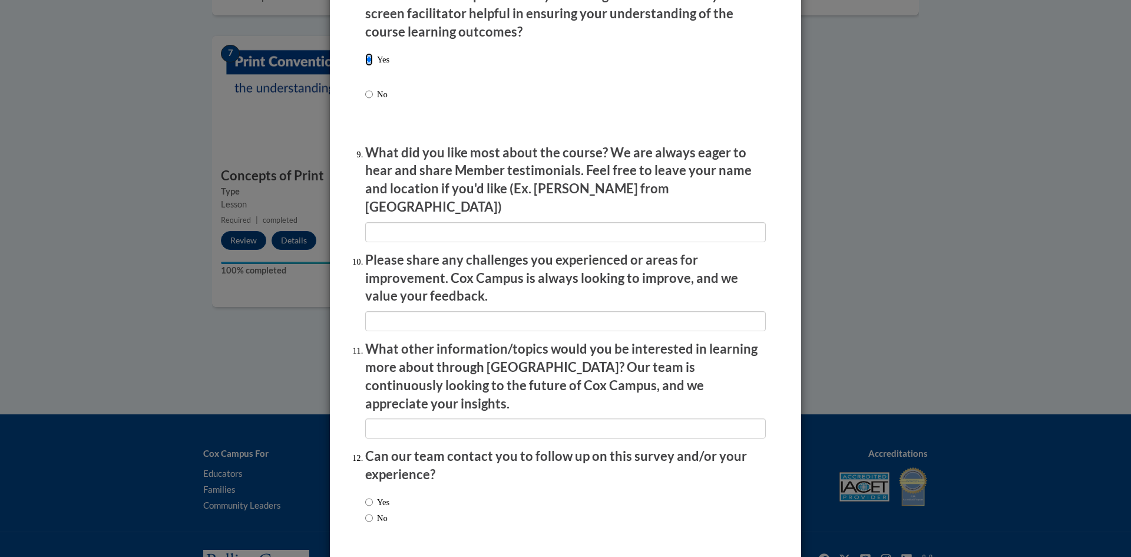
scroll to position [1892, 0]
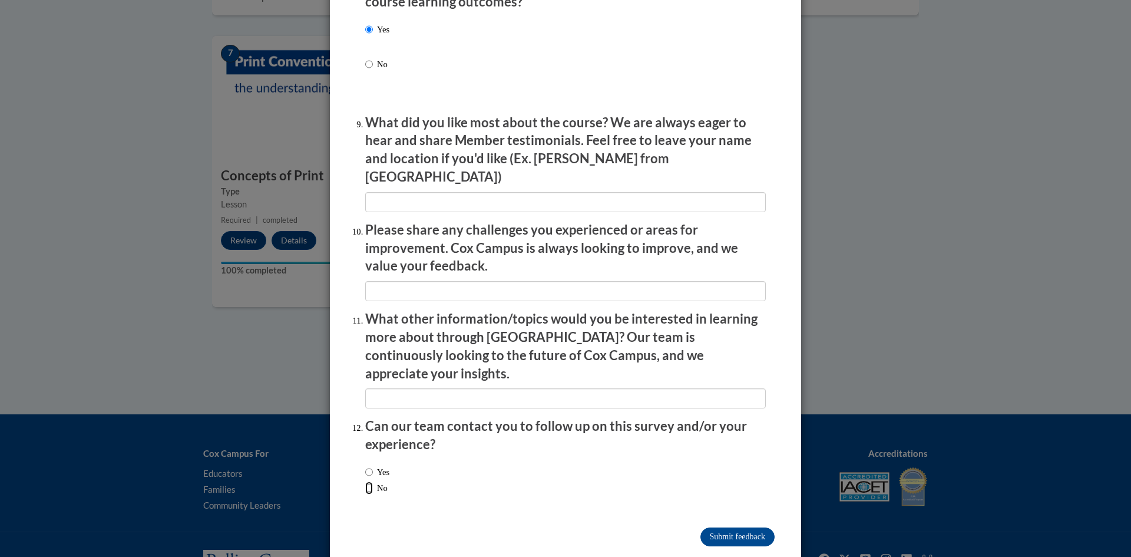
click at [365, 481] on input "No" at bounding box center [369, 487] width 8 height 13
radio input "true"
click at [740, 527] on input "Submit feedback" at bounding box center [738, 536] width 74 height 19
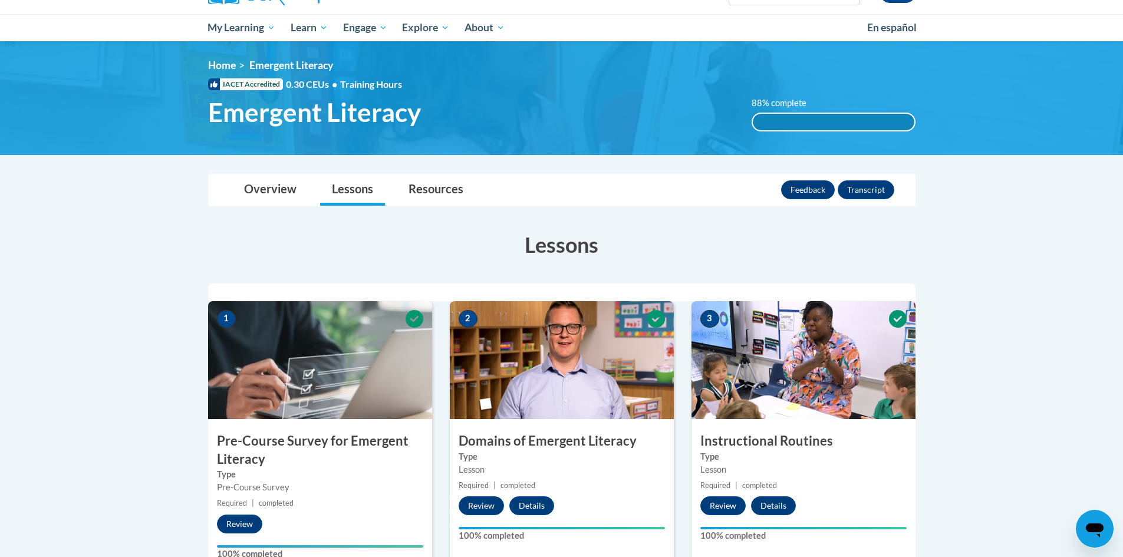
scroll to position [0, 0]
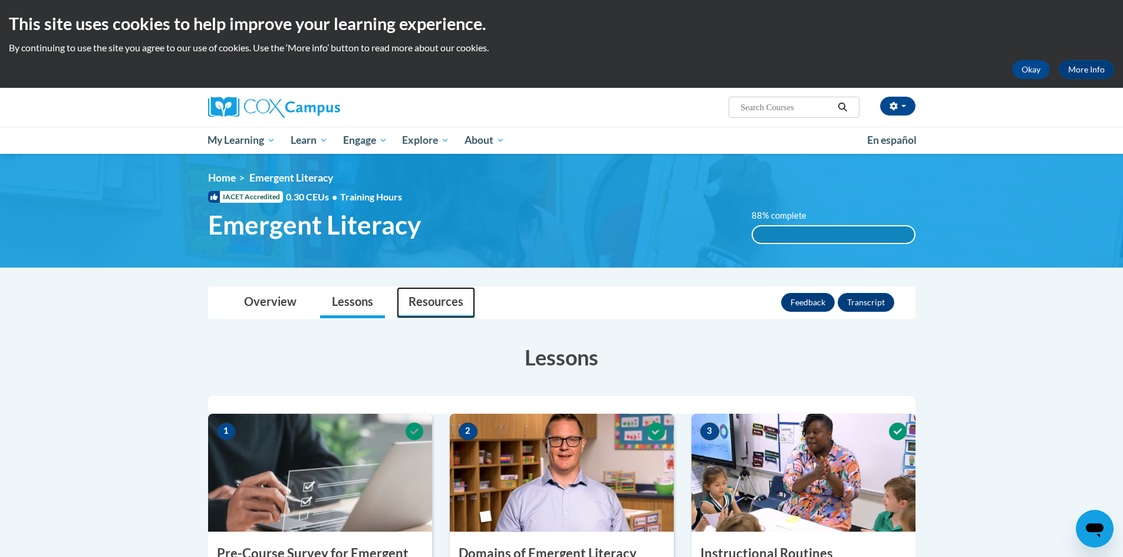
click at [428, 298] on link "Resources" at bounding box center [436, 302] width 78 height 31
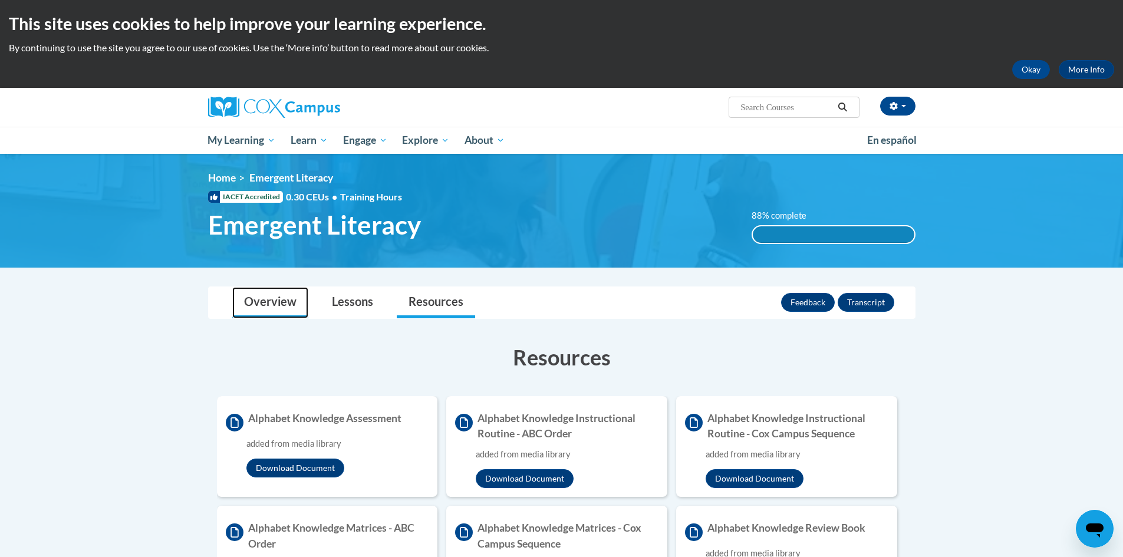
click at [245, 304] on link "Overview" at bounding box center [270, 302] width 76 height 31
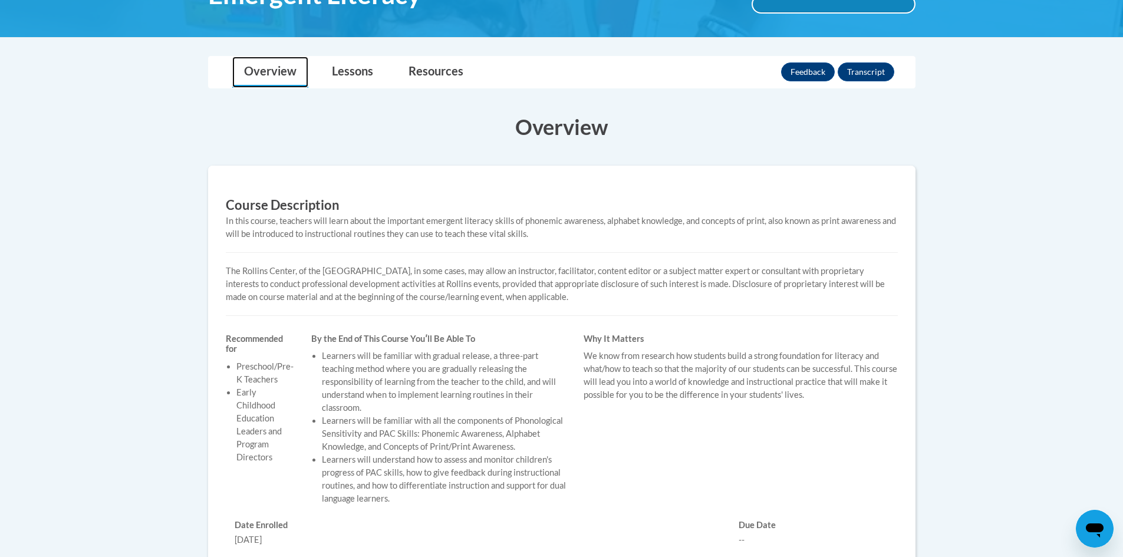
scroll to position [118, 0]
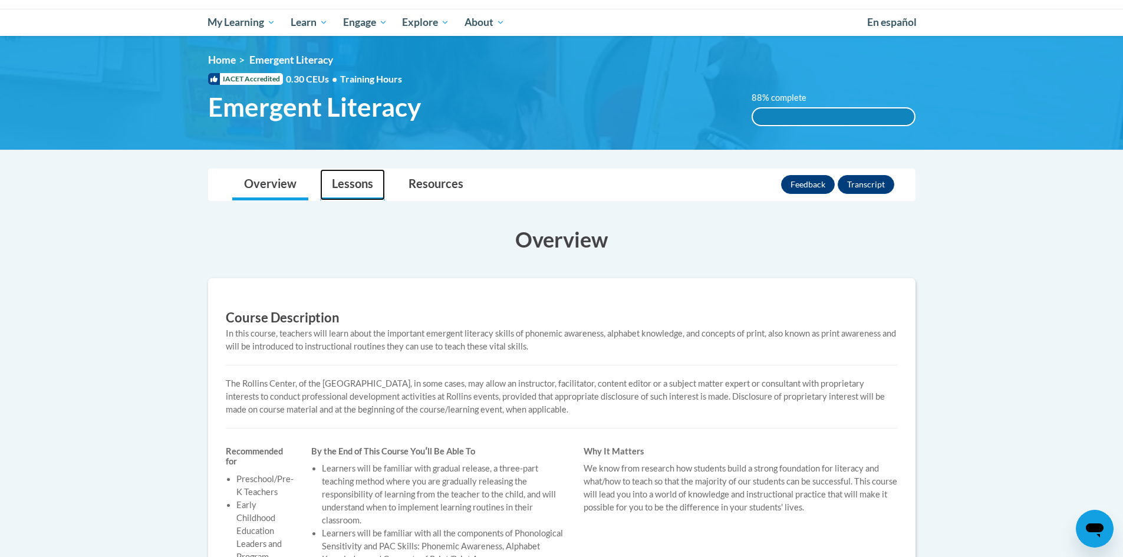
click at [353, 184] on link "Lessons" at bounding box center [352, 184] width 65 height 31
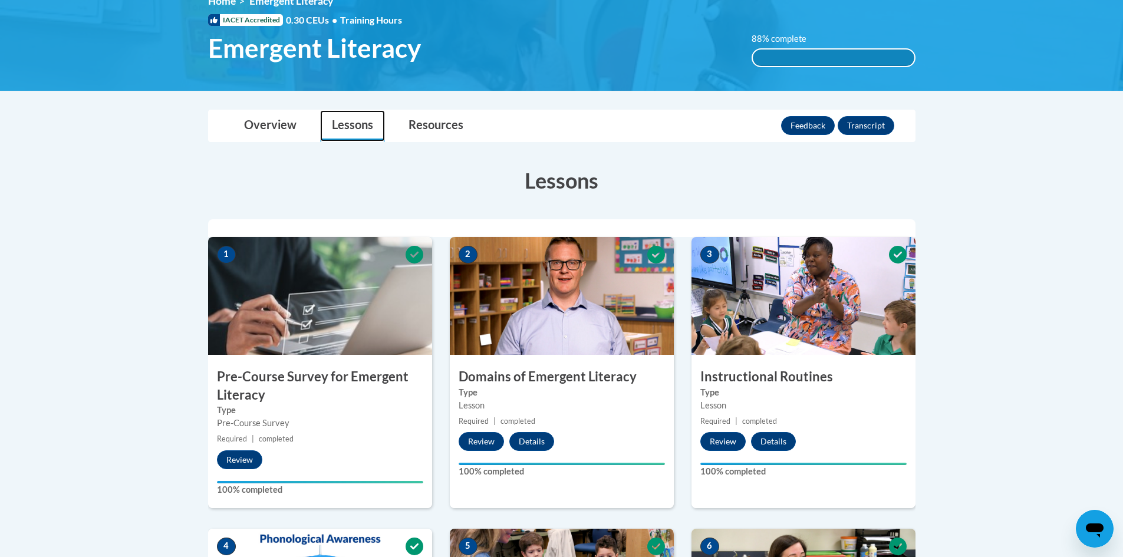
scroll to position [0, 0]
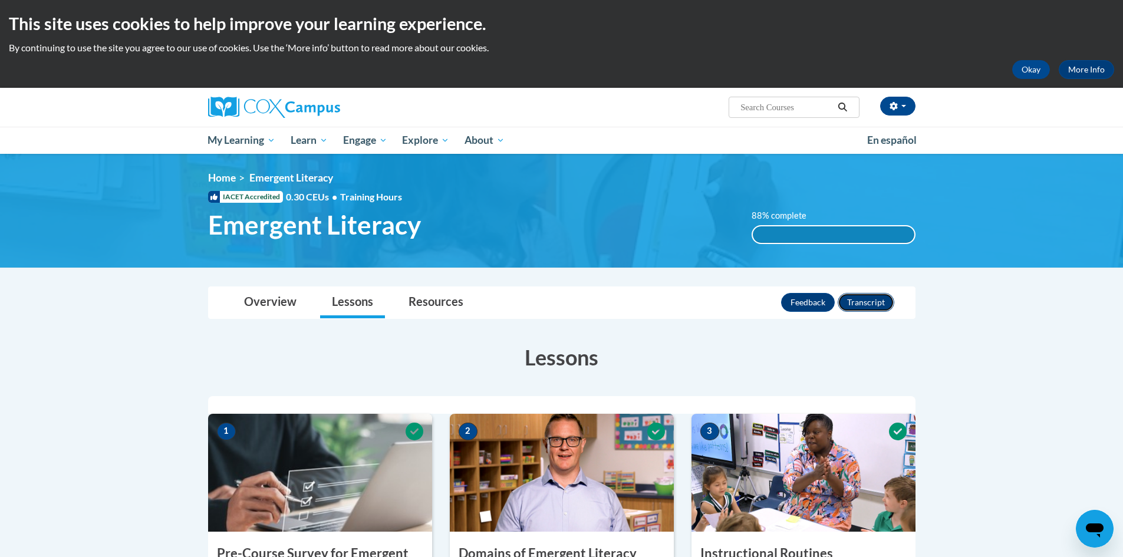
click at [873, 299] on button "Transcript" at bounding box center [865, 302] width 57 height 19
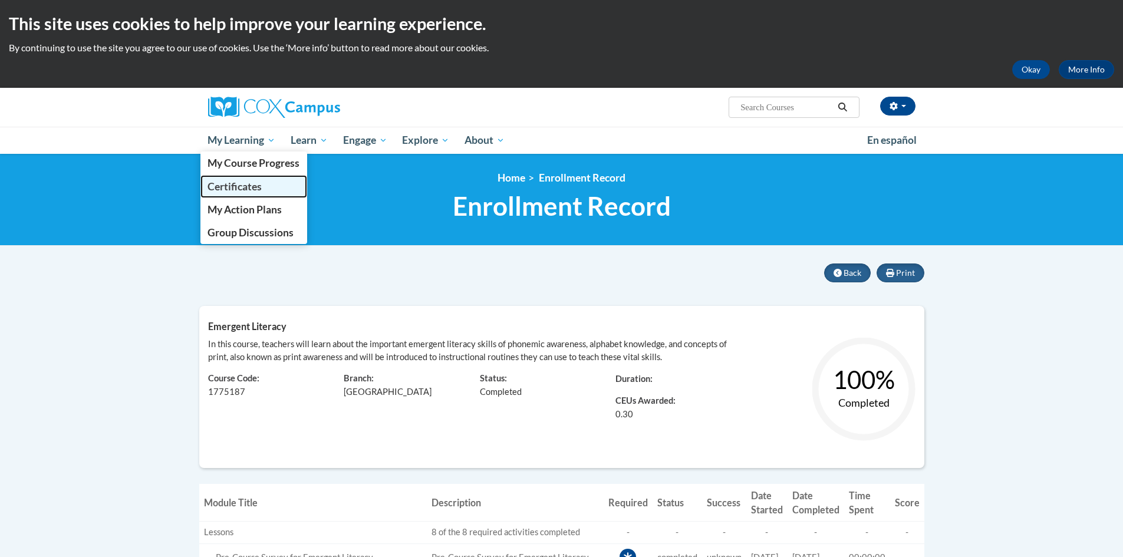
click at [231, 184] on span "Certificates" at bounding box center [234, 186] width 54 height 12
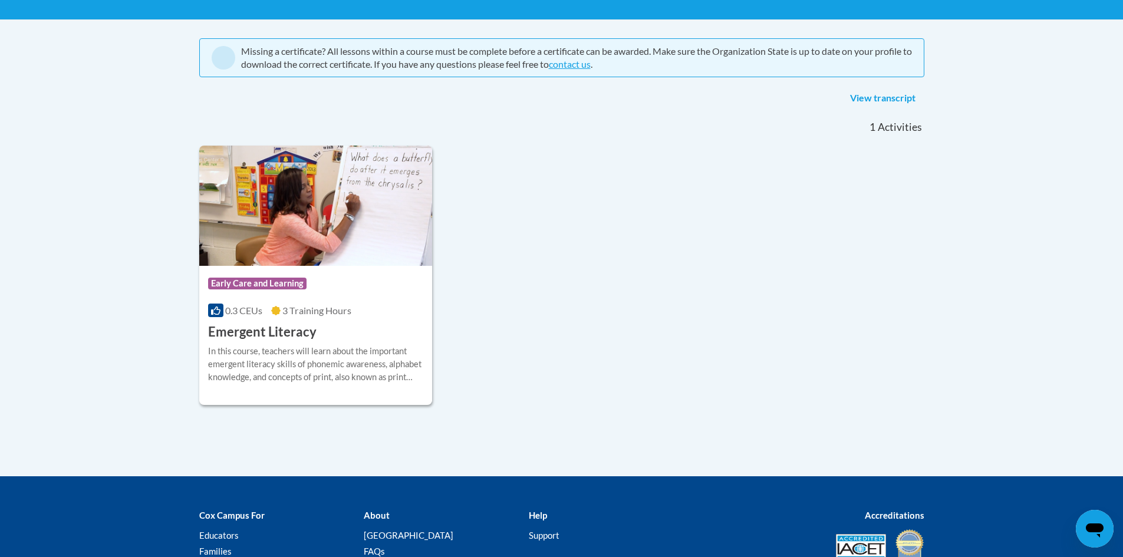
scroll to position [236, 0]
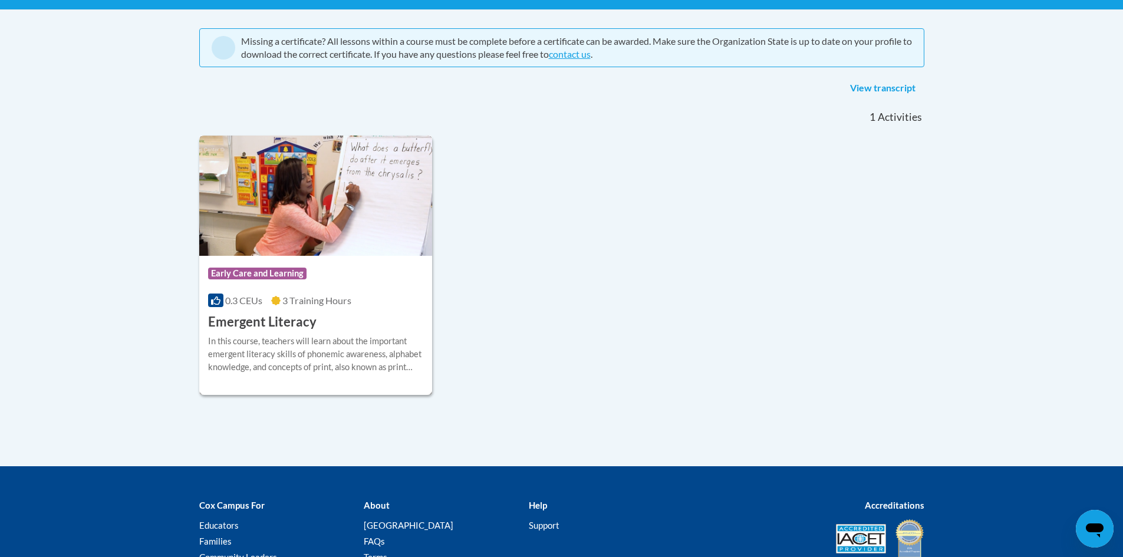
drag, startPoint x: 281, startPoint y: 291, endPoint x: 260, endPoint y: 283, distance: 22.2
click at [260, 283] on div "Course Category: Early Care and Learning" at bounding box center [316, 275] width 216 height 27
